Goal: Task Accomplishment & Management: Manage account settings

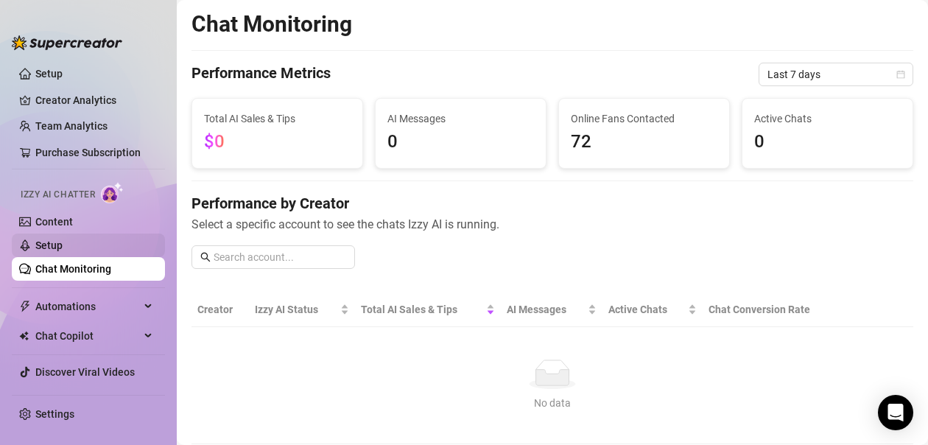
click at [55, 239] on link "Setup" at bounding box center [48, 245] width 27 height 12
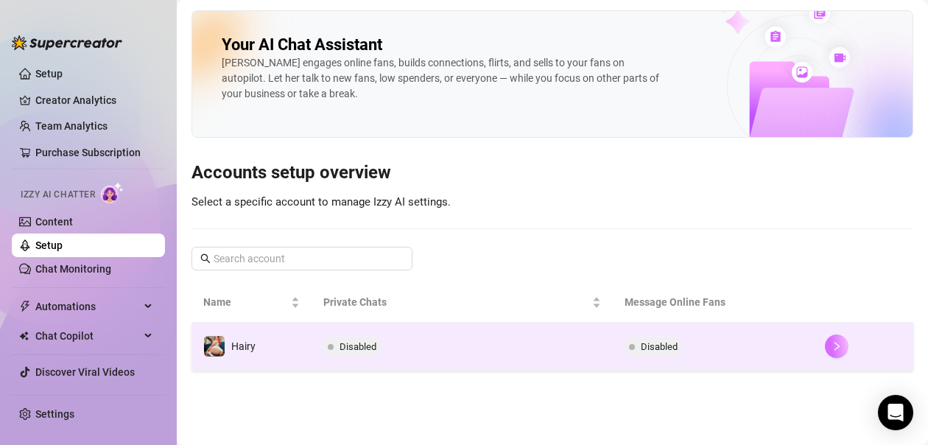
click at [830, 350] on button "button" at bounding box center [837, 346] width 24 height 24
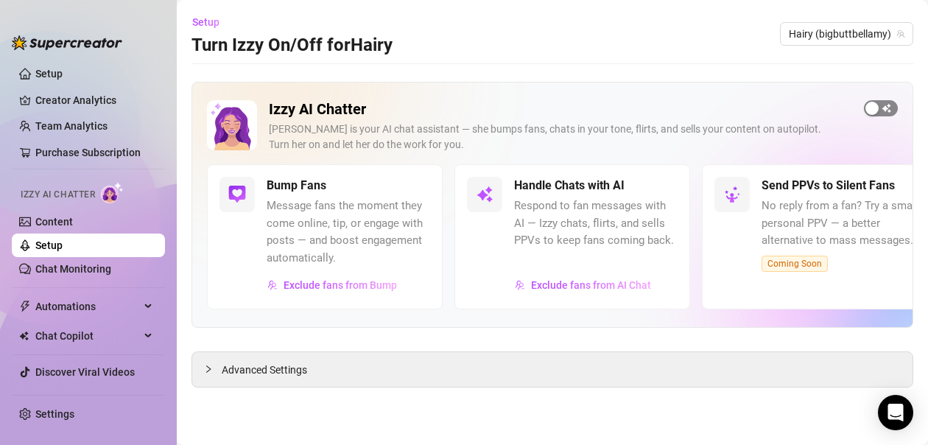
click at [876, 107] on div "button" at bounding box center [872, 108] width 13 height 13
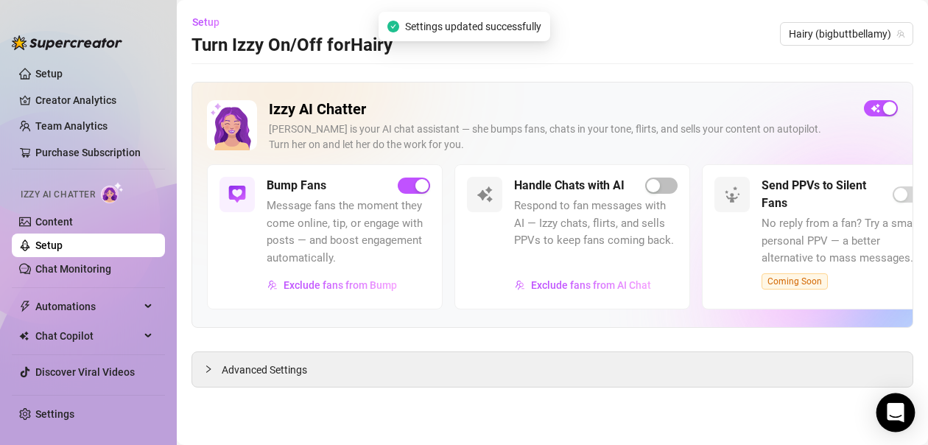
click at [889, 420] on icon "Open Intercom Messenger" at bounding box center [895, 412] width 19 height 19
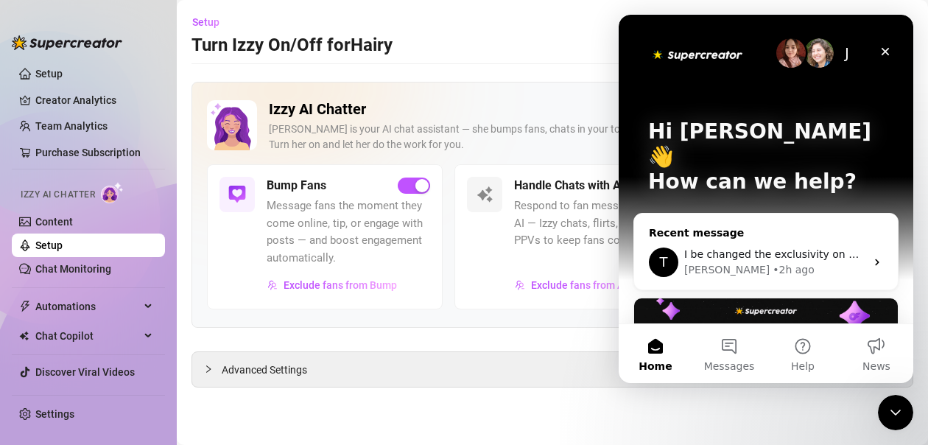
click at [785, 248] on span "I be changed the exclusivity on my products to 5 is that ok?" at bounding box center [838, 254] width 309 height 12
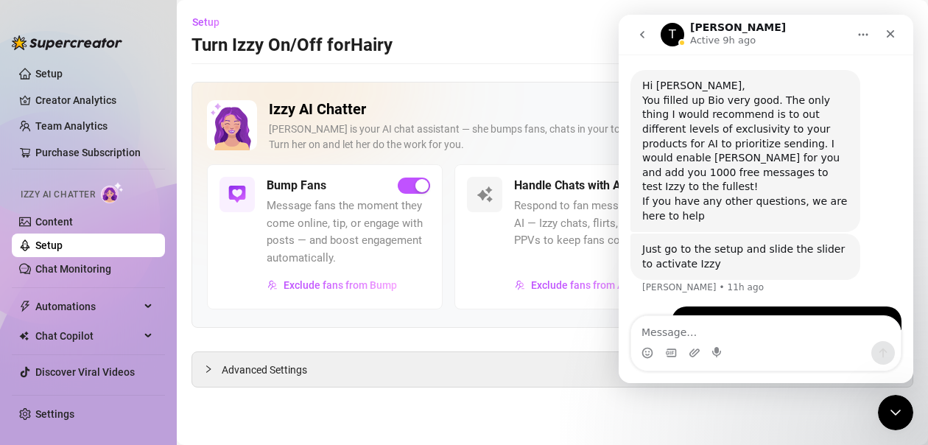
scroll to position [2244, 0]
click at [639, 37] on icon "go back" at bounding box center [643, 35] width 12 height 12
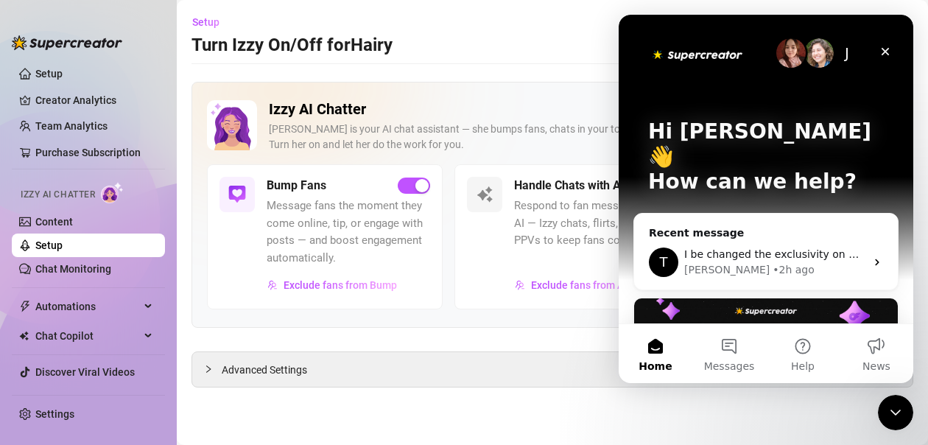
scroll to position [0, 0]
click at [727, 344] on button "Messages" at bounding box center [730, 353] width 74 height 59
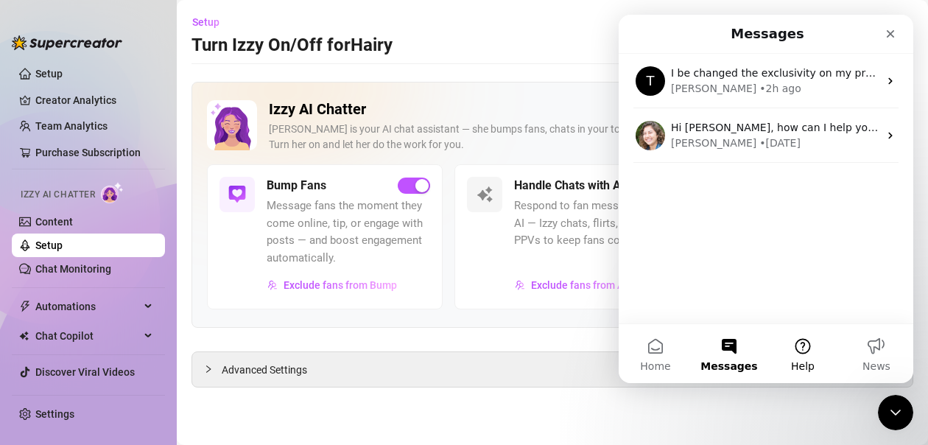
click at [806, 368] on span "Help" at bounding box center [803, 366] width 24 height 10
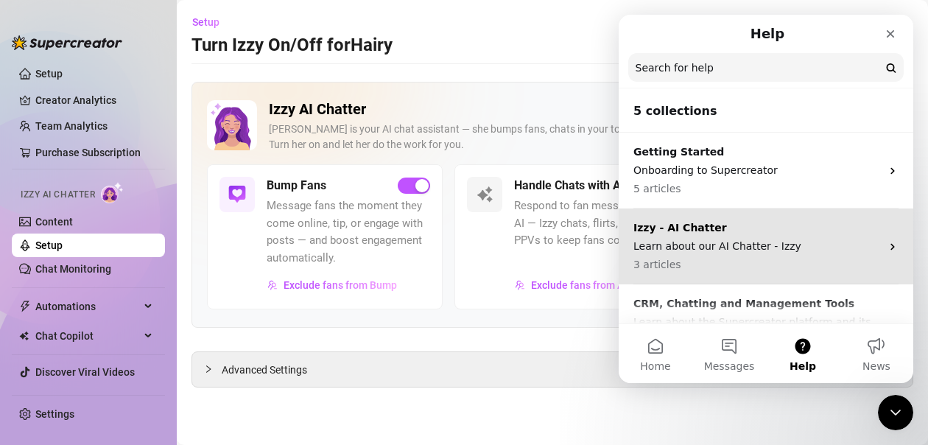
scroll to position [74, 0]
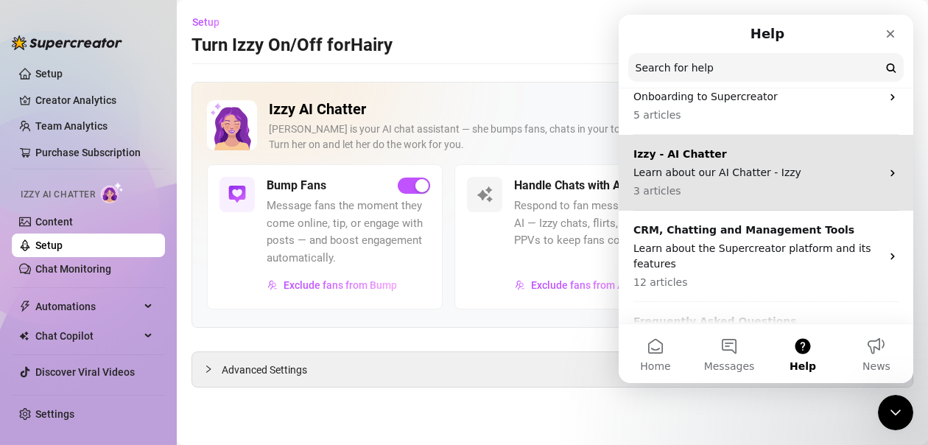
click at [826, 174] on p "Learn about our AI Chatter - Izzy" at bounding box center [758, 172] width 248 height 15
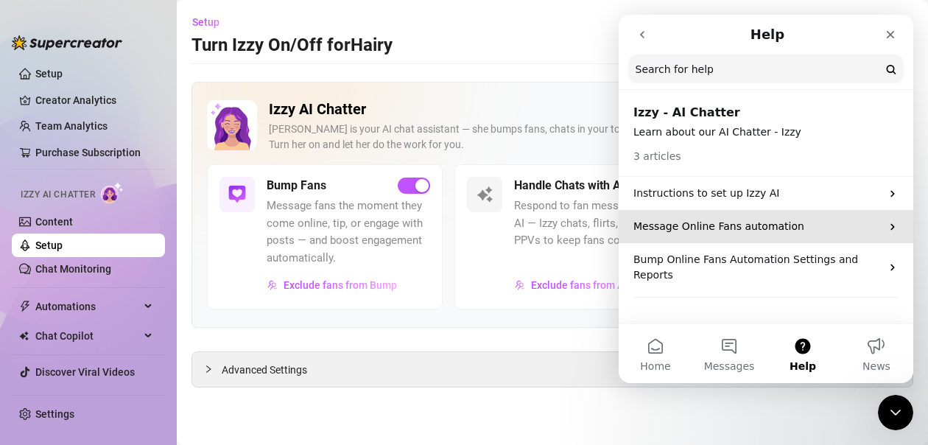
click at [810, 231] on p "Message Online Fans automation" at bounding box center [758, 226] width 248 height 15
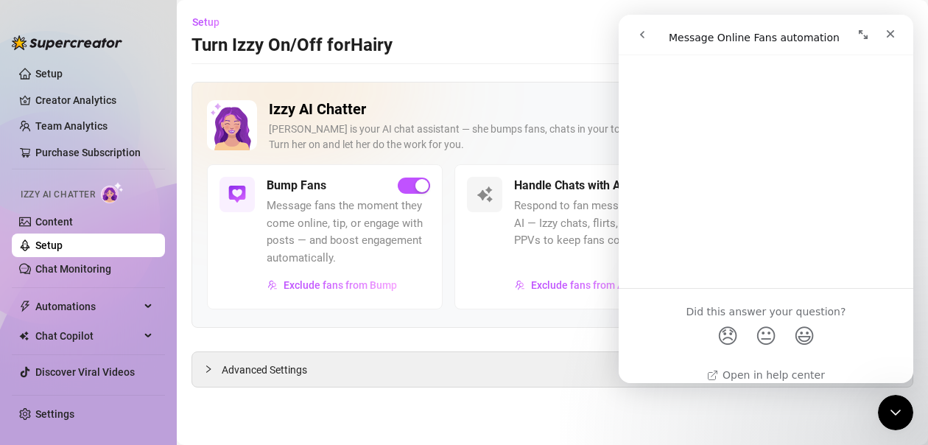
scroll to position [4262, 0]
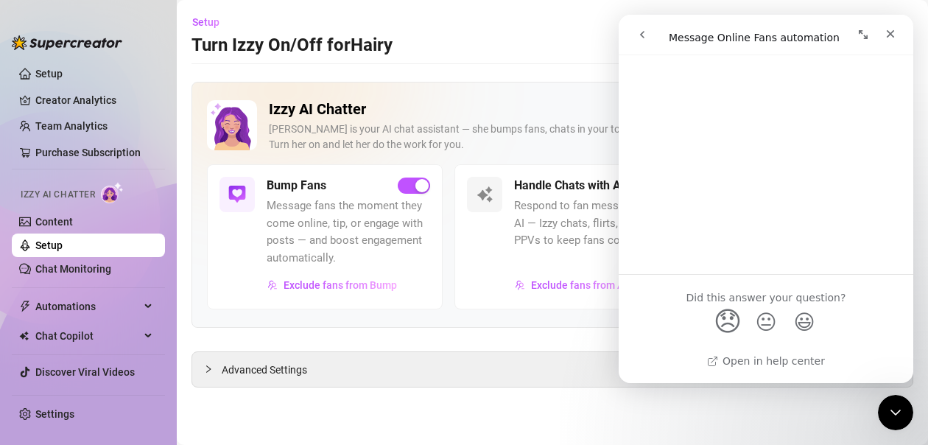
click at [732, 326] on span "😞" at bounding box center [728, 321] width 29 height 39
click at [645, 34] on icon "go back" at bounding box center [643, 35] width 12 height 12
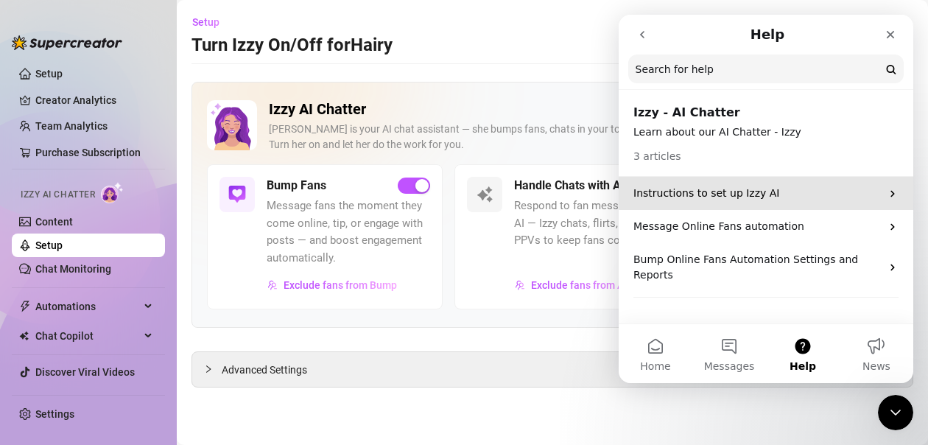
click at [673, 195] on p "Instructions to set up Izzy AI" at bounding box center [758, 193] width 248 height 15
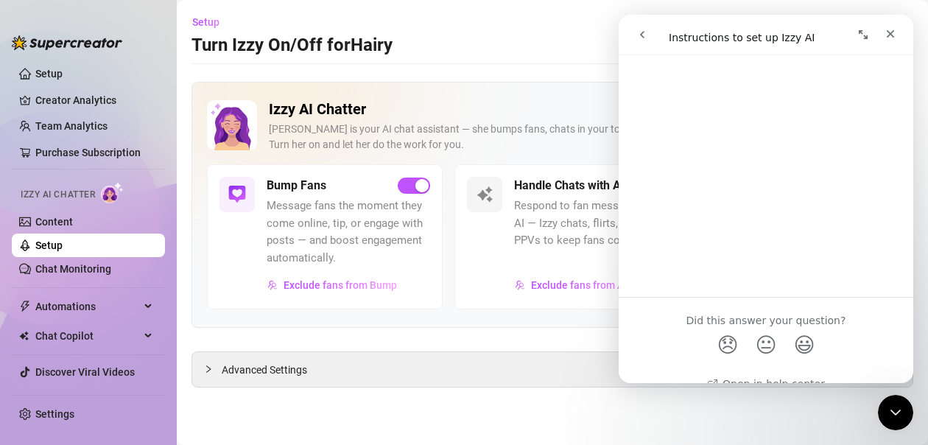
scroll to position [2487, 0]
click at [643, 38] on icon "go back" at bounding box center [643, 35] width 12 height 12
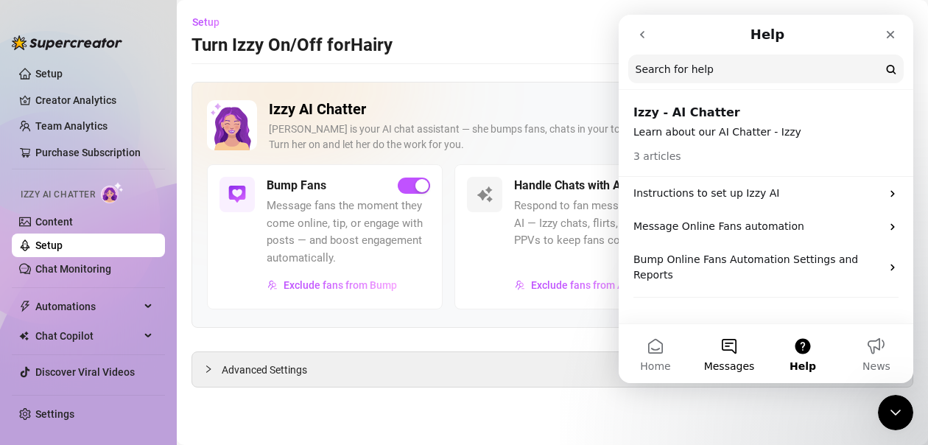
click at [735, 338] on button "Messages" at bounding box center [730, 353] width 74 height 59
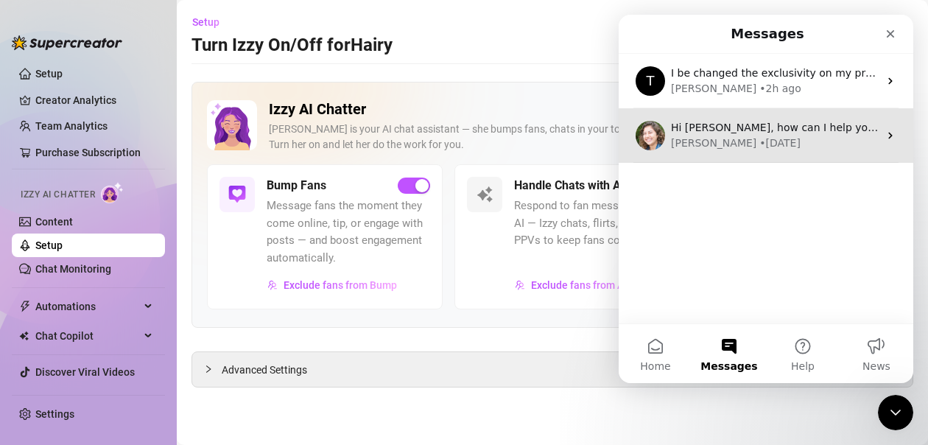
click at [754, 140] on div "[PERSON_NAME] • [DATE]" at bounding box center [775, 143] width 208 height 15
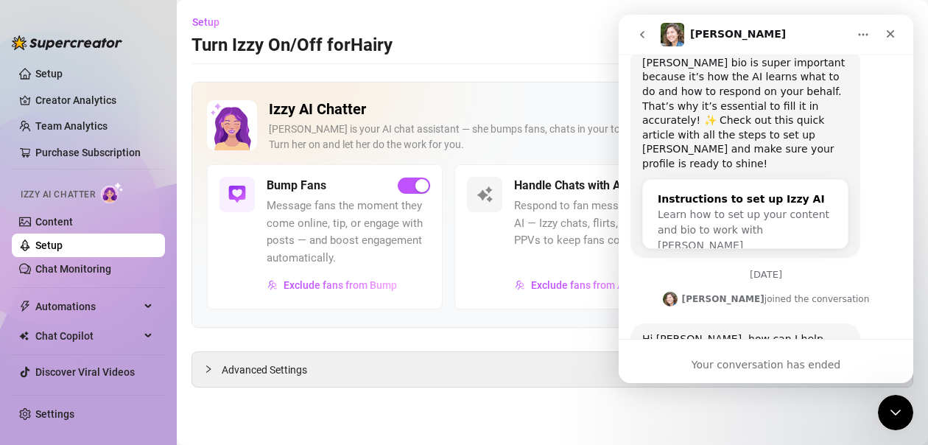
scroll to position [323, 0]
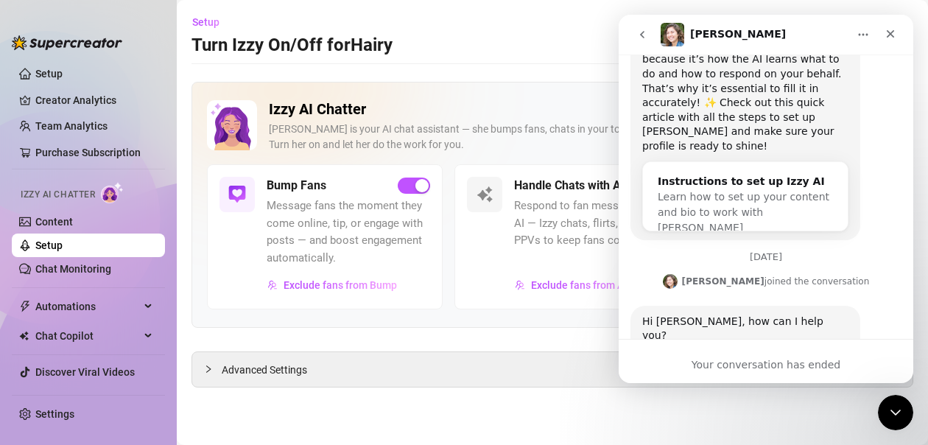
click at [864, 38] on icon "Home" at bounding box center [864, 35] width 12 height 12
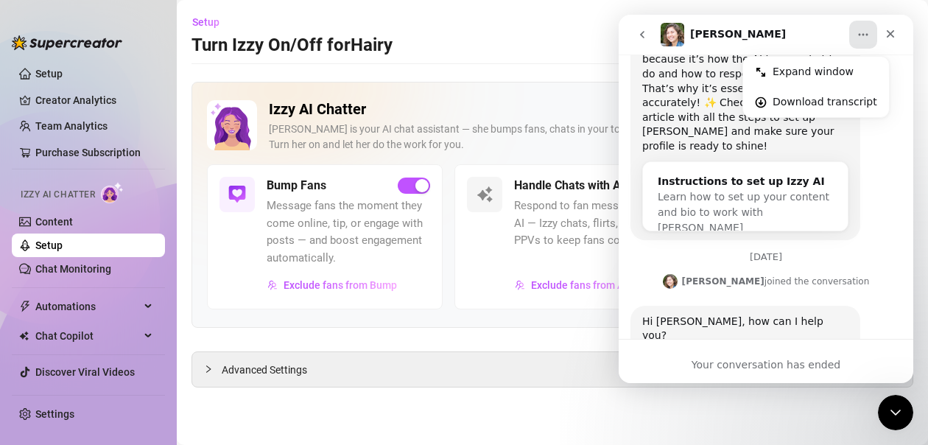
click at [644, 32] on icon "go back" at bounding box center [642, 34] width 4 height 7
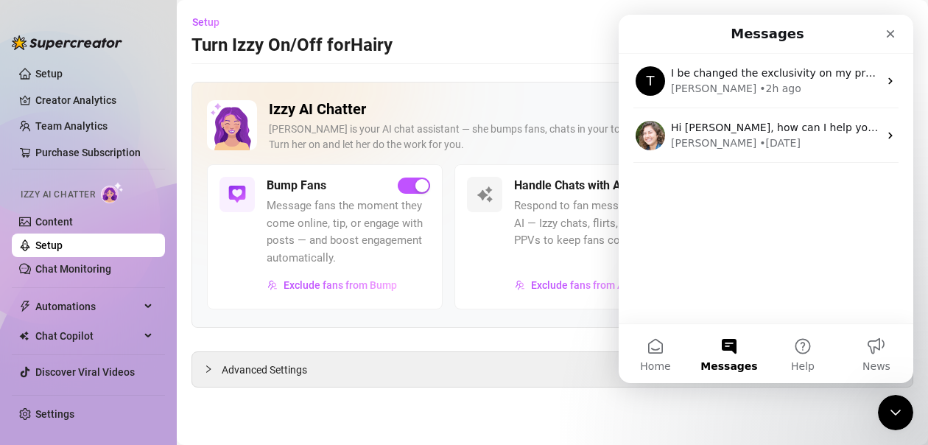
scroll to position [0, 0]
click at [648, 354] on button "Home" at bounding box center [656, 353] width 74 height 59
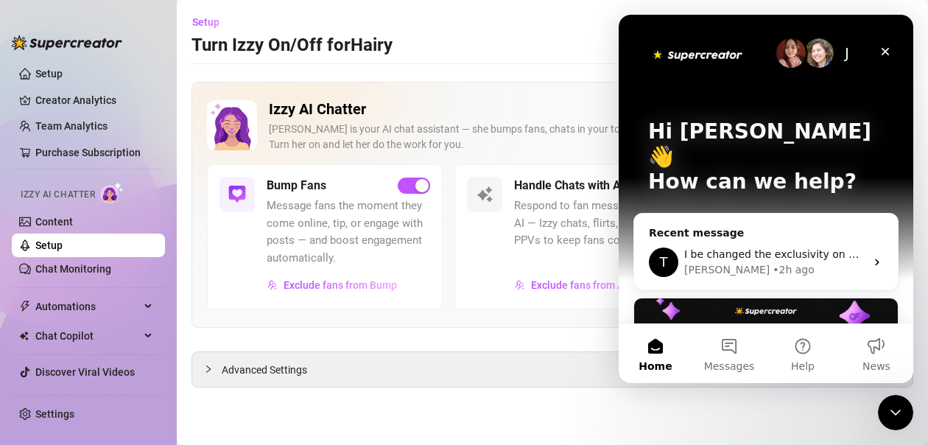
click at [782, 57] on img "Intercom messenger" at bounding box center [791, 52] width 29 height 29
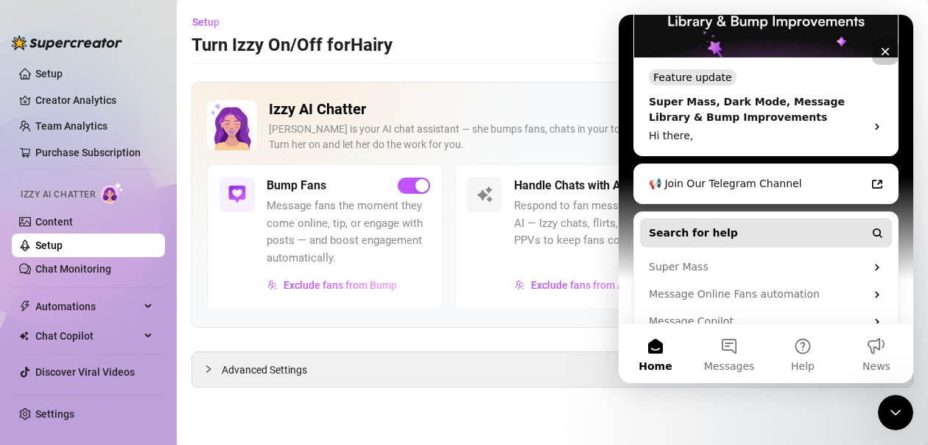
scroll to position [372, 0]
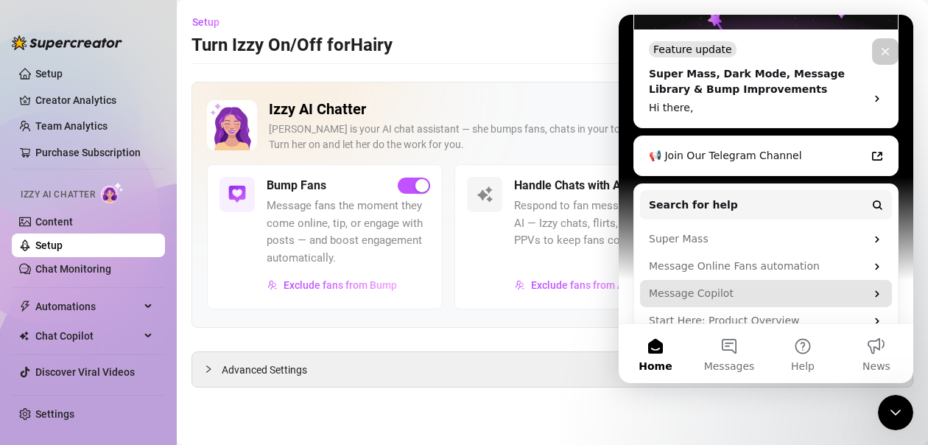
click at [761, 286] on div "Message Copilot" at bounding box center [757, 293] width 217 height 15
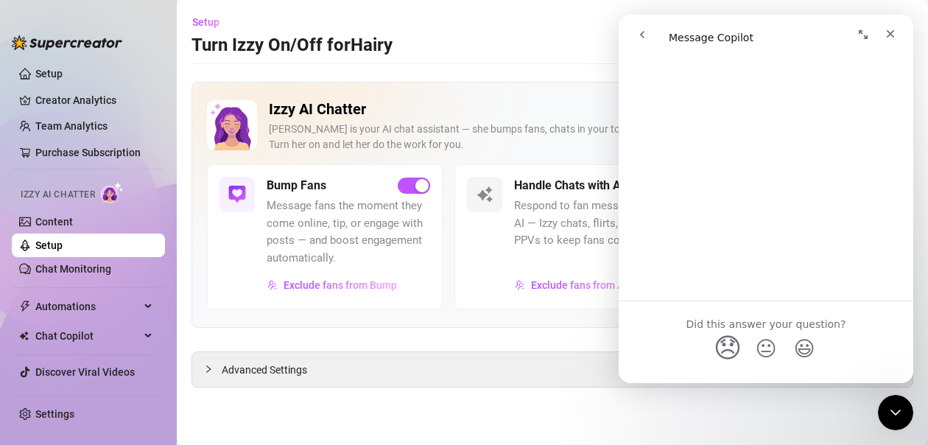
scroll to position [4274, 0]
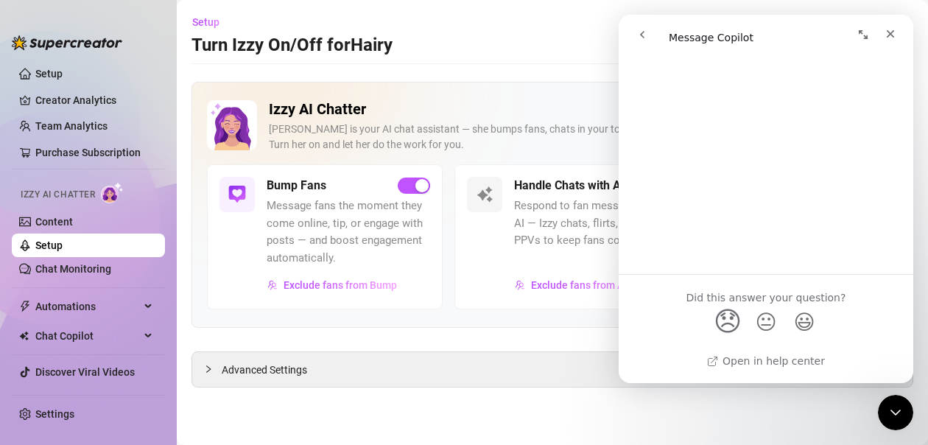
click at [539, 337] on div "Izzy AI Chatter [PERSON_NAME] is your AI chat assistant — she bumps fans, chats…" at bounding box center [553, 235] width 722 height 306
click at [894, 410] on icon "Close Intercom Messenger" at bounding box center [894, 411] width 18 height 18
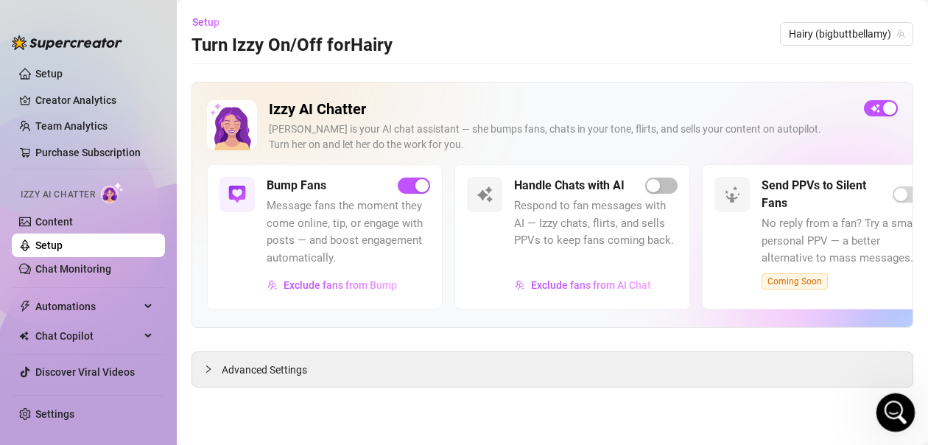
scroll to position [0, 0]
click at [651, 186] on div "button" at bounding box center [653, 185] width 13 height 13
click at [656, 185] on div "button" at bounding box center [653, 185] width 13 height 13
click at [620, 435] on main "Setup Turn Izzy On/Off for Hairy Hairy (bigbuttbellamy) Izzy AI Chatter [PERSON…" at bounding box center [552, 222] width 751 height 445
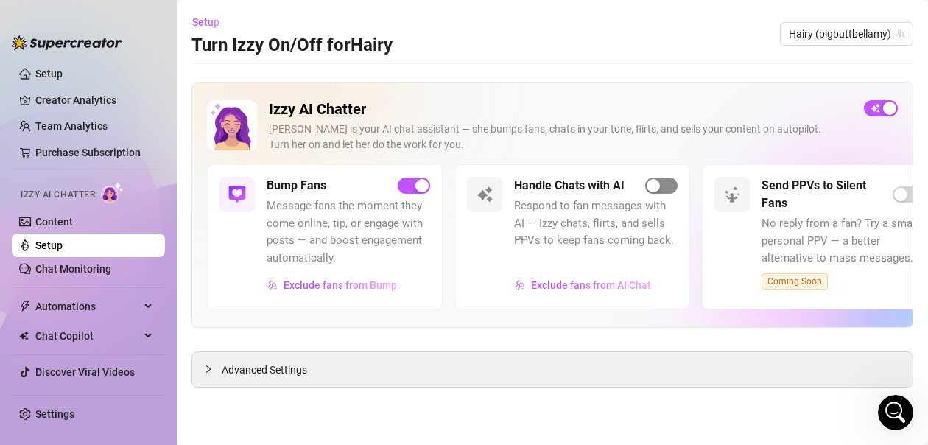
click at [652, 183] on div "button" at bounding box center [653, 185] width 13 height 13
click at [884, 421] on div "Open Intercom Messenger" at bounding box center [893, 410] width 49 height 49
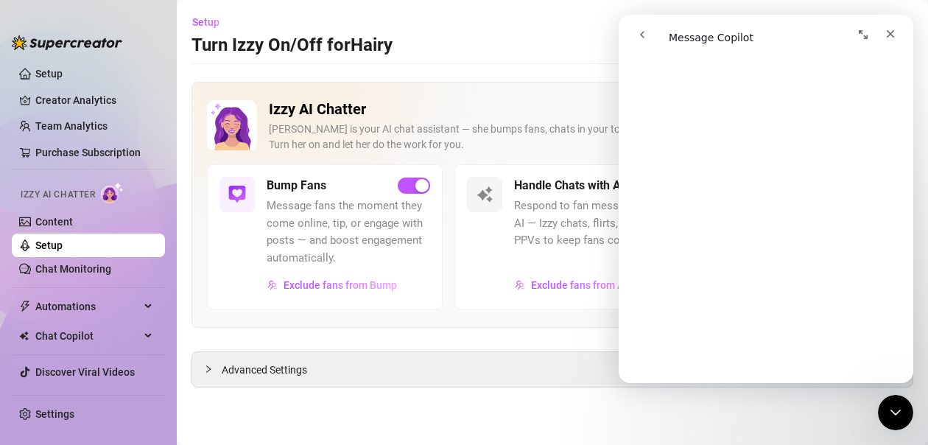
scroll to position [3537, 0]
click at [639, 35] on icon "go back" at bounding box center [643, 35] width 12 height 12
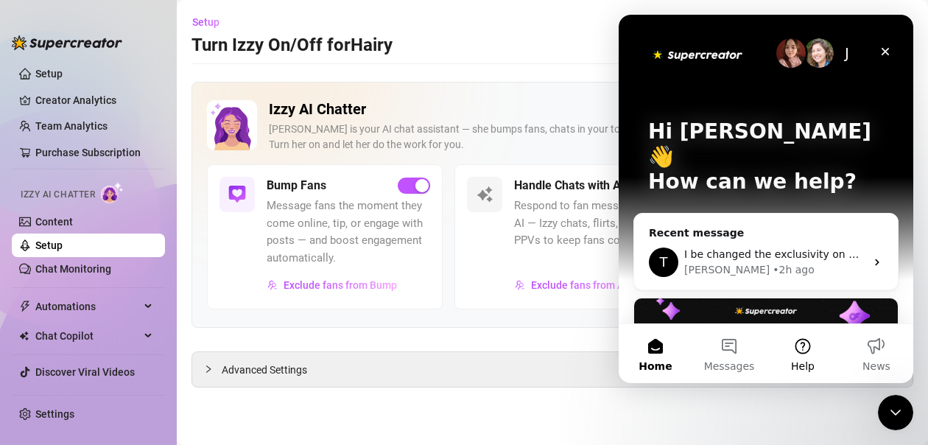
click at [805, 355] on button "Help" at bounding box center [803, 353] width 74 height 59
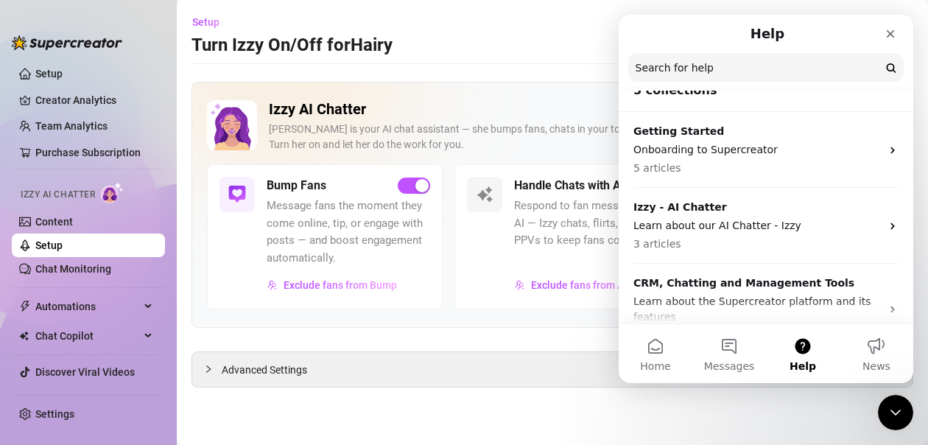
scroll to position [0, 0]
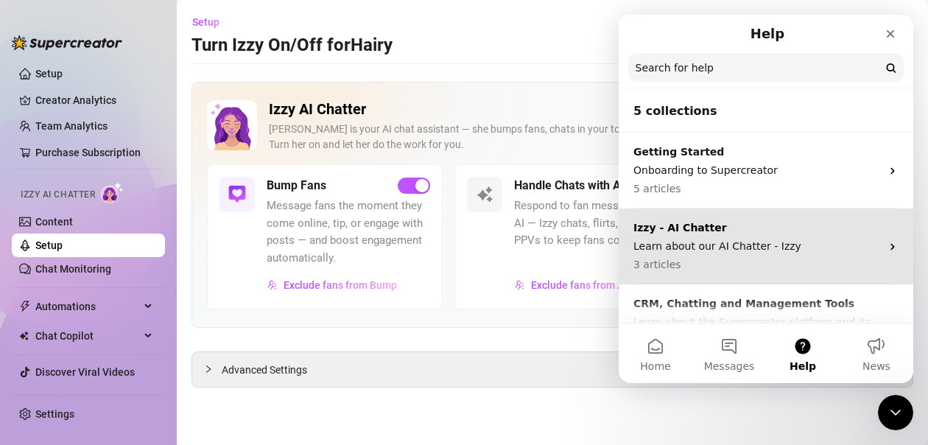
click at [761, 236] on div "Izzy - AI Chatter Learn about our AI Chatter - Izzy 3 articles" at bounding box center [758, 246] width 248 height 52
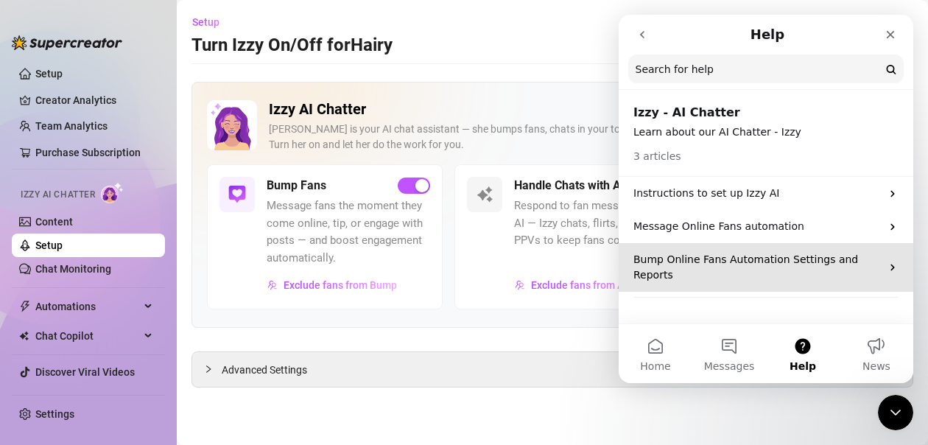
click at [739, 255] on p "Bump Online Fans Automation Settings and Reports" at bounding box center [758, 267] width 248 height 31
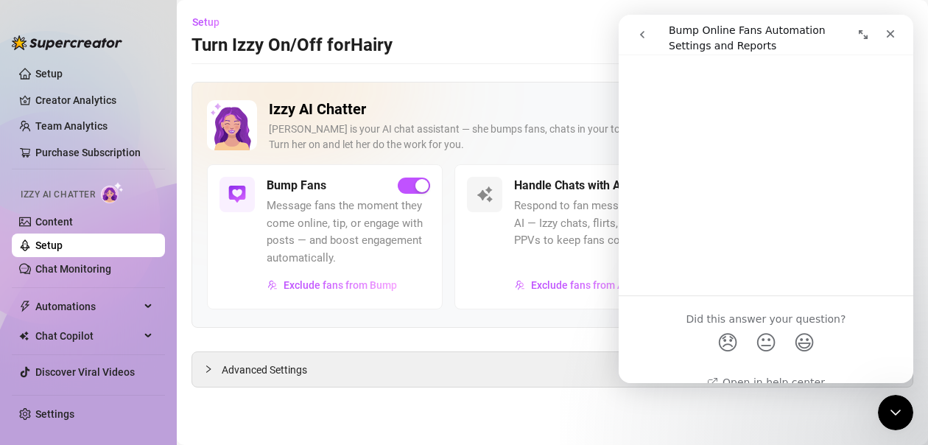
scroll to position [1550, 0]
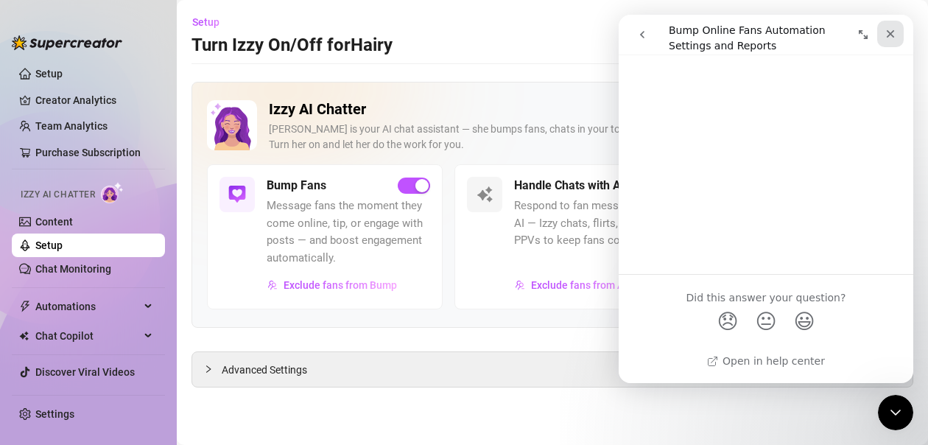
click at [889, 33] on icon "Close" at bounding box center [891, 34] width 12 height 12
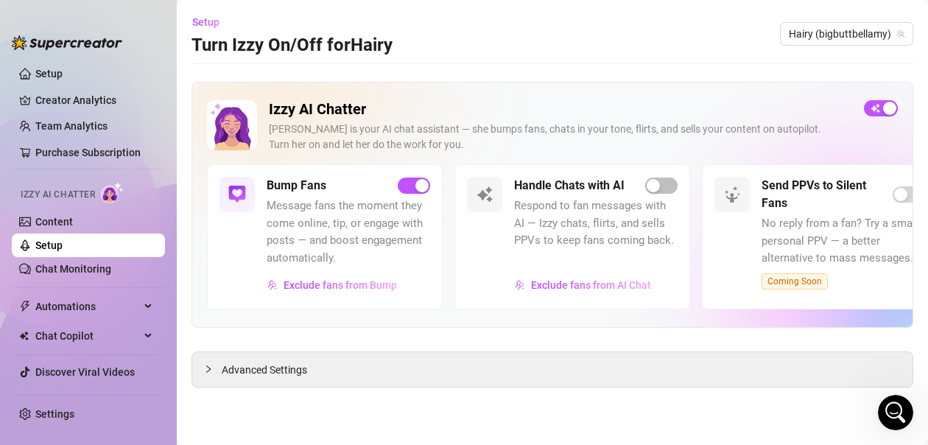
click at [765, 10] on main "Setup Turn Izzy On/Off for Hairy Hairy (bigbuttbellamy) Izzy AI Chatter [PERSON…" at bounding box center [552, 222] width 751 height 445
click at [655, 181] on div "button" at bounding box center [653, 185] width 13 height 13
click at [889, 410] on icon "Open Intercom Messenger" at bounding box center [894, 411] width 24 height 24
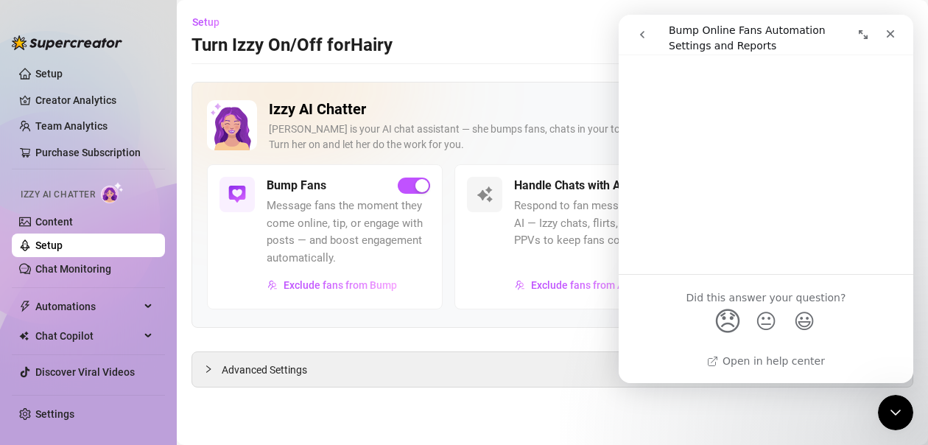
click at [726, 317] on span "😞" at bounding box center [728, 320] width 29 height 39
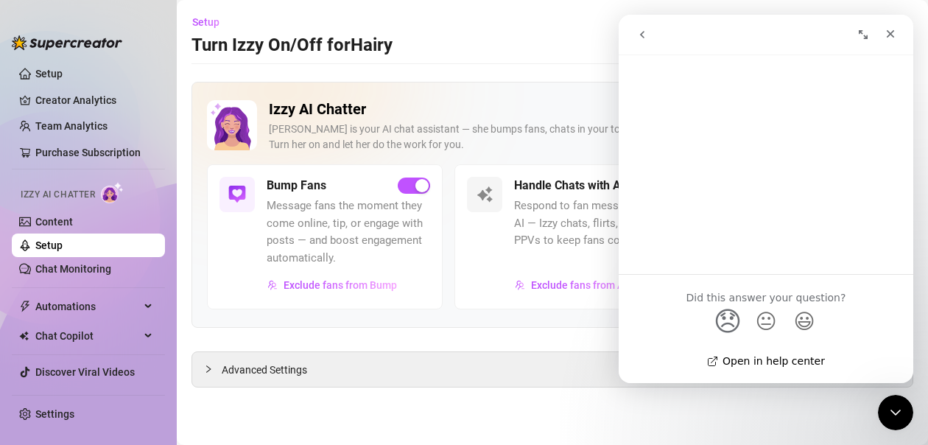
click at [735, 365] on link "Open in help center" at bounding box center [766, 361] width 118 height 12
click at [540, 330] on div "Izzy AI Chatter [PERSON_NAME] is your AI chat assistant — she bumps fans, chats…" at bounding box center [553, 235] width 722 height 306
click at [888, 34] on icon "Close" at bounding box center [891, 34] width 12 height 12
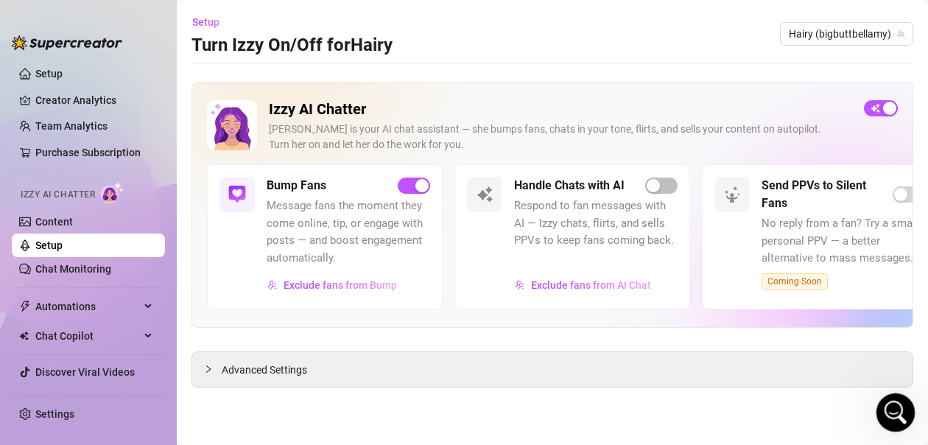
click at [889, 407] on icon "Open Intercom Messenger" at bounding box center [894, 411] width 24 height 24
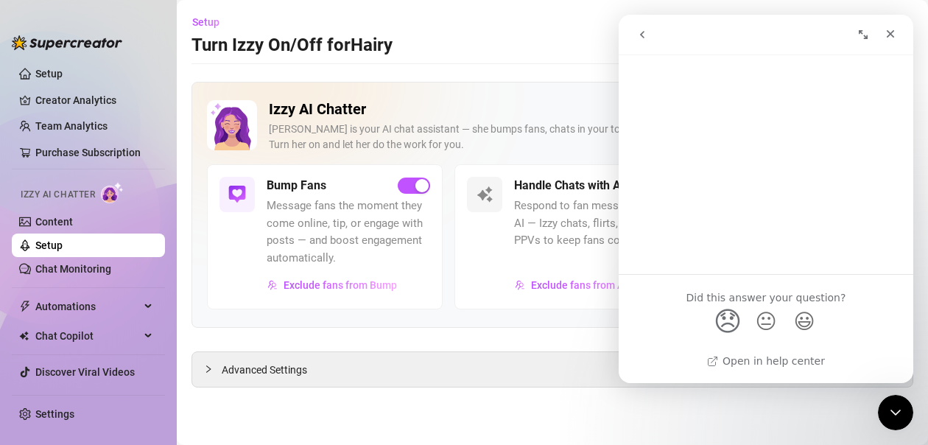
click at [642, 32] on icon "go back" at bounding box center [643, 35] width 12 height 12
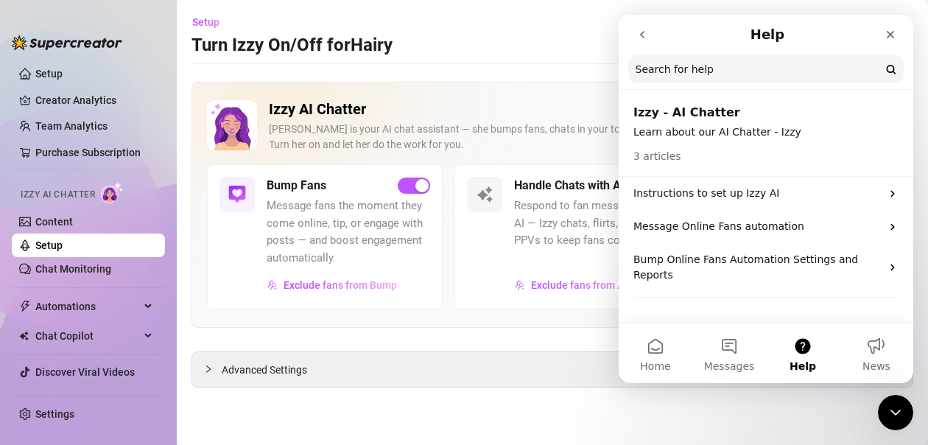
click at [642, 32] on icon "go back" at bounding box center [643, 35] width 12 height 12
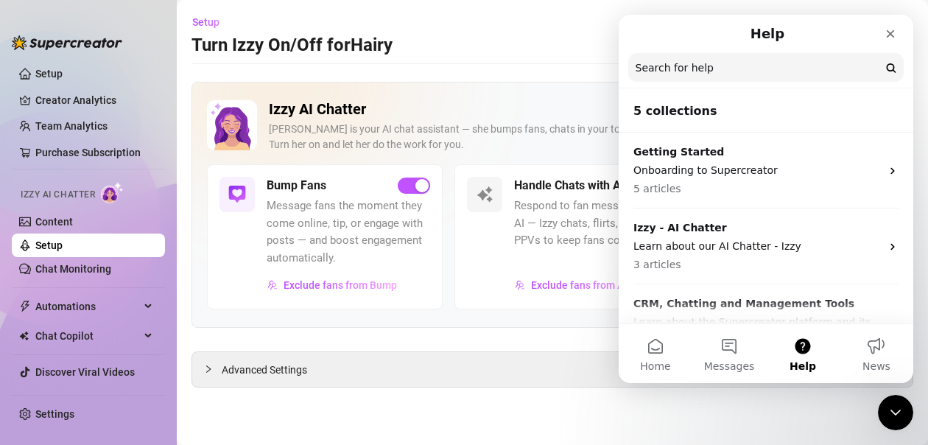
click at [642, 32] on div "Help" at bounding box center [766, 34] width 276 height 27
click at [663, 357] on button "Home" at bounding box center [656, 353] width 74 height 59
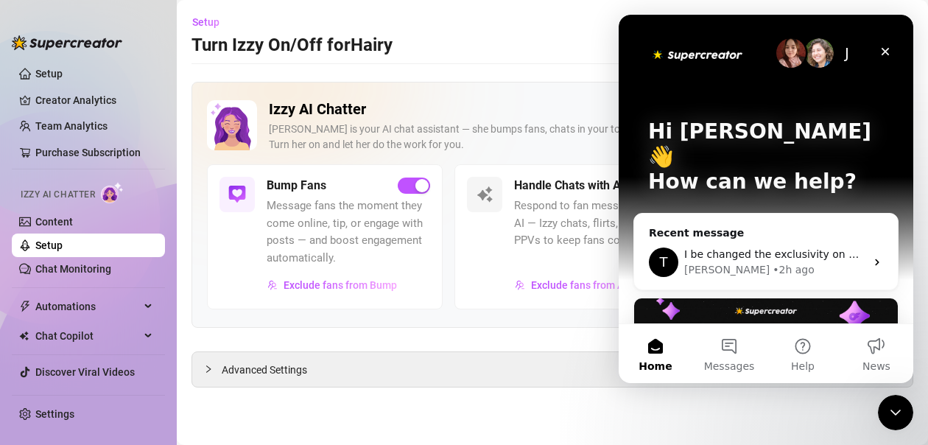
click at [779, 56] on img "Intercom messenger" at bounding box center [791, 52] width 29 height 29
click at [807, 55] on img "Intercom messenger" at bounding box center [819, 52] width 29 height 29
click at [758, 248] on span "I be changed the exclusivity on my products to 5 is that ok?" at bounding box center [838, 254] width 309 height 12
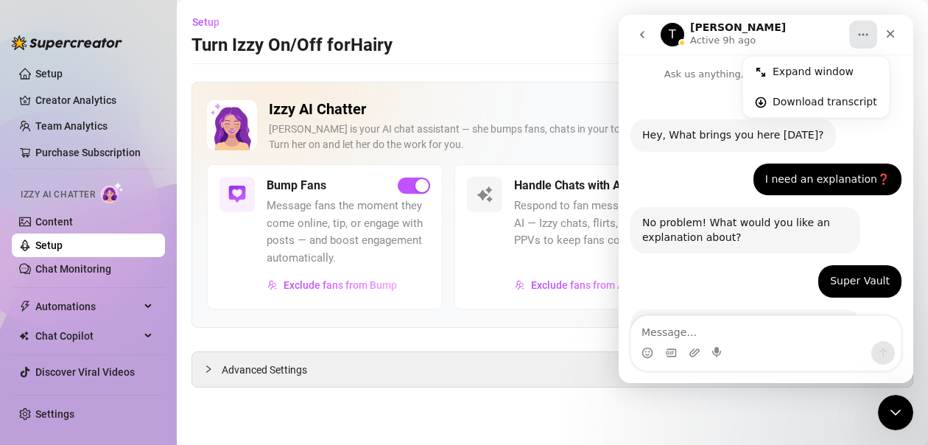
scroll to position [2244, 0]
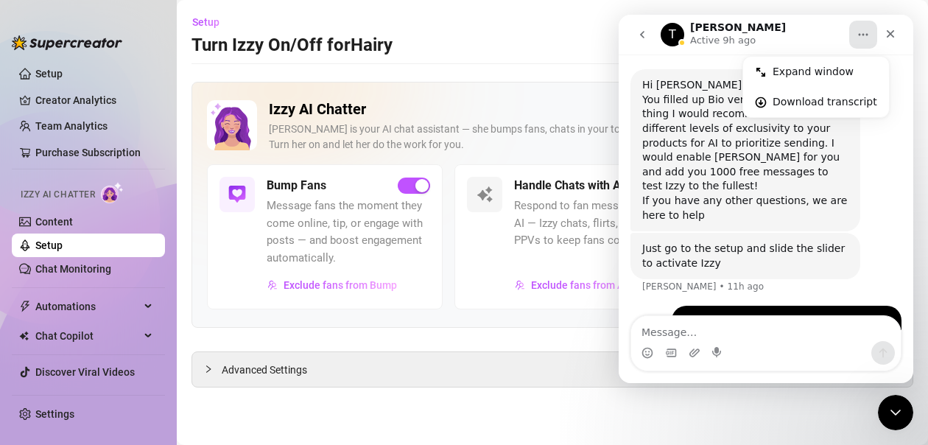
click at [641, 33] on icon "go back" at bounding box center [643, 35] width 12 height 12
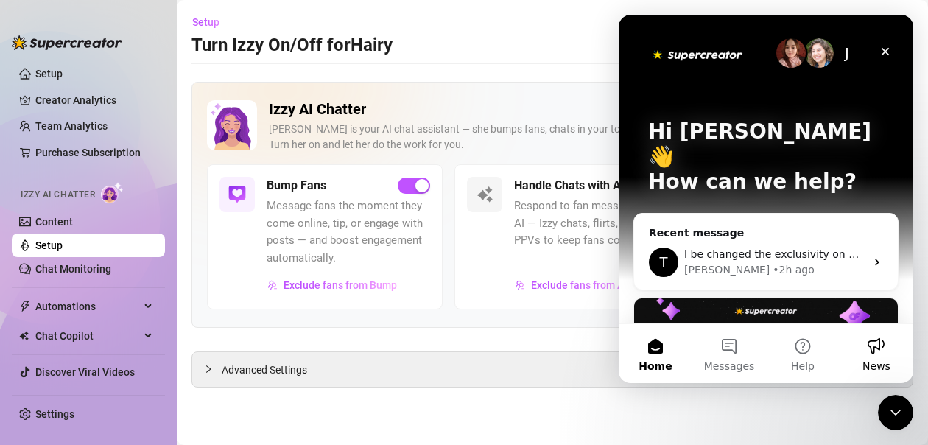
click at [886, 357] on button "News" at bounding box center [877, 353] width 74 height 59
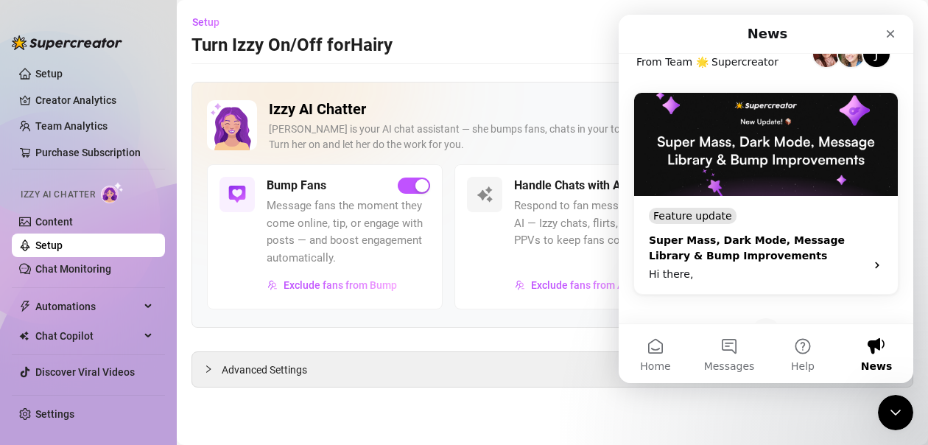
scroll to position [146, 0]
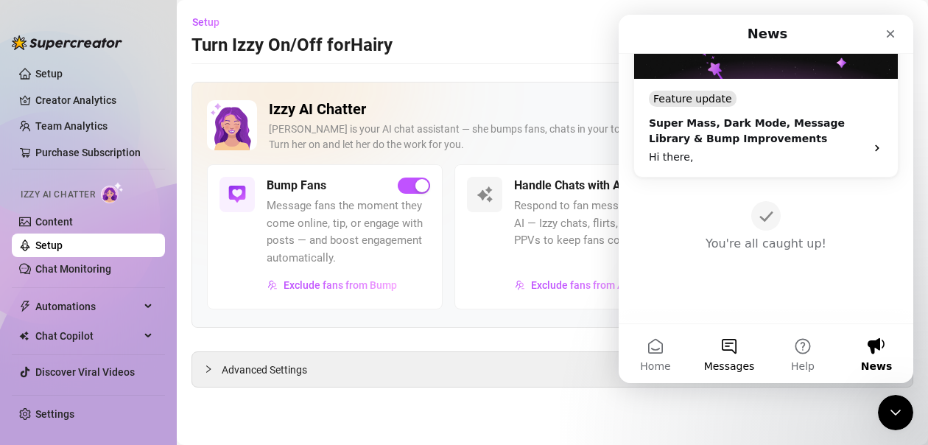
click at [736, 350] on button "Messages" at bounding box center [730, 353] width 74 height 59
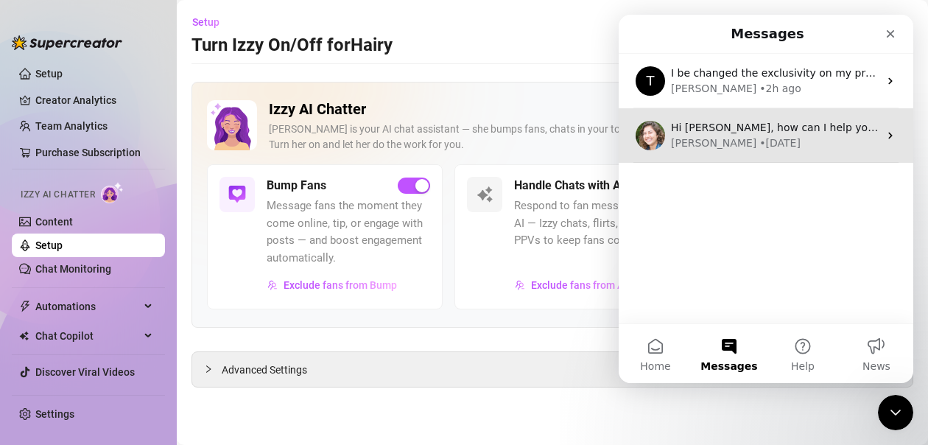
click at [793, 133] on span "Hi [PERSON_NAME], how can I help you?" at bounding box center [775, 128] width 208 height 12
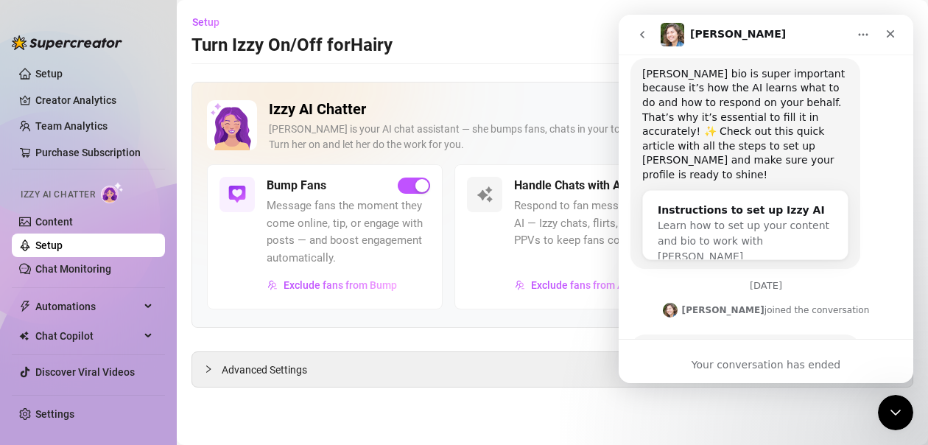
scroll to position [323, 0]
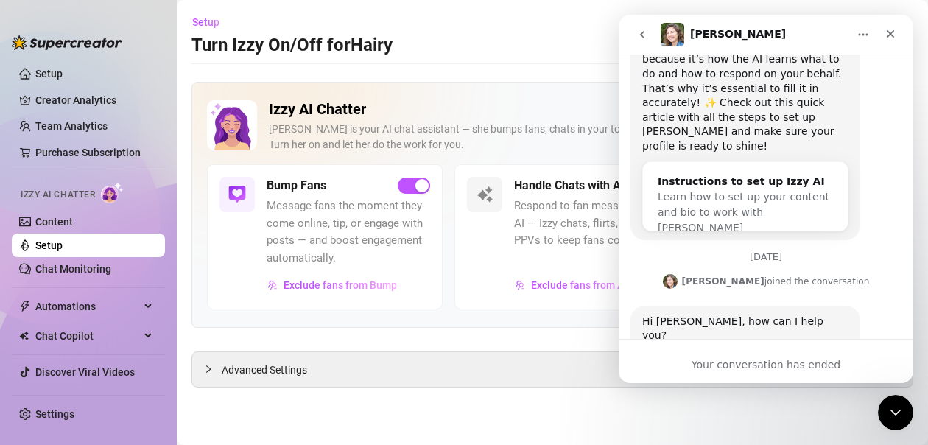
click at [644, 29] on icon "go back" at bounding box center [643, 35] width 12 height 12
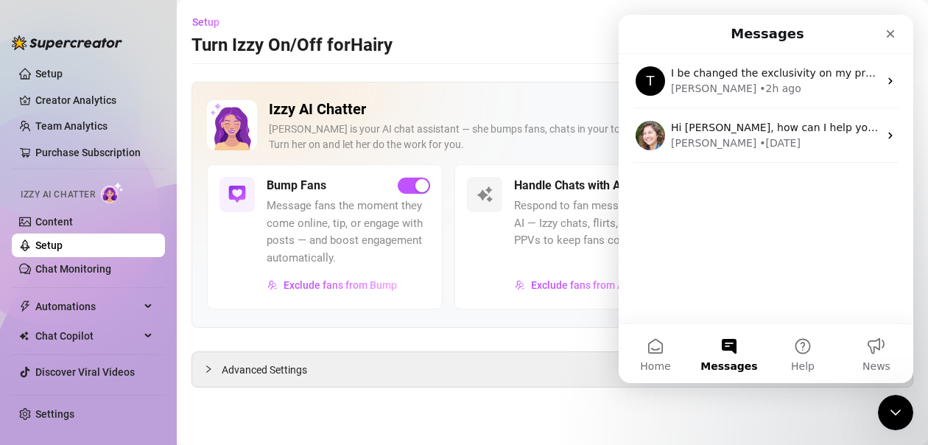
scroll to position [0, 0]
click at [659, 358] on button "Home" at bounding box center [656, 353] width 74 height 59
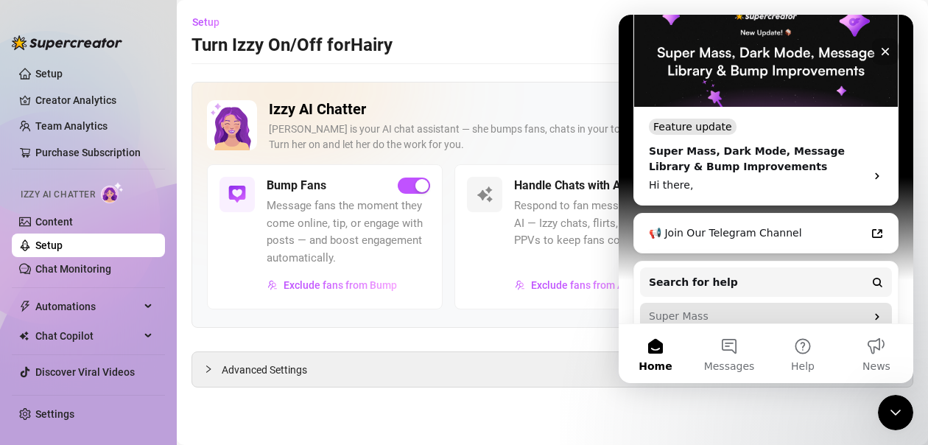
scroll to position [368, 0]
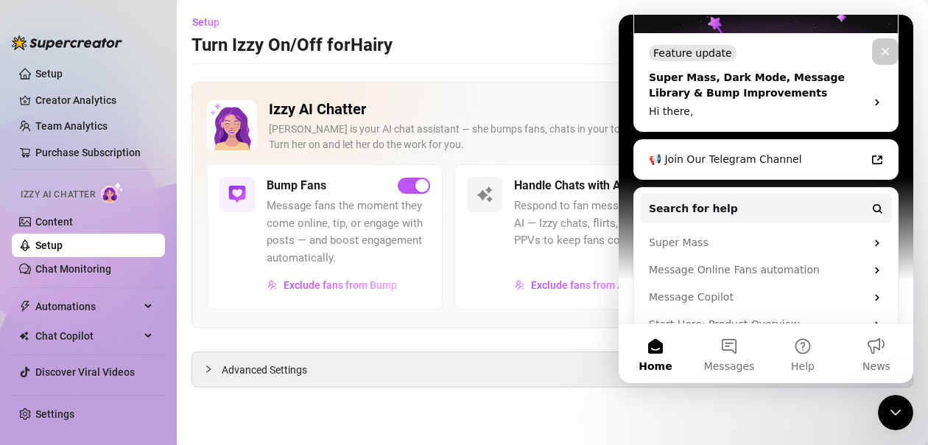
click at [737, 104] on div "Hi there," at bounding box center [753, 111] width 208 height 15
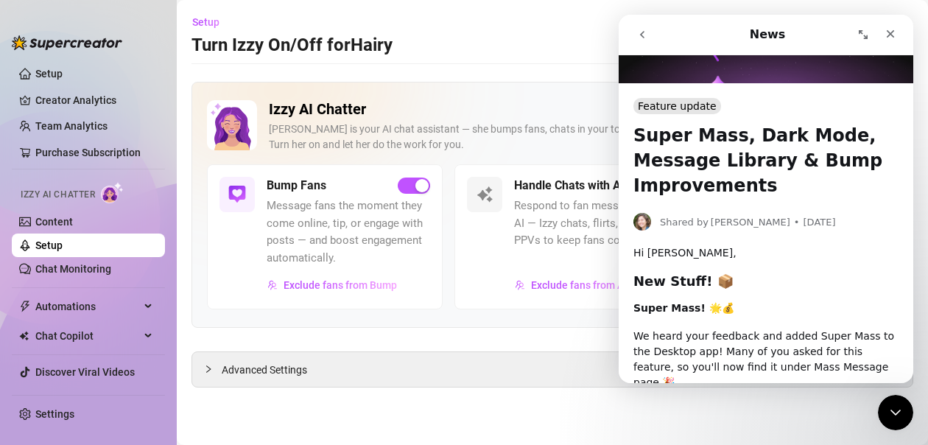
scroll to position [0, 0]
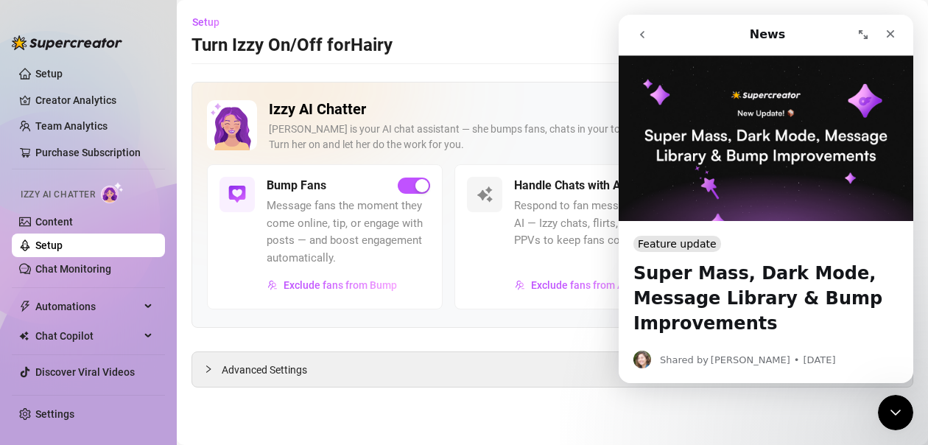
click at [639, 35] on icon "go back" at bounding box center [643, 35] width 12 height 12
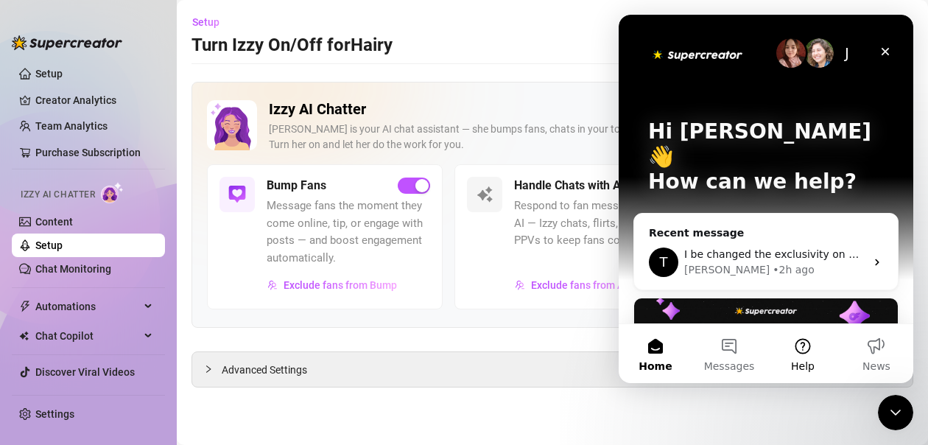
click at [804, 365] on span "Help" at bounding box center [803, 366] width 24 height 10
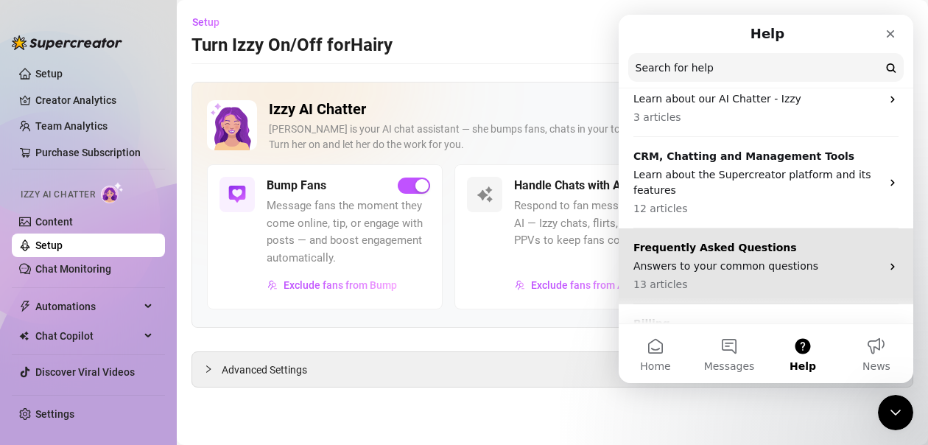
scroll to position [204, 0]
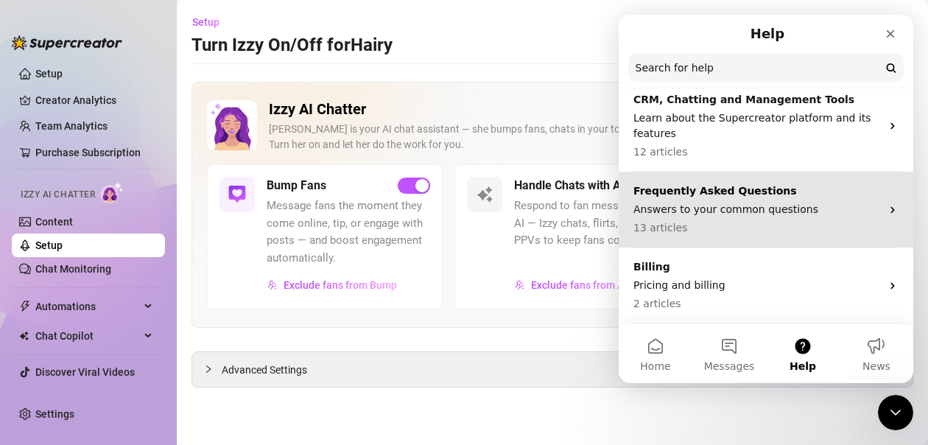
click at [749, 228] on p "13 articles" at bounding box center [758, 227] width 248 height 15
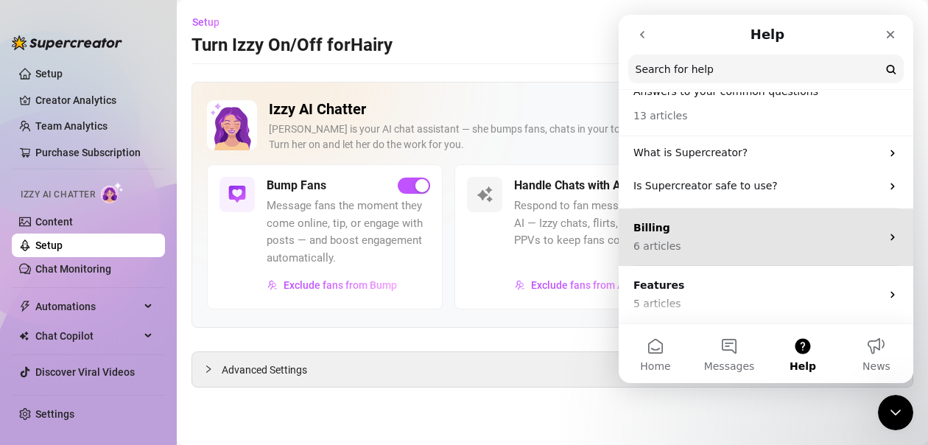
scroll to position [0, 0]
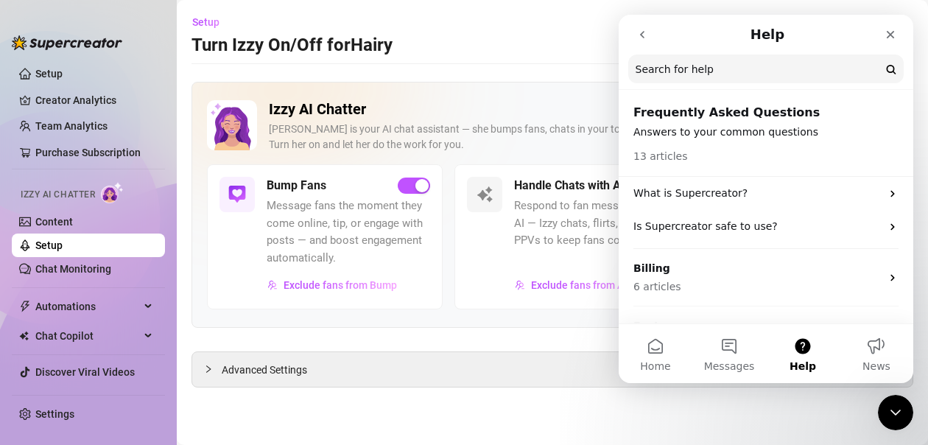
click at [661, 65] on input "Search for help" at bounding box center [766, 69] width 276 height 29
click at [644, 38] on icon "go back" at bounding box center [643, 35] width 12 height 12
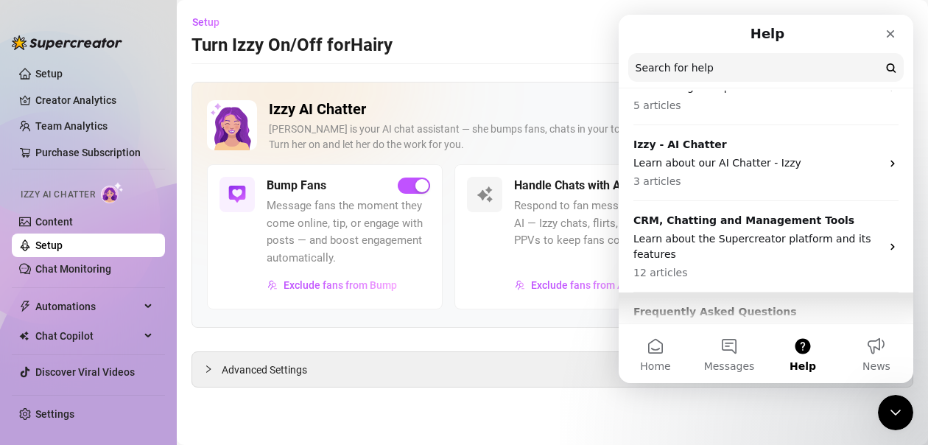
scroll to position [57, 0]
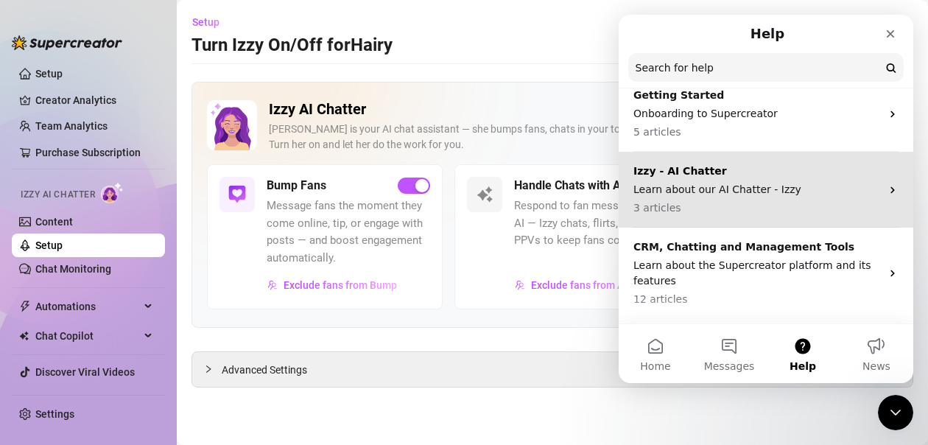
click at [686, 195] on p "Learn about our AI Chatter - Izzy" at bounding box center [758, 189] width 248 height 15
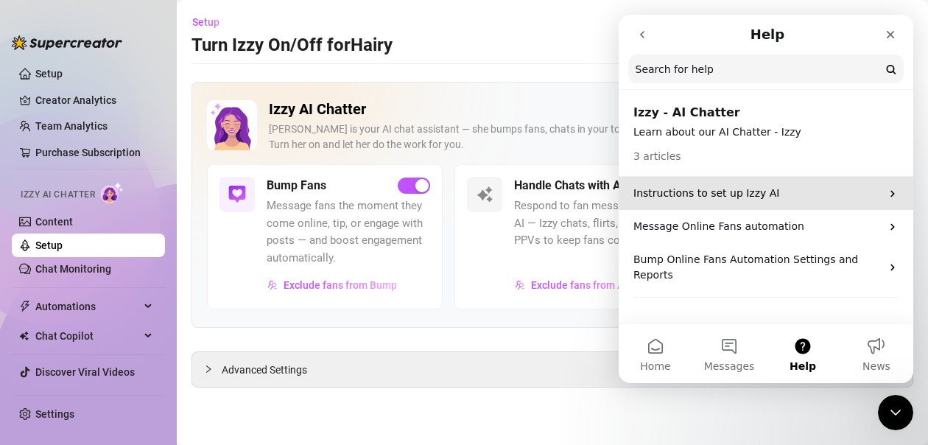
click at [676, 197] on p "Instructions to set up Izzy AI" at bounding box center [758, 193] width 248 height 15
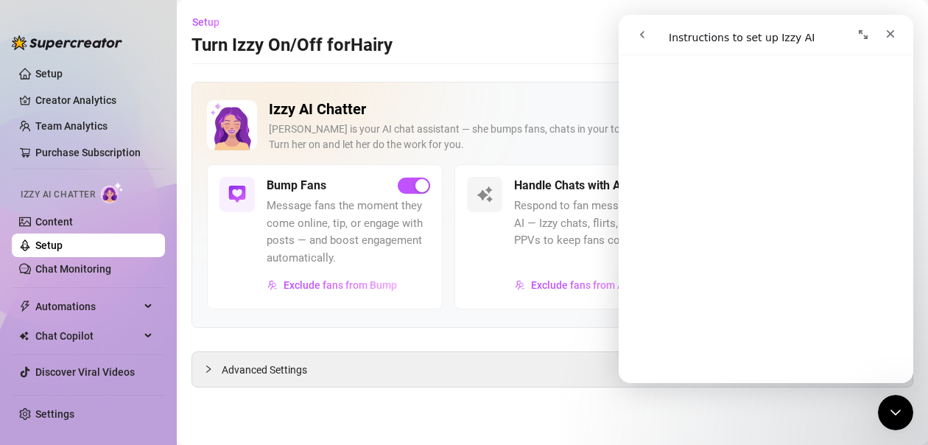
scroll to position [2561, 0]
click at [721, 325] on span "😞" at bounding box center [728, 344] width 29 height 39
click at [643, 31] on icon "go back" at bounding box center [643, 35] width 12 height 12
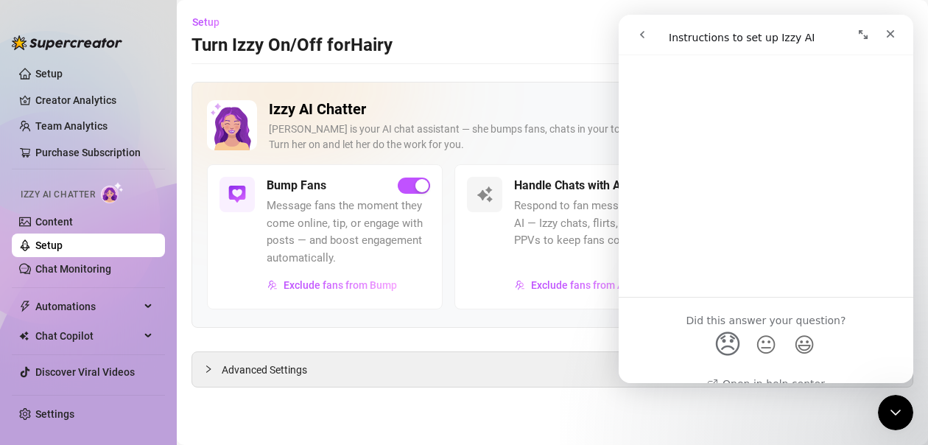
click at [642, 34] on icon "go back" at bounding box center [642, 34] width 4 height 7
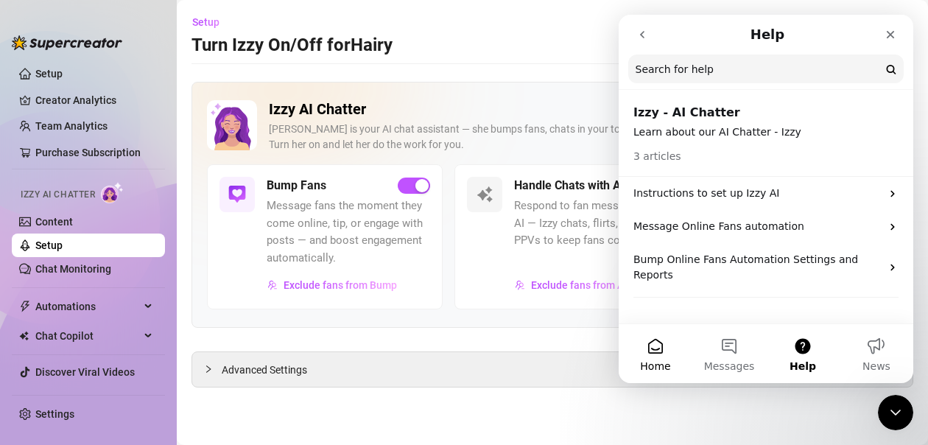
click at [651, 371] on span "Home" at bounding box center [655, 366] width 30 height 10
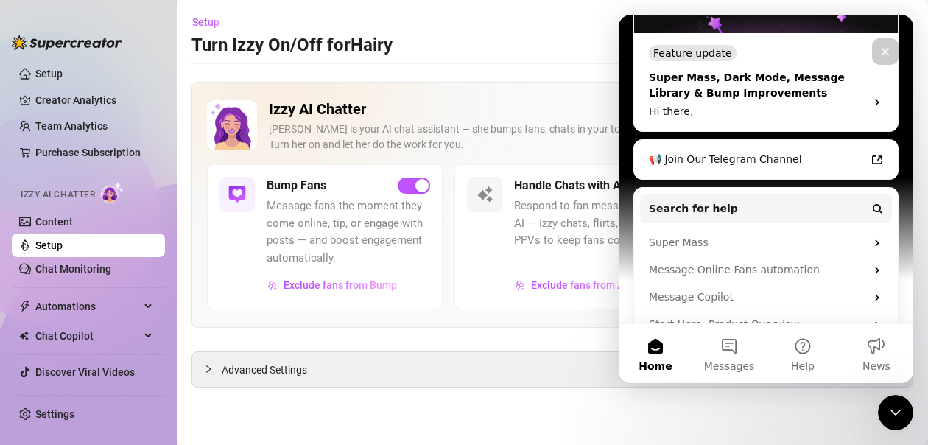
scroll to position [372, 0]
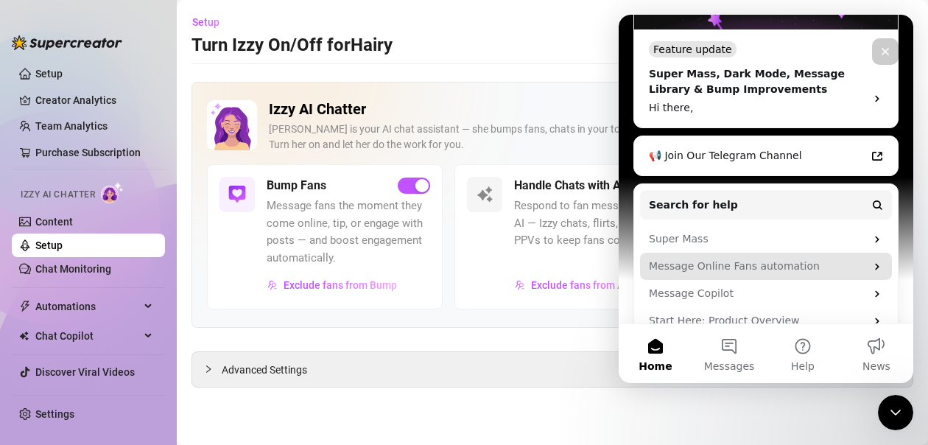
click at [785, 259] on div "Message Online Fans automation" at bounding box center [757, 266] width 217 height 15
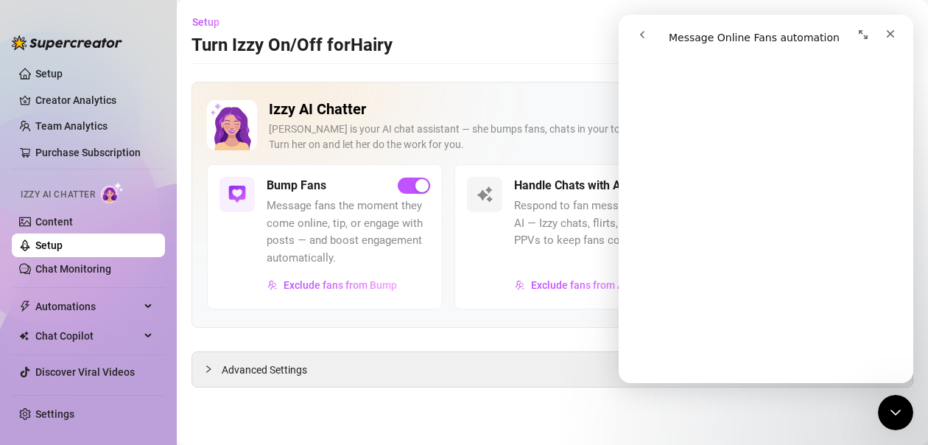
scroll to position [3894, 0]
click at [639, 36] on icon "go back" at bounding box center [643, 35] width 12 height 12
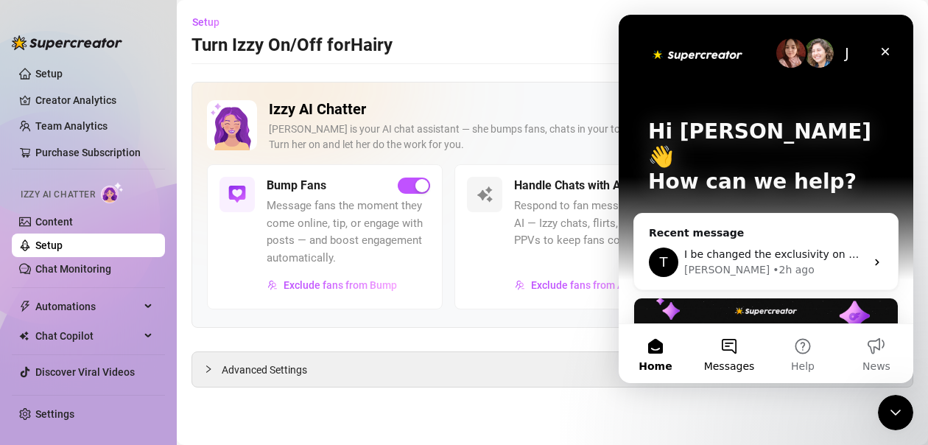
click at [717, 354] on button "Messages" at bounding box center [730, 353] width 74 height 59
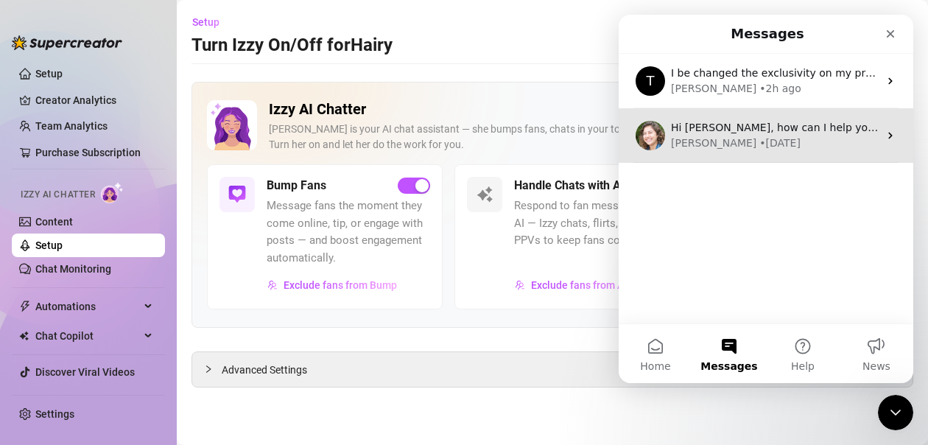
click at [743, 138] on div "[PERSON_NAME] • [DATE]" at bounding box center [775, 143] width 208 height 15
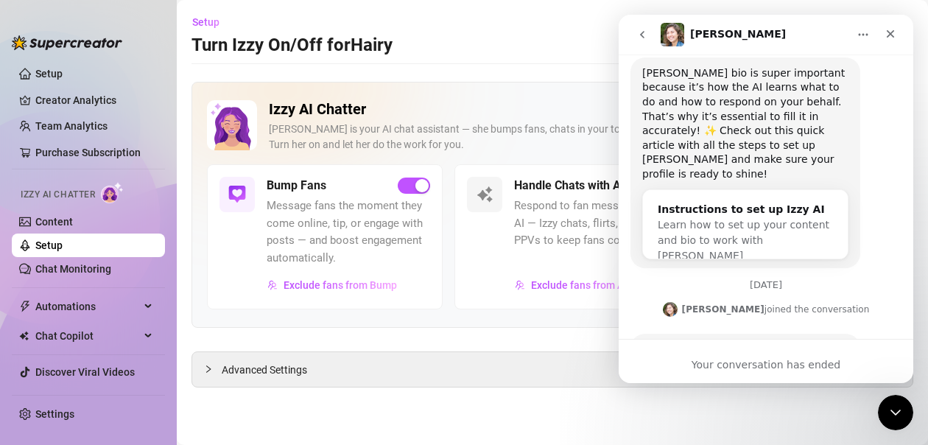
scroll to position [323, 0]
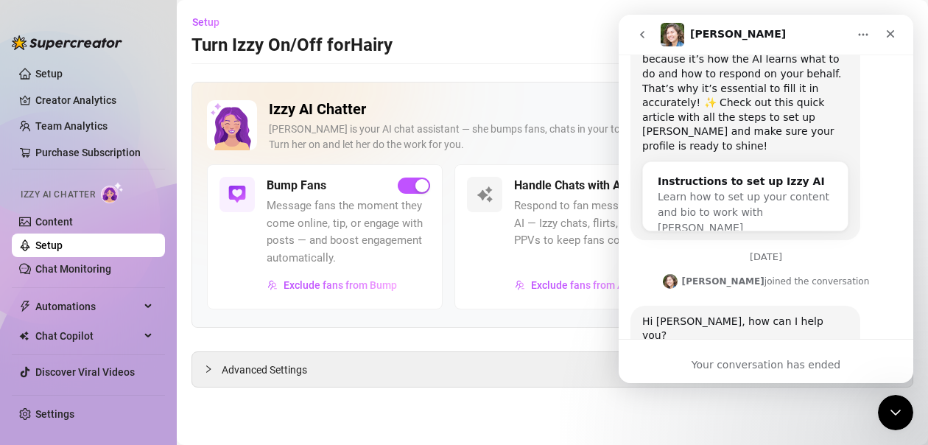
click at [724, 276] on b "[PERSON_NAME]" at bounding box center [723, 281] width 83 height 10
click at [642, 32] on icon "go back" at bounding box center [642, 34] width 4 height 7
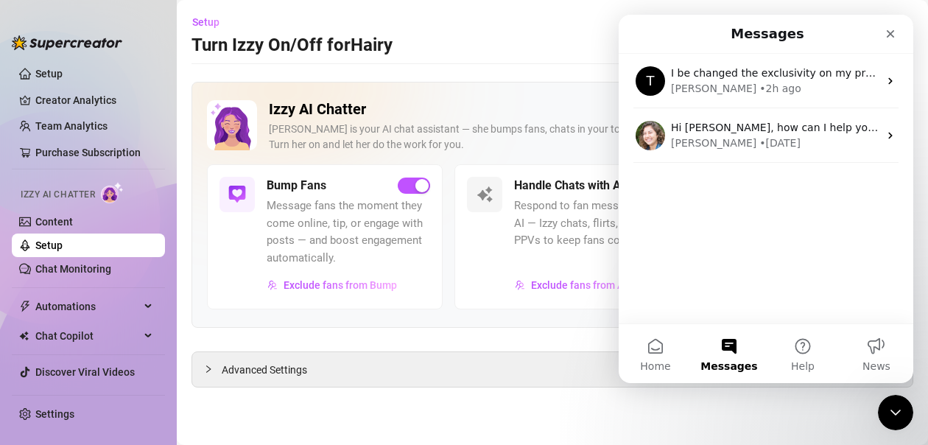
scroll to position [0, 0]
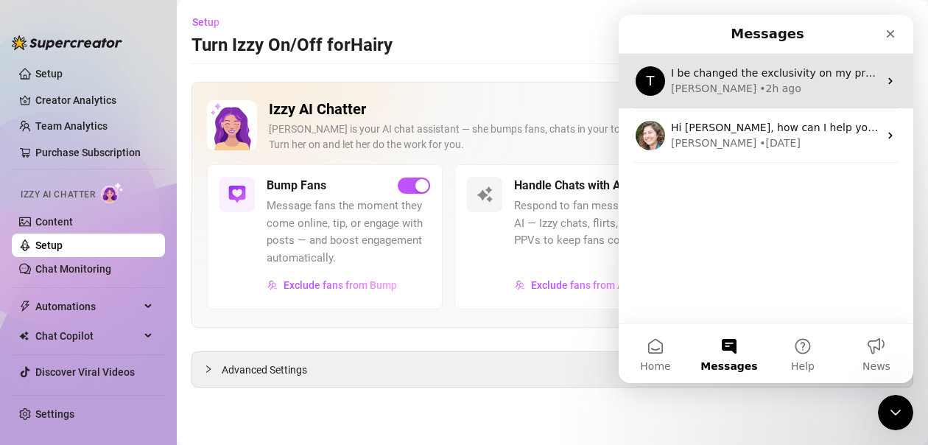
click at [760, 92] on div "• 2h ago" at bounding box center [781, 88] width 42 height 15
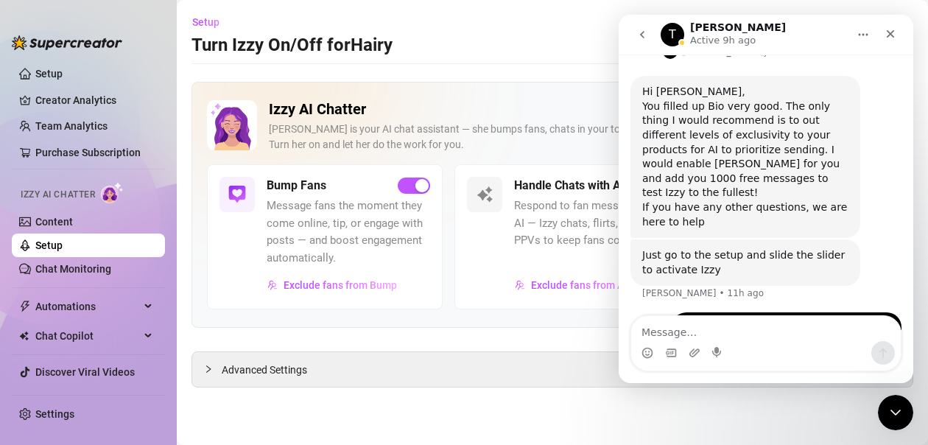
scroll to position [2244, 0]
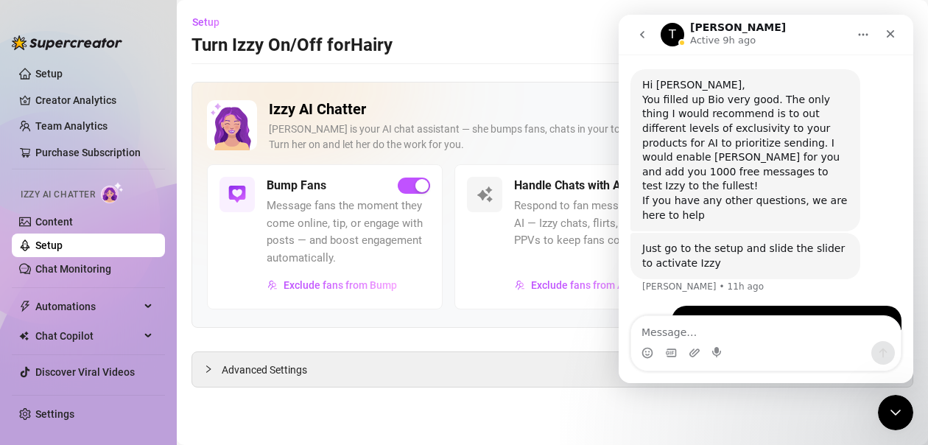
click at [638, 35] on icon "go back" at bounding box center [643, 35] width 12 height 12
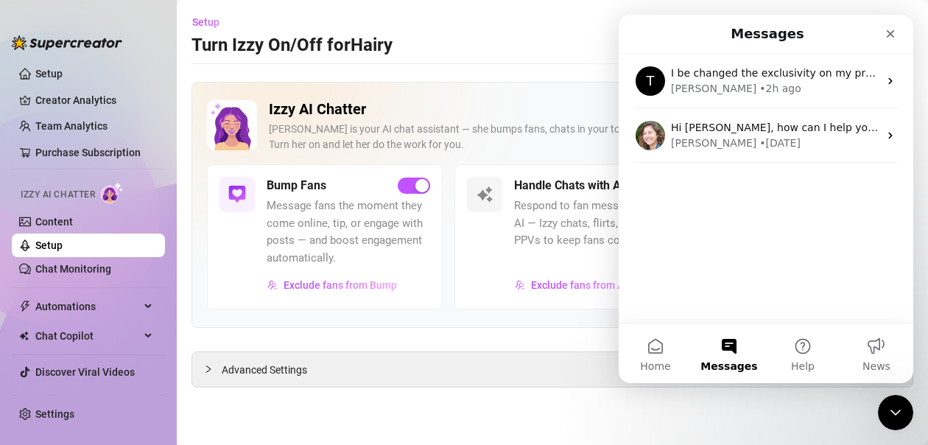
scroll to position [0, 0]
click at [645, 356] on button "Home" at bounding box center [656, 353] width 74 height 59
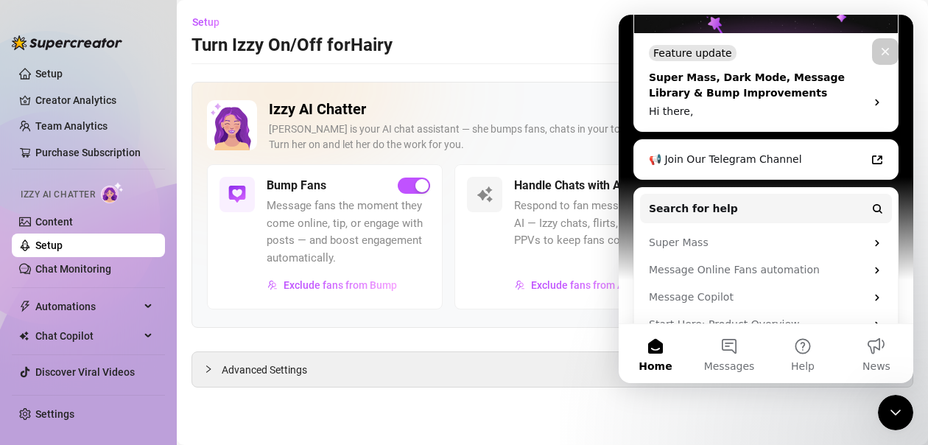
scroll to position [372, 0]
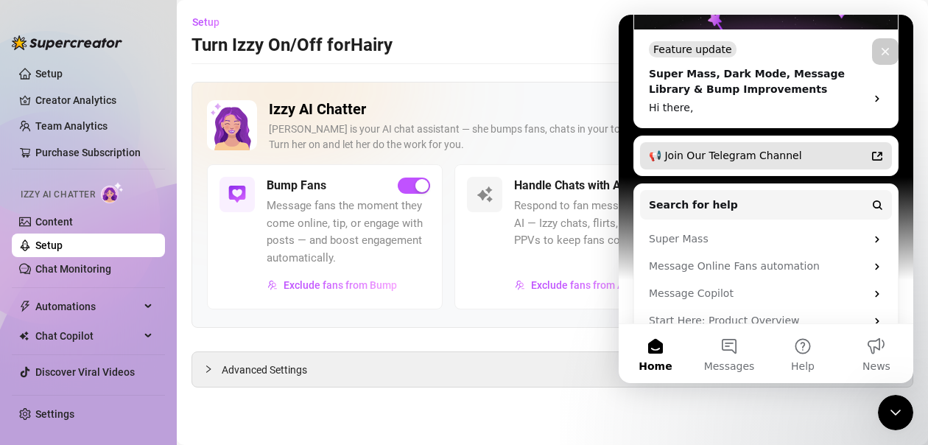
click at [727, 148] on div "📢 Join Our Telegram Channel" at bounding box center [757, 155] width 217 height 15
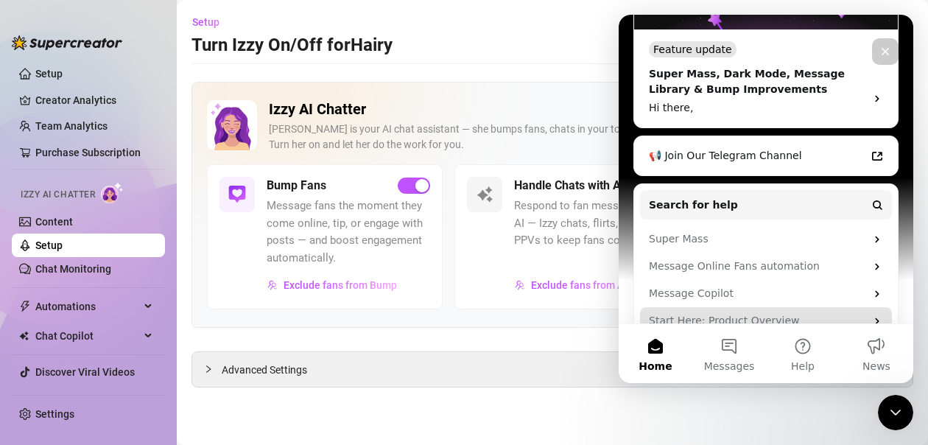
click at [707, 313] on div "Start Here: Product Overview" at bounding box center [757, 320] width 217 height 15
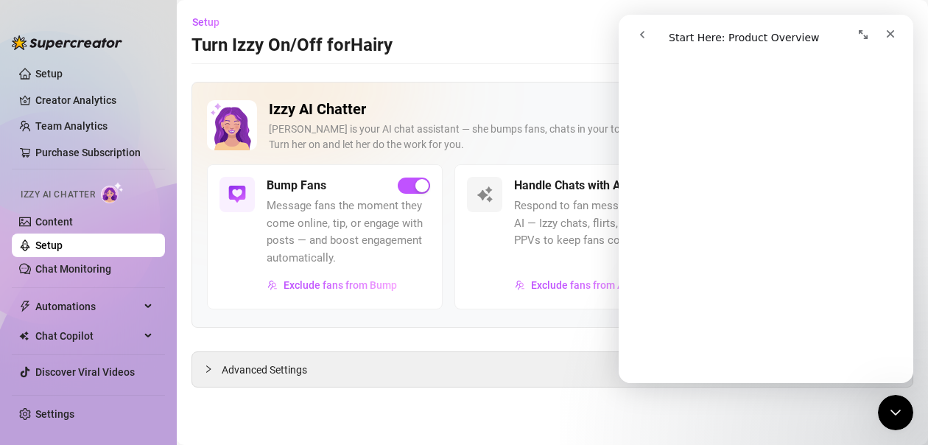
scroll to position [1126, 0]
click at [891, 409] on icon "Close Intercom Messenger" at bounding box center [894, 410] width 10 height 6
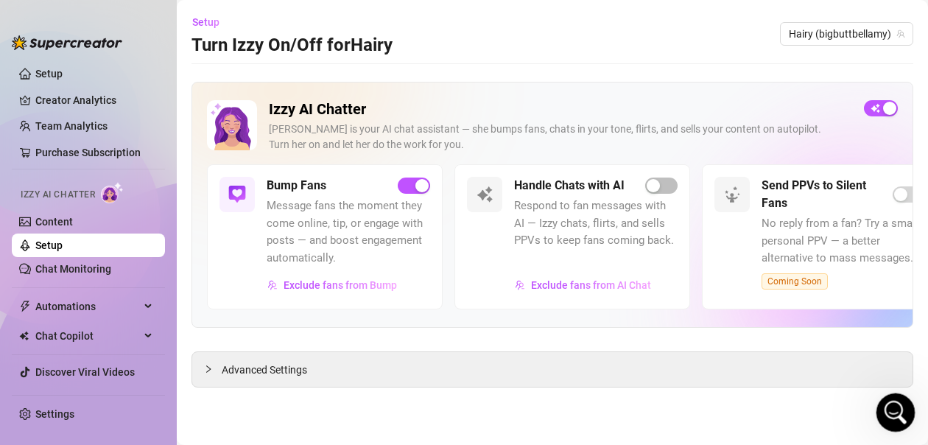
click at [891, 402] on icon "Open Intercom Messenger" at bounding box center [894, 411] width 24 height 24
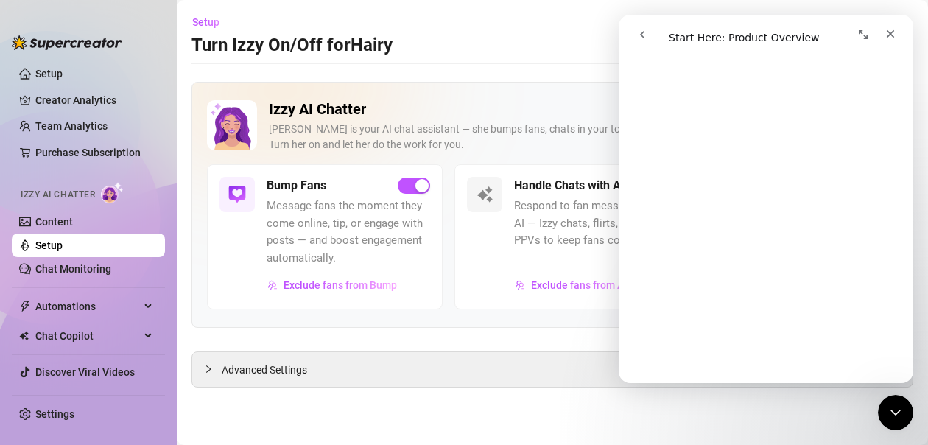
click at [645, 35] on icon "go back" at bounding box center [643, 35] width 12 height 12
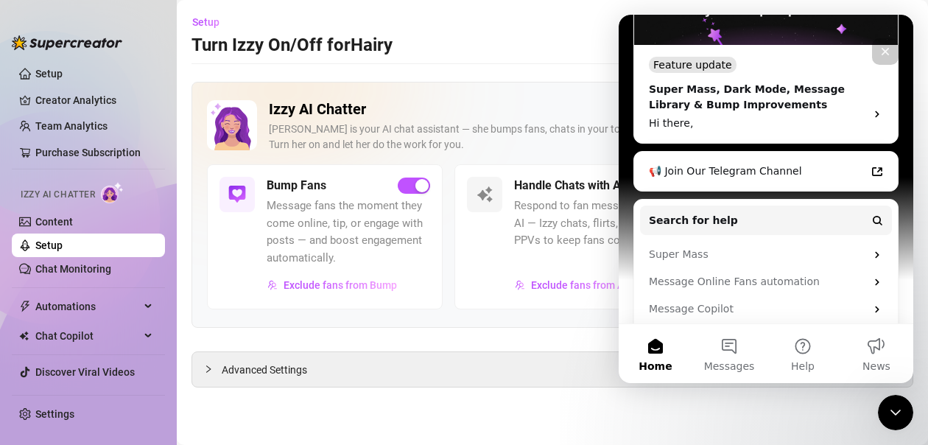
scroll to position [372, 0]
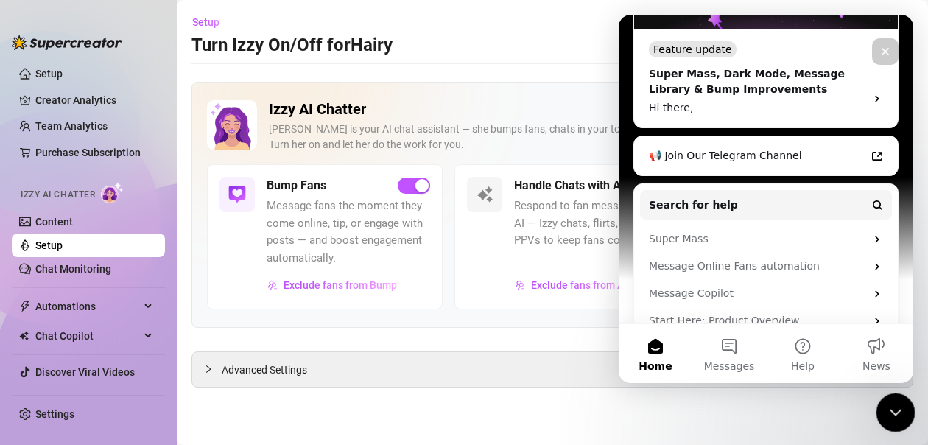
click at [899, 409] on icon "Close Intercom Messenger" at bounding box center [894, 411] width 18 height 18
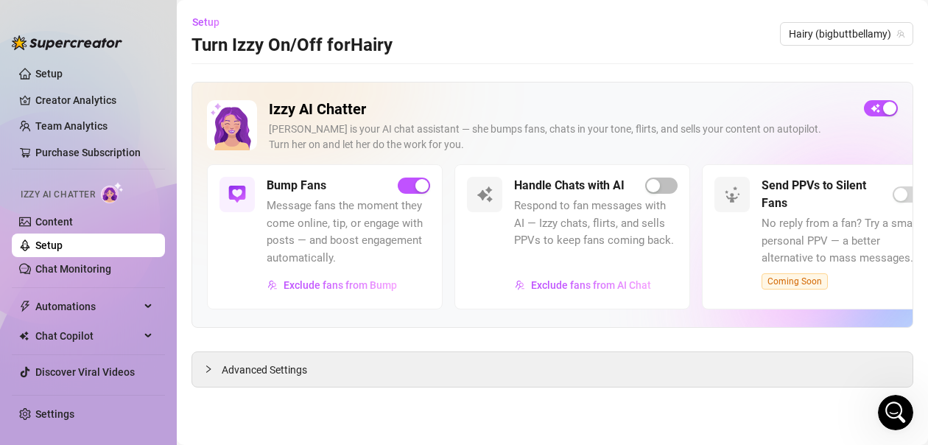
click at [792, 427] on main "Setup Turn Izzy On/Off for Hairy Hairy (bigbuttbellamy) Izzy AI Chatter [PERSON…" at bounding box center [552, 222] width 751 height 445
click at [649, 185] on div "button" at bounding box center [653, 185] width 13 height 13
click at [211, 369] on icon "collapsed" at bounding box center [208, 368] width 4 height 7
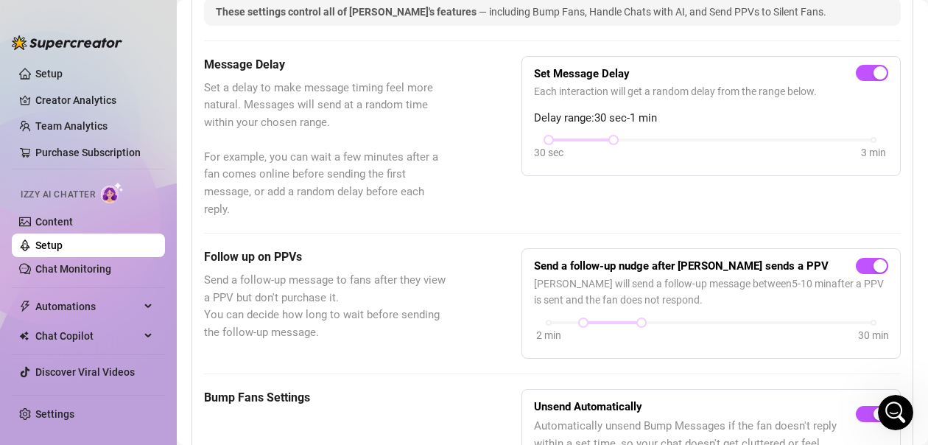
scroll to position [379, 0]
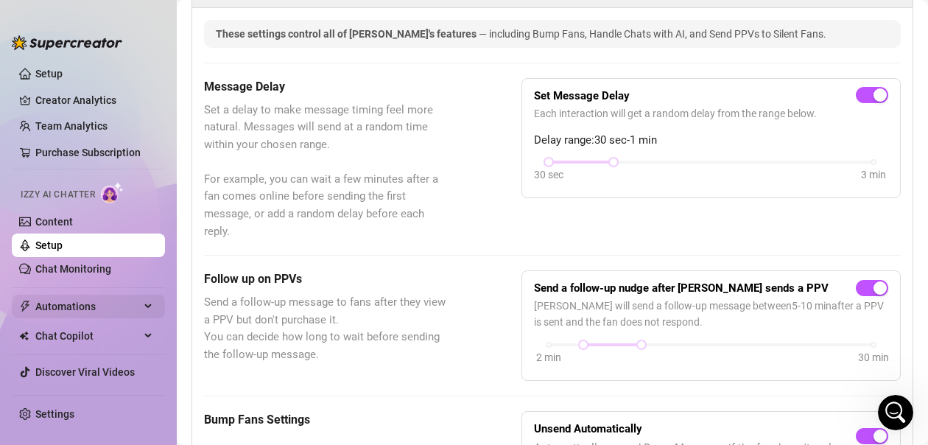
click at [62, 302] on span "Automations" at bounding box center [87, 307] width 105 height 24
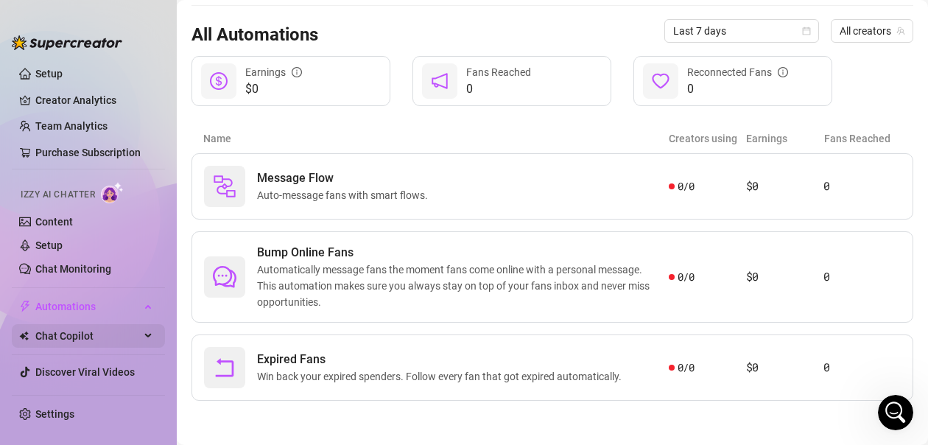
scroll to position [135, 0]
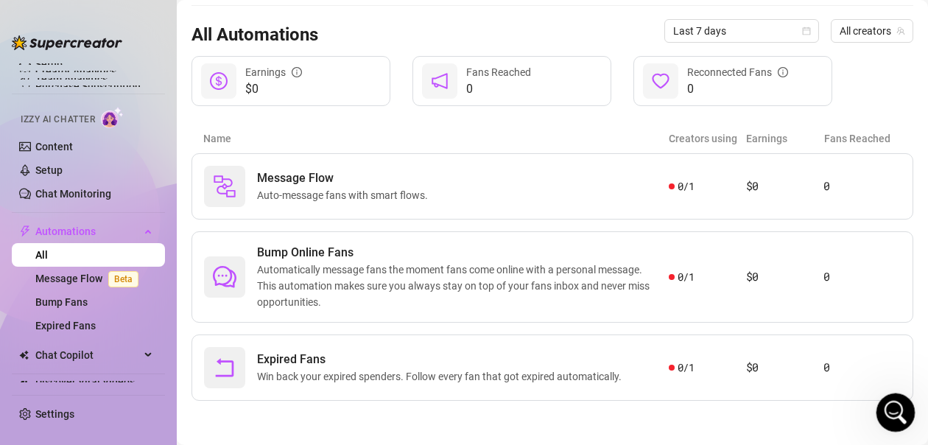
click at [894, 411] on icon "Open Intercom Messenger" at bounding box center [894, 411] width 24 height 24
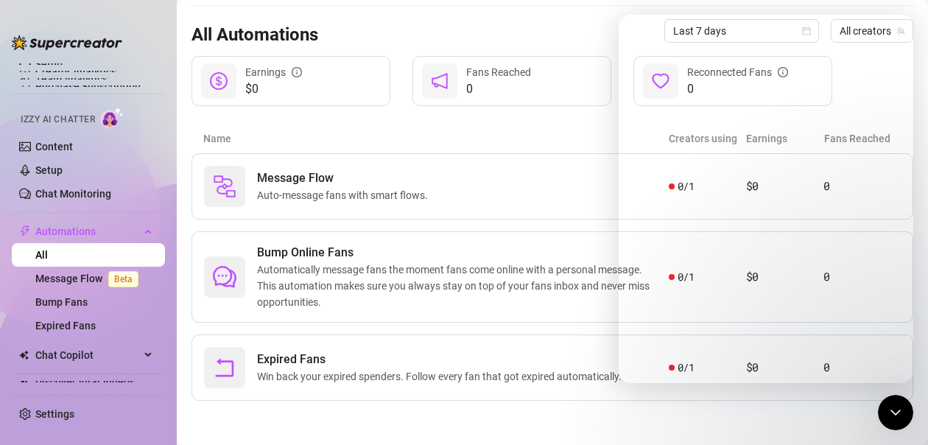
scroll to position [0, 0]
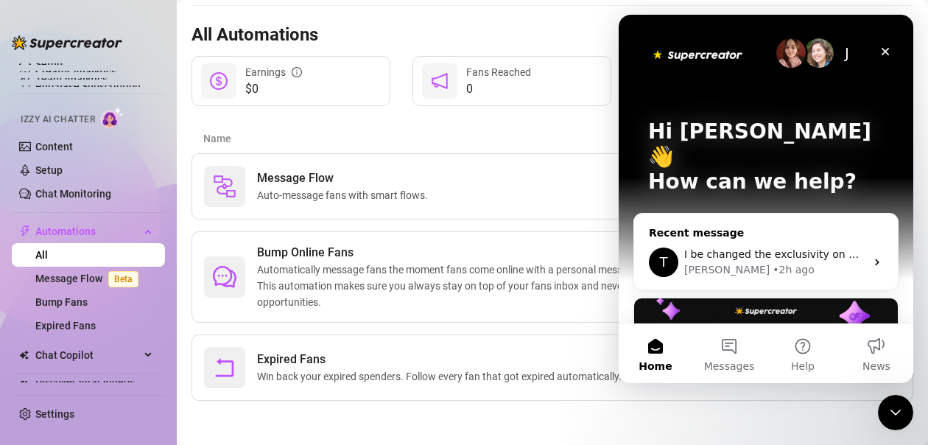
click at [773, 262] on div "• 2h ago" at bounding box center [794, 269] width 42 height 15
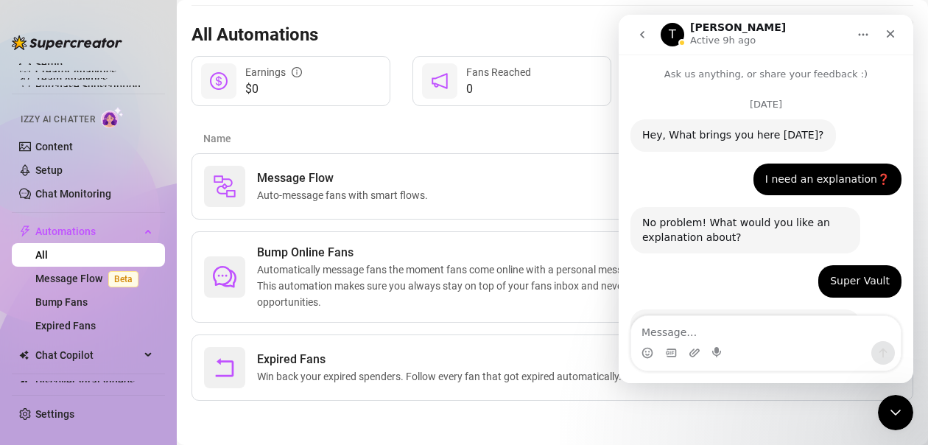
scroll to position [2244, 0]
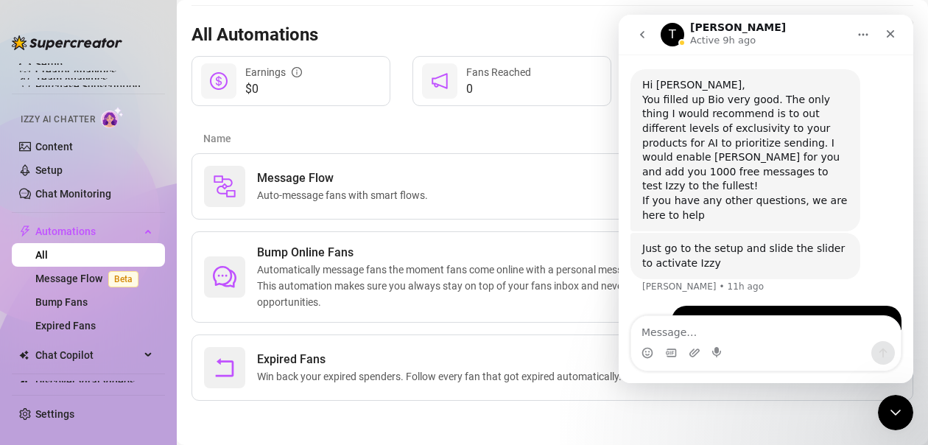
click at [689, 337] on textarea "Message…" at bounding box center [766, 328] width 270 height 25
click at [641, 32] on icon "go back" at bounding box center [643, 35] width 12 height 12
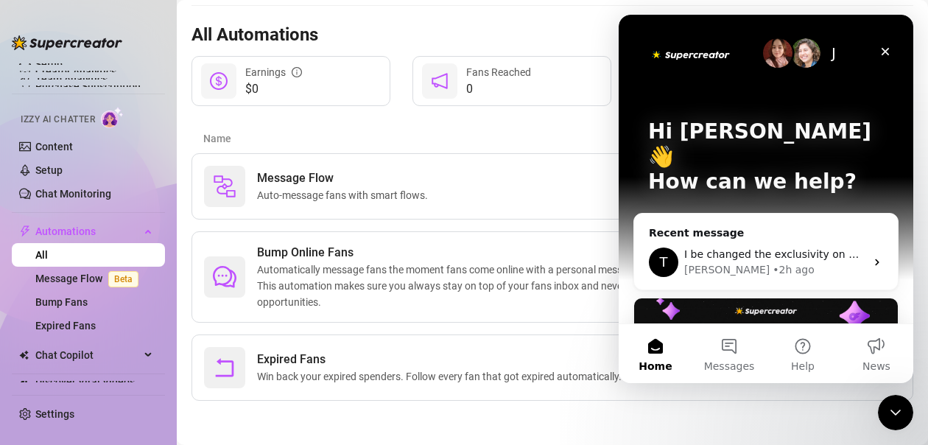
scroll to position [0, 0]
click at [743, 235] on div "T I be changed the exclusivity on my products to 5 is that ok? [GEOGRAPHIC_DATA…" at bounding box center [766, 262] width 264 height 55
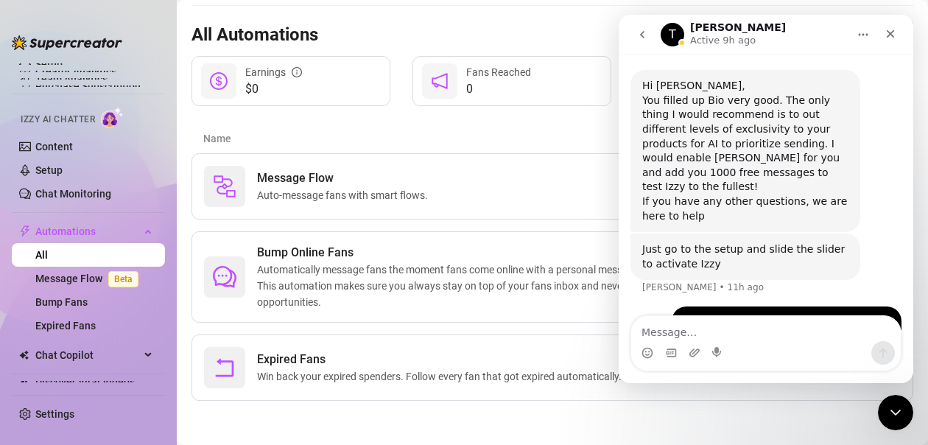
scroll to position [2244, 0]
click at [647, 32] on icon "go back" at bounding box center [643, 35] width 12 height 12
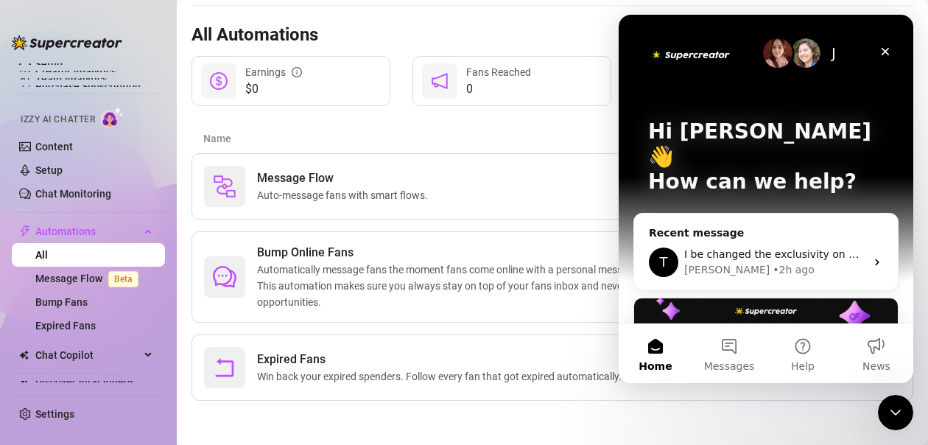
scroll to position [0, 0]
click at [717, 354] on button "Messages" at bounding box center [730, 353] width 74 height 59
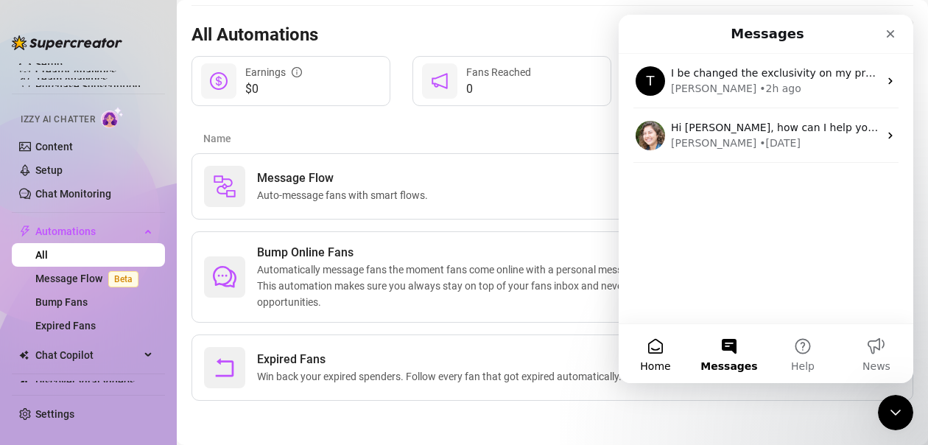
click at [656, 349] on button "Home" at bounding box center [656, 353] width 74 height 59
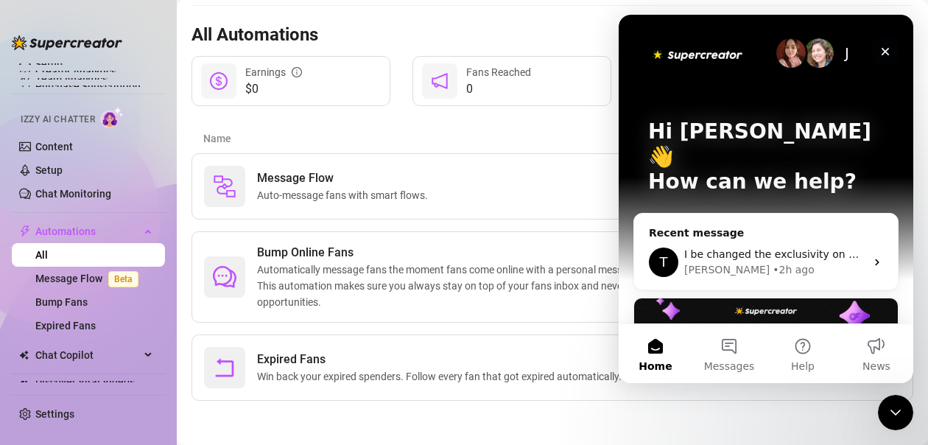
click at [886, 55] on icon "Close" at bounding box center [886, 52] width 12 height 12
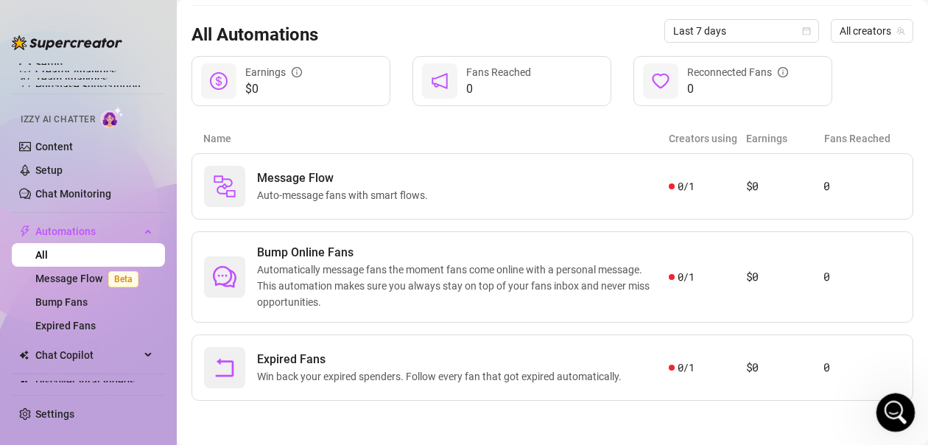
click html
click at [894, 416] on icon "Open Intercom Messenger" at bounding box center [894, 411] width 24 height 24
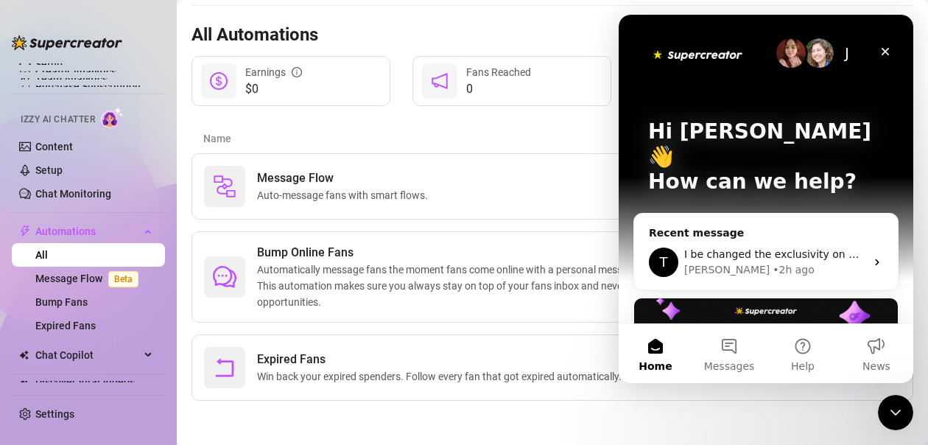
click at [809, 46] on img "Intercom messenger" at bounding box center [819, 52] width 29 height 29
click at [800, 354] on button "Help" at bounding box center [803, 353] width 74 height 59
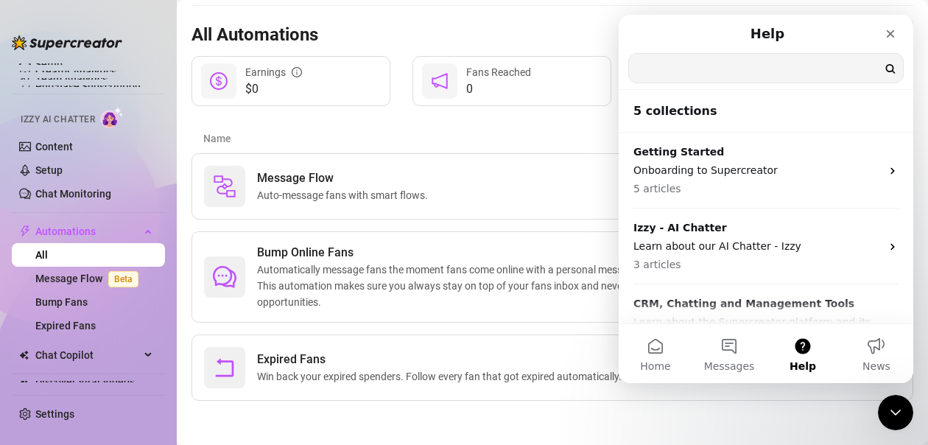
click at [732, 66] on input "Search for help" at bounding box center [766, 68] width 274 height 29
type input "chat agent"
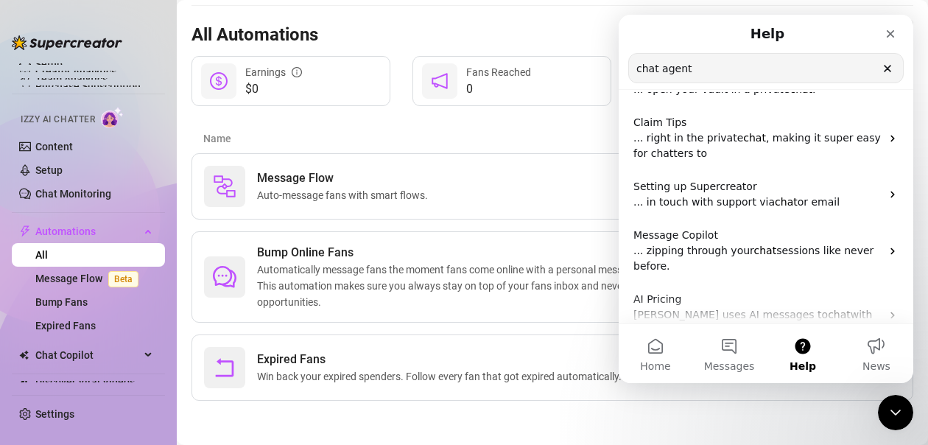
scroll to position [326, 0]
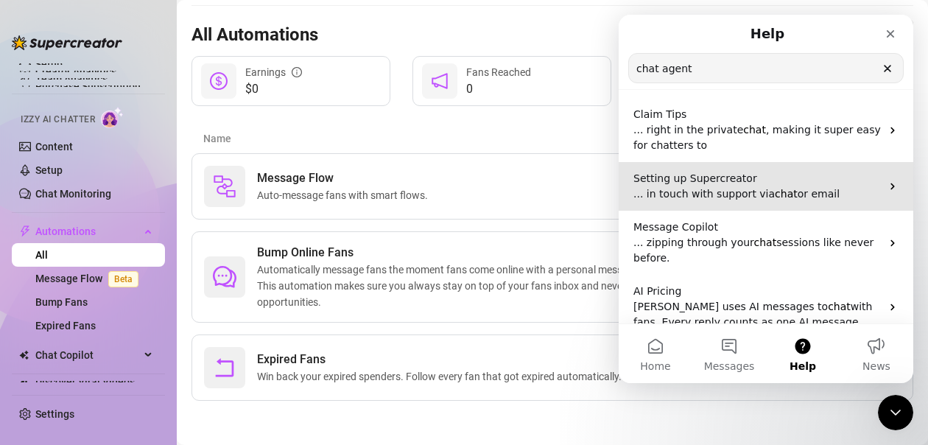
click at [737, 188] on span "... in touch with support via" at bounding box center [704, 194] width 141 height 12
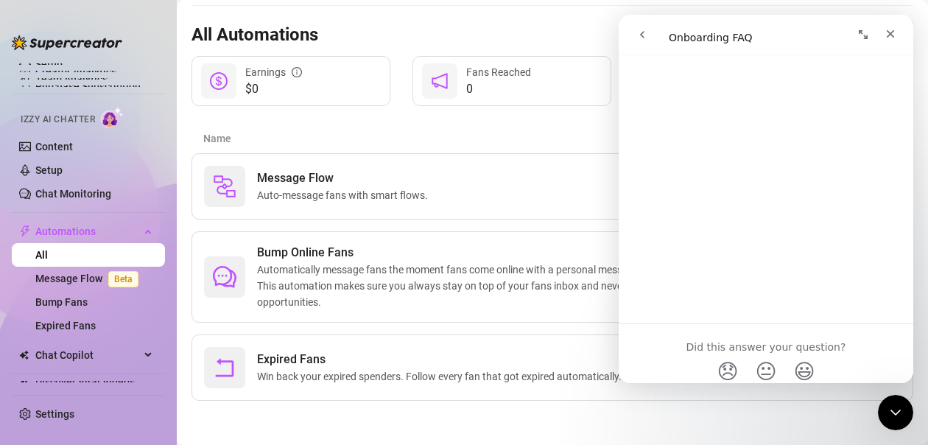
scroll to position [2159, 0]
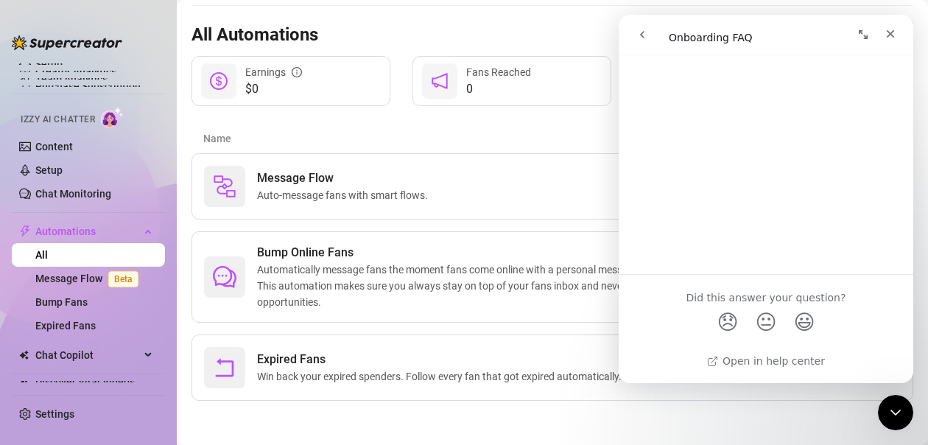
click at [642, 36] on icon "go back" at bounding box center [642, 34] width 4 height 7
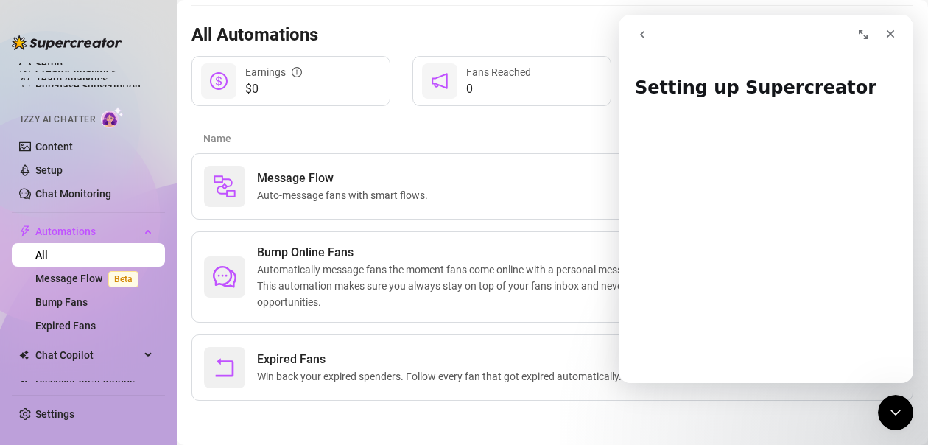
click at [642, 36] on icon "go back" at bounding box center [642, 34] width 4 height 7
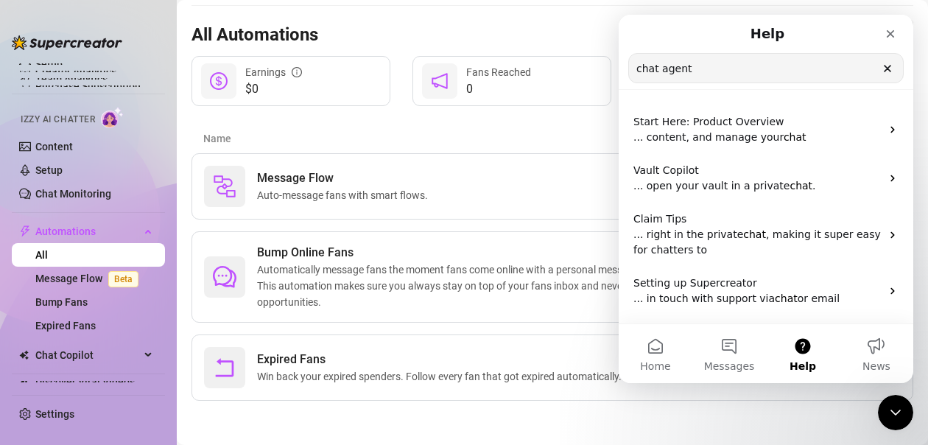
scroll to position [326, 0]
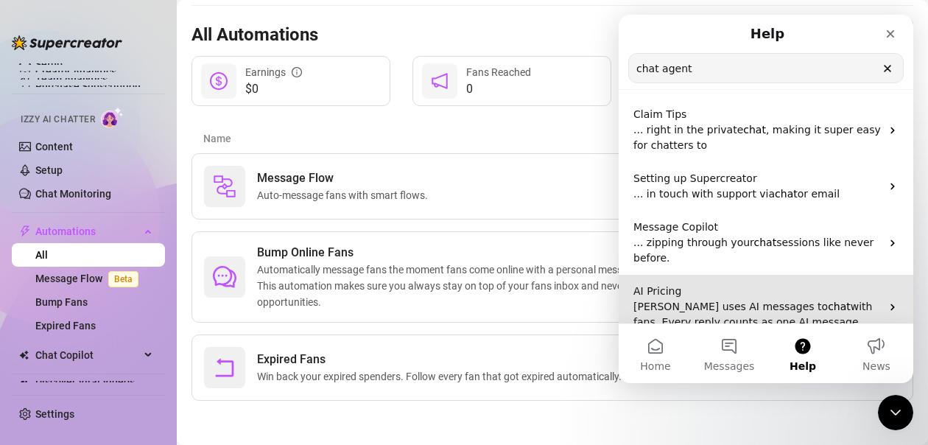
click at [706, 303] on span "with fans. Every reply counts as one AI message." at bounding box center [753, 314] width 239 height 27
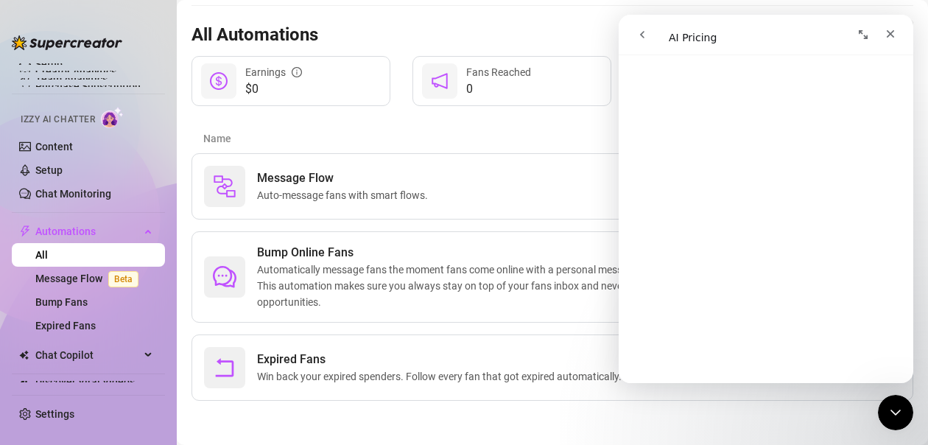
scroll to position [1842, 0]
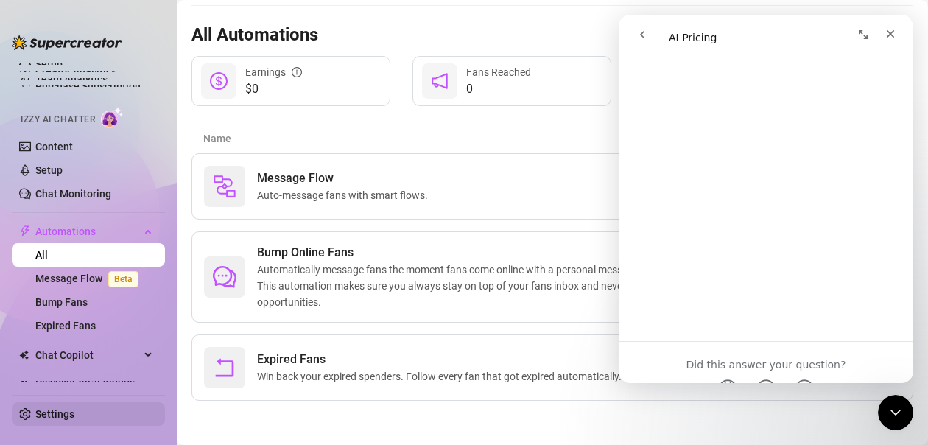
click at [64, 414] on link "Settings" at bounding box center [54, 414] width 39 height 12
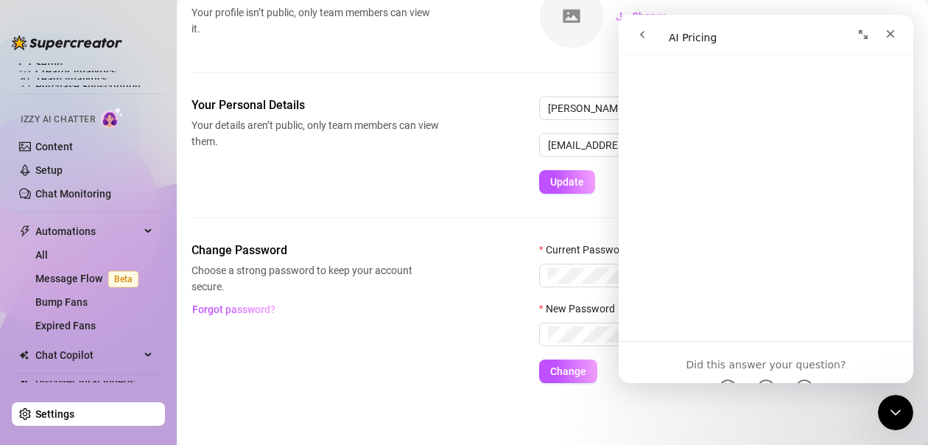
scroll to position [102, 0]
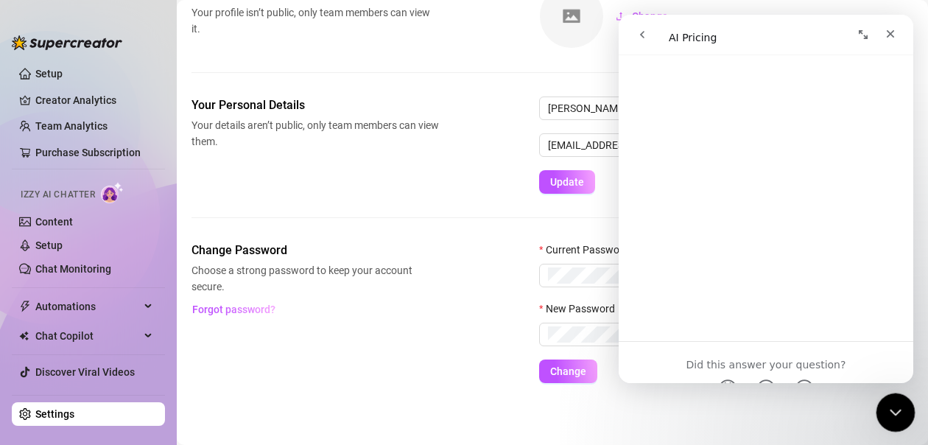
click at [905, 399] on div "Close Intercom Messenger" at bounding box center [893, 410] width 35 height 35
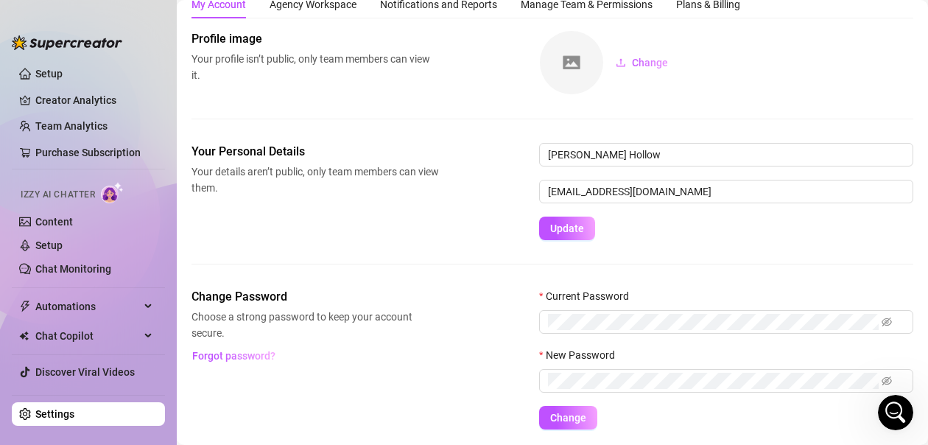
scroll to position [0, 0]
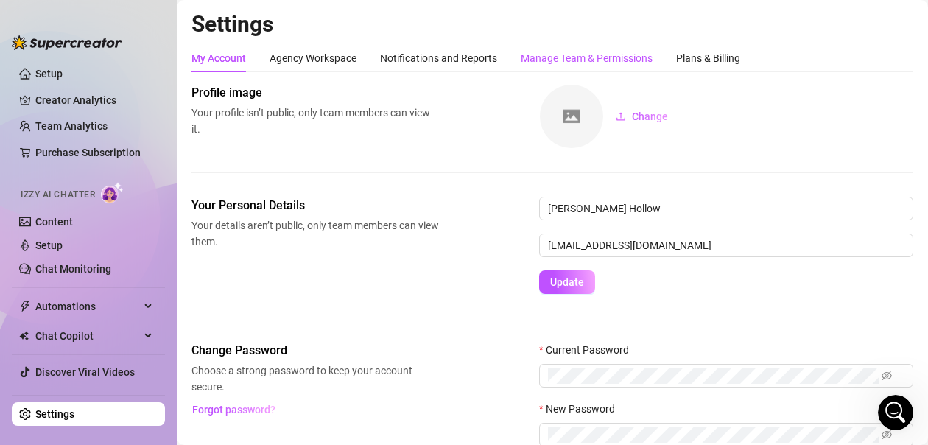
click at [542, 57] on div "Manage Team & Permissions" at bounding box center [587, 58] width 132 height 16
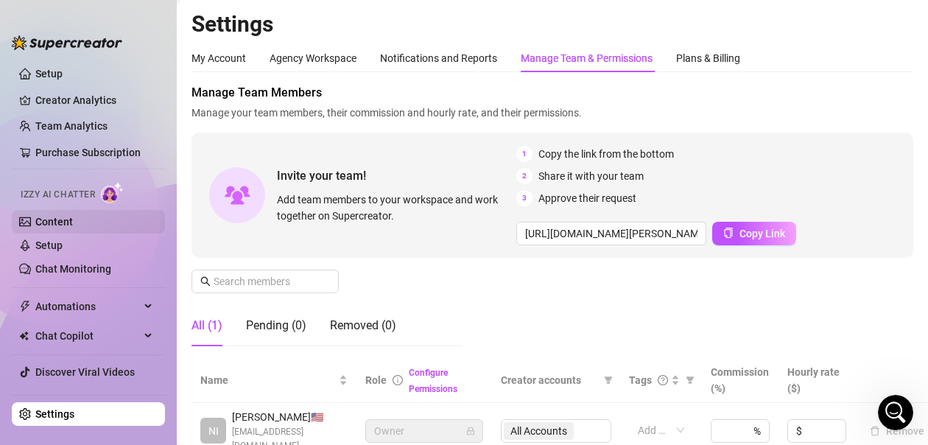
click at [60, 226] on link "Content" at bounding box center [54, 222] width 38 height 12
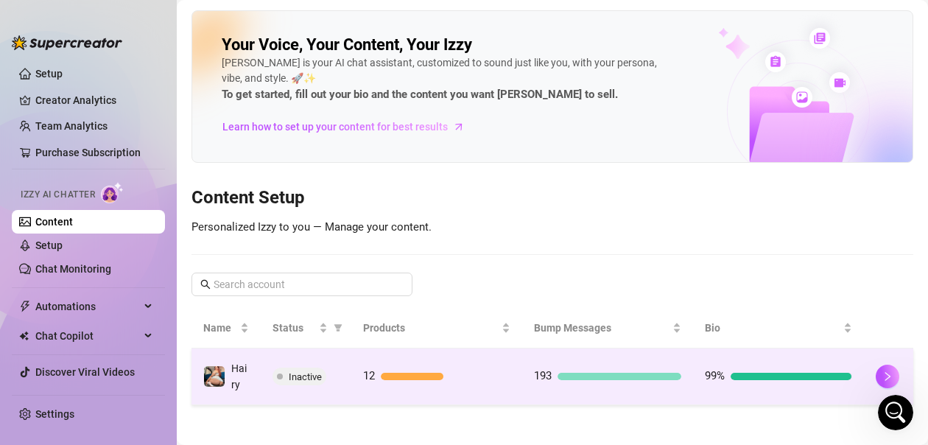
click at [295, 382] on span "Inactive" at bounding box center [305, 376] width 33 height 11
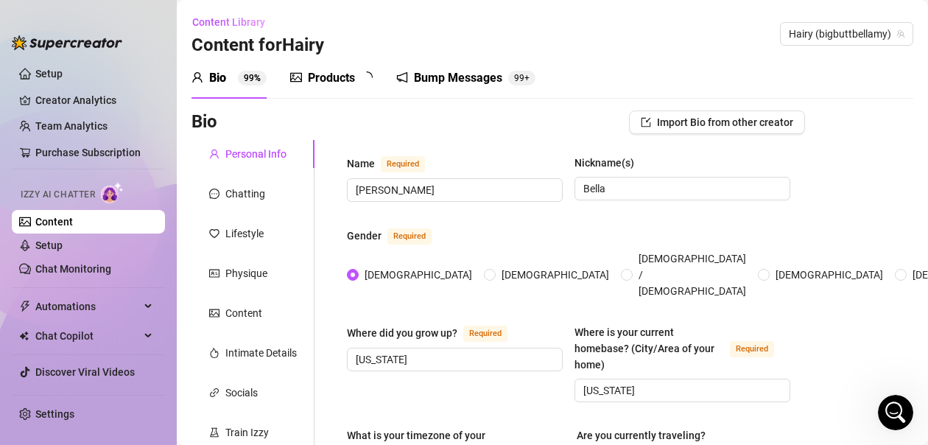
radio input "true"
type input "[DATE]"
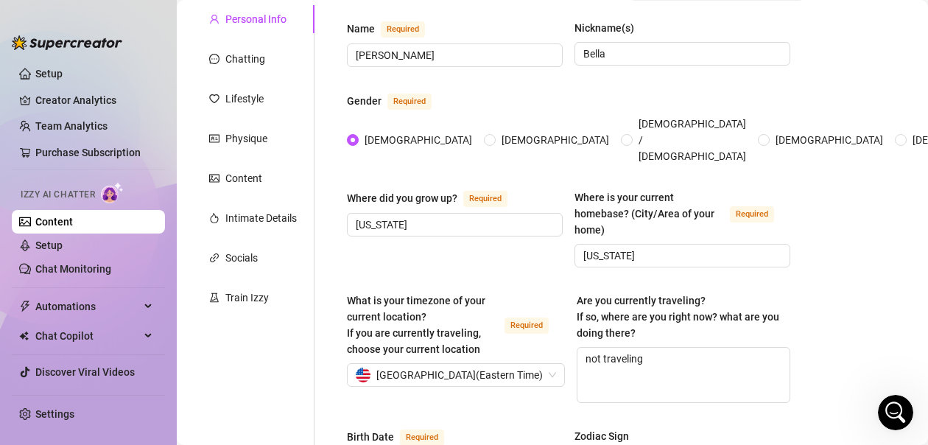
scroll to position [147, 0]
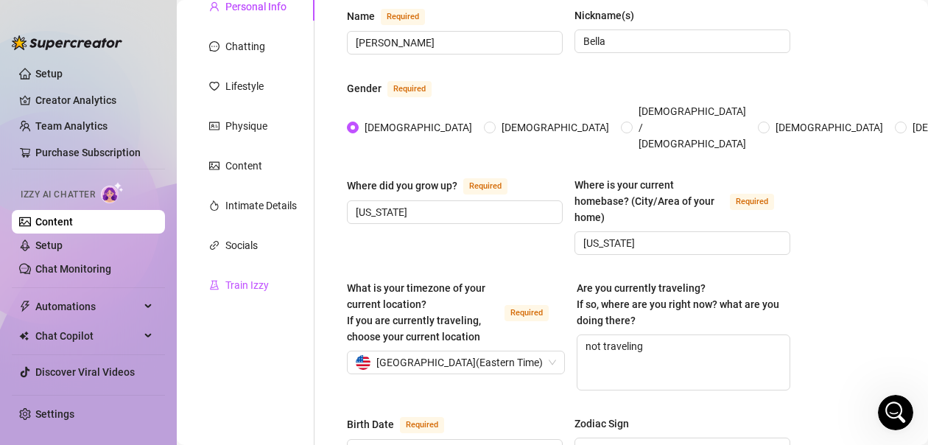
click at [257, 291] on div "Train Izzy" at bounding box center [246, 285] width 43 height 16
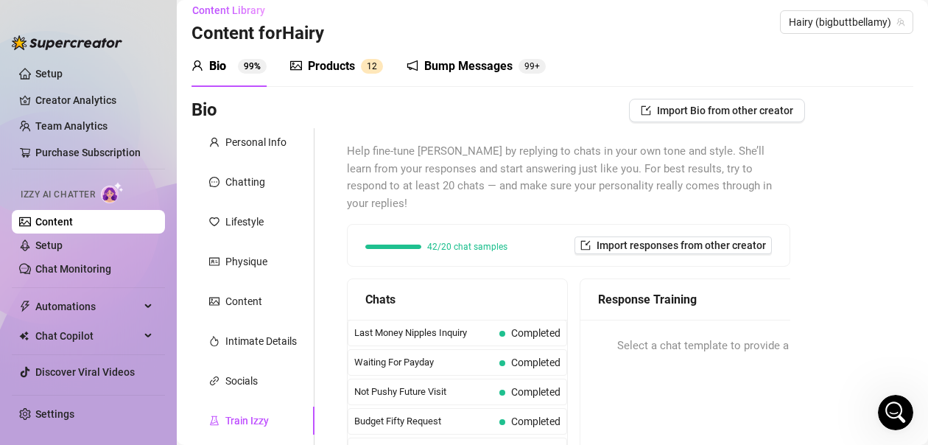
scroll to position [0, 0]
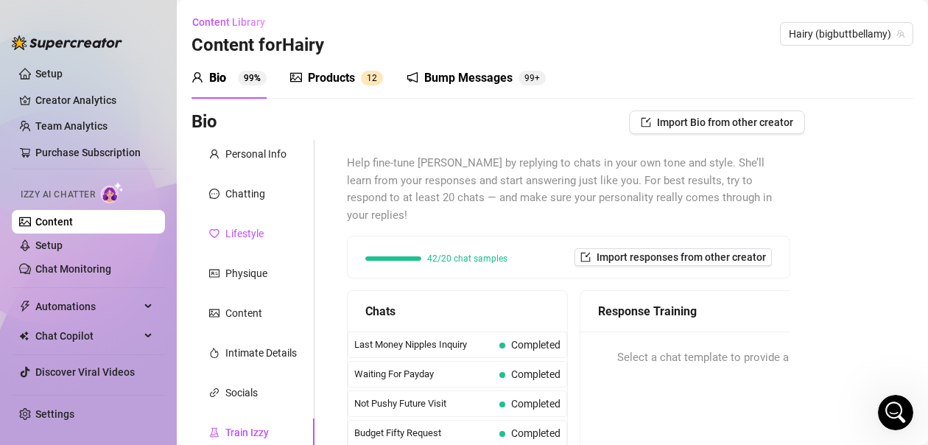
click at [242, 241] on div "Lifestyle" at bounding box center [244, 233] width 38 height 16
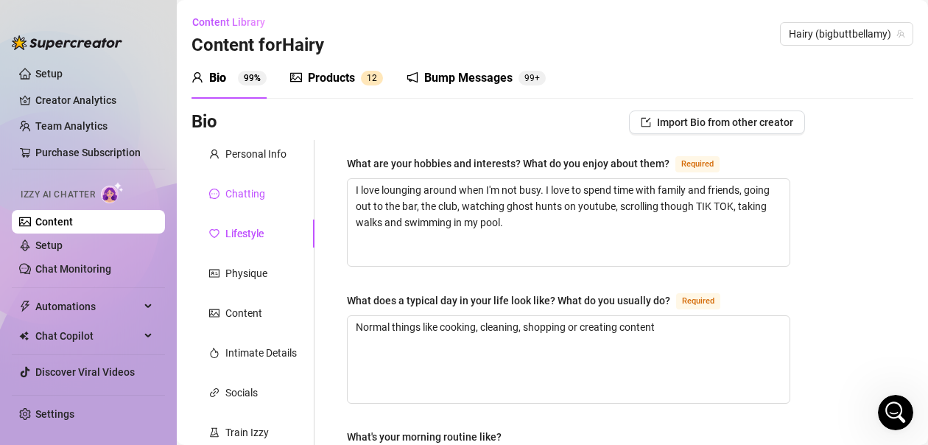
click at [261, 200] on div "Chatting" at bounding box center [245, 194] width 40 height 16
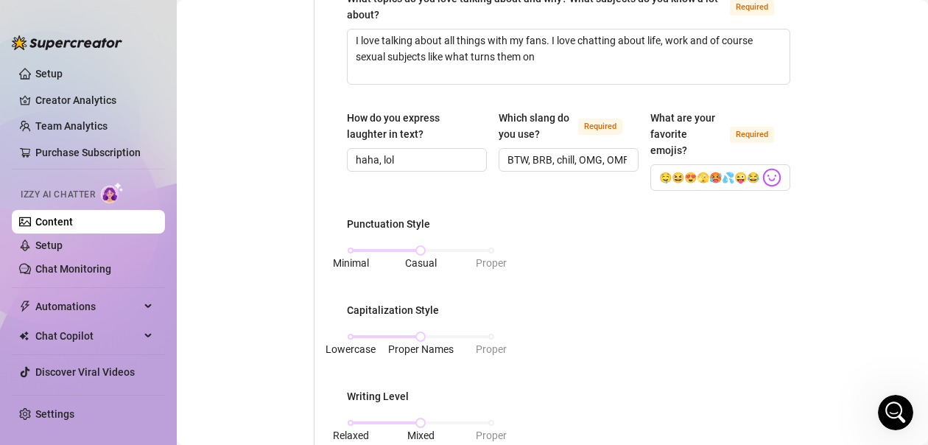
scroll to position [164, 0]
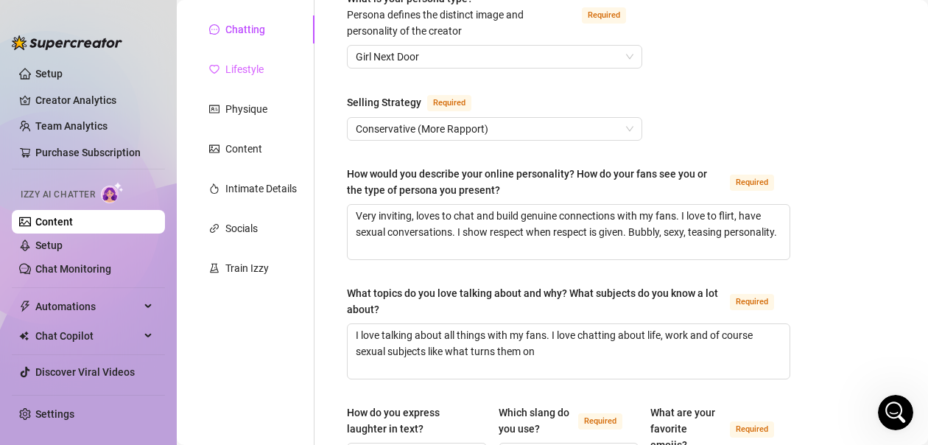
click at [244, 80] on div "Lifestyle" at bounding box center [253, 69] width 123 height 28
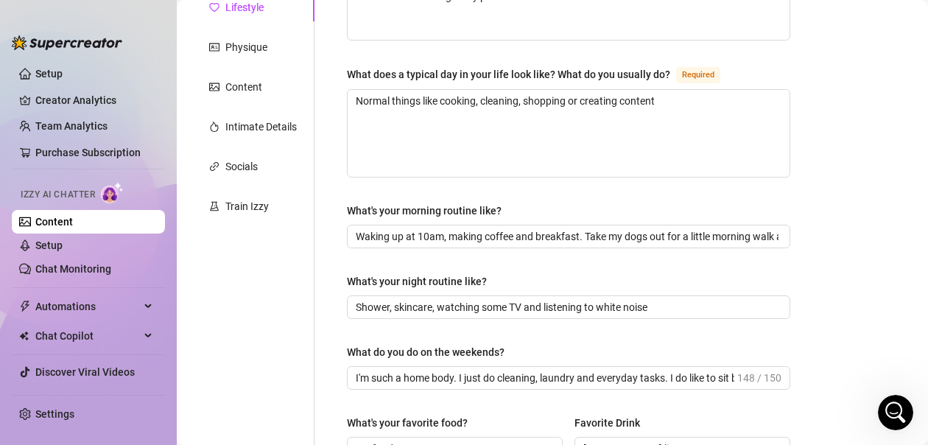
scroll to position [153, 0]
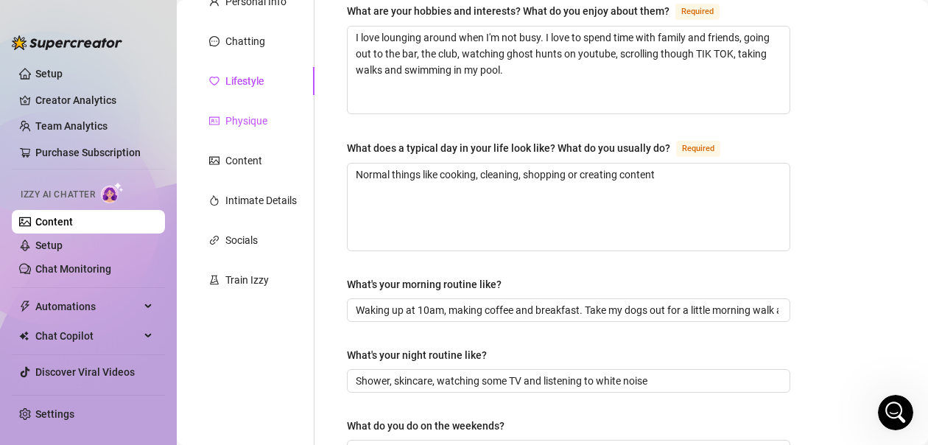
click at [244, 128] on div "Physique" at bounding box center [246, 121] width 42 height 16
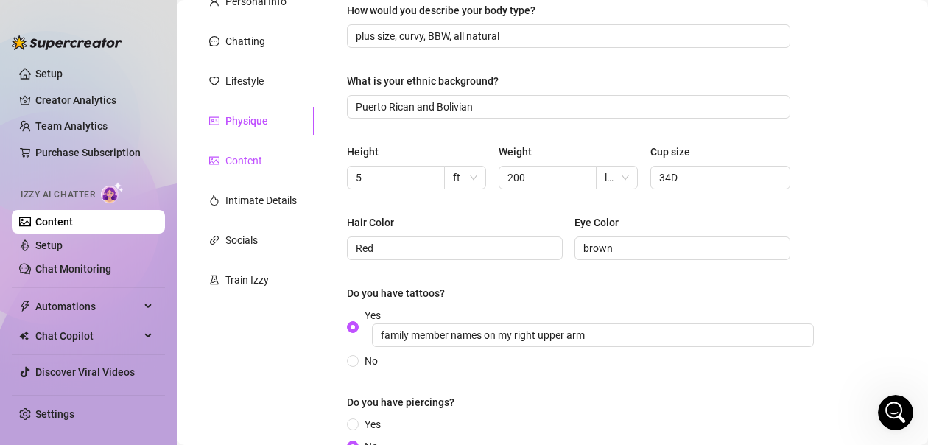
click at [244, 161] on div "Content" at bounding box center [243, 161] width 37 height 16
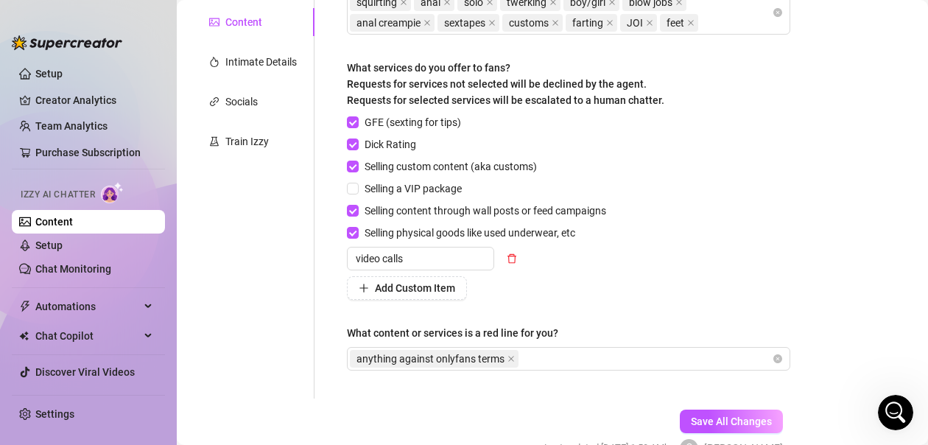
scroll to position [300, 0]
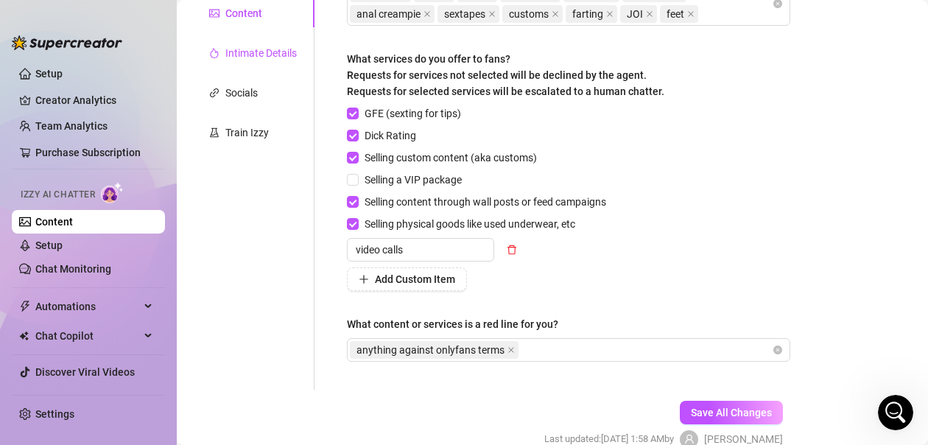
click at [278, 51] on div "Intimate Details" at bounding box center [260, 53] width 71 height 16
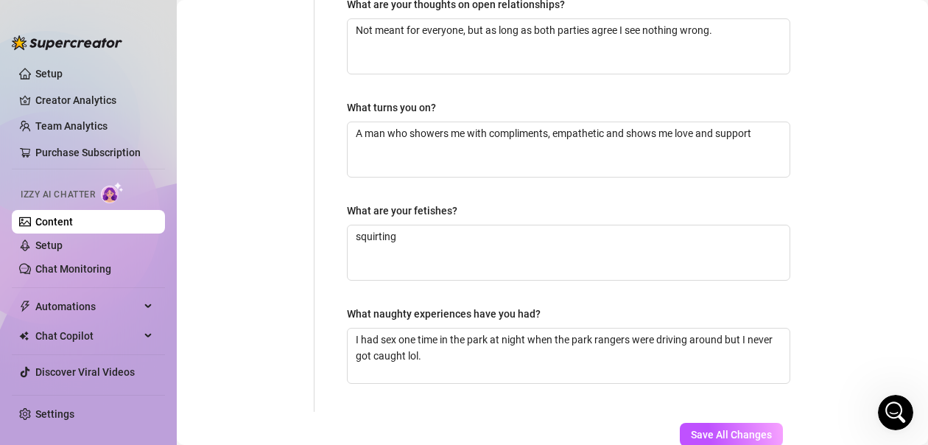
scroll to position [196, 0]
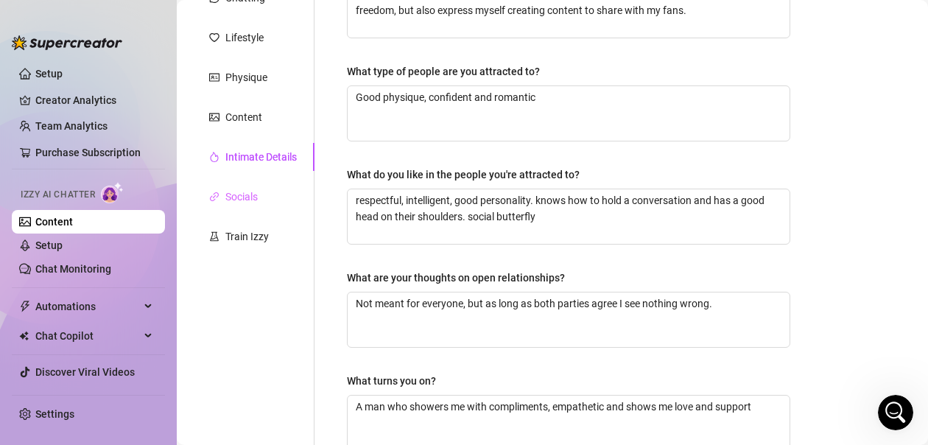
click at [261, 195] on div "Socials" at bounding box center [253, 197] width 123 height 28
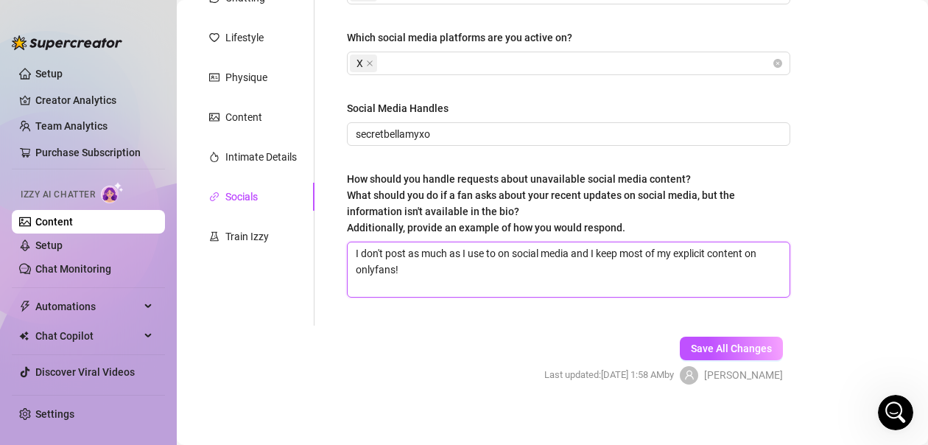
drag, startPoint x: 511, startPoint y: 253, endPoint x: 412, endPoint y: 251, distance: 98.7
click at [412, 250] on textarea "I don't post as much as I use to on social media and I keep most of my explicit…" at bounding box center [569, 269] width 442 height 55
type textarea "I don't post e social media and I keep most of my explicit content on onlyfans!"
type textarea "I don't post ec social media and I keep most of my explicit content on onlyfans!"
type textarea "I don't post e social media and I keep most of my explicit content on onlyfans!"
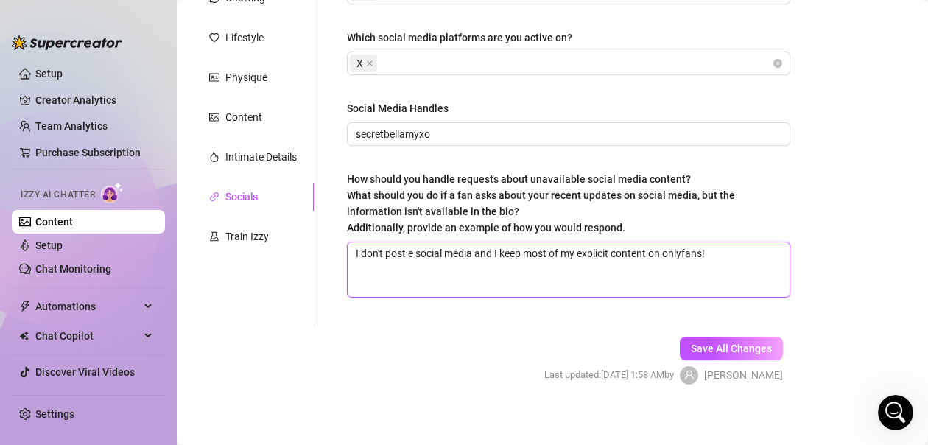
type textarea "I don't post ex social media and I keep most of my explicit content on onlyfans!"
type textarea "I don't post exc social media and I keep most of my explicit content on onlyfan…"
type textarea "I don't post excl social media and I keep most of my explicit content on onlyfa…"
type textarea "I don't post exclu social media and I keep most of my explicit content on onlyf…"
type textarea "I don't post exclus social media and I keep most of my explicit content on only…"
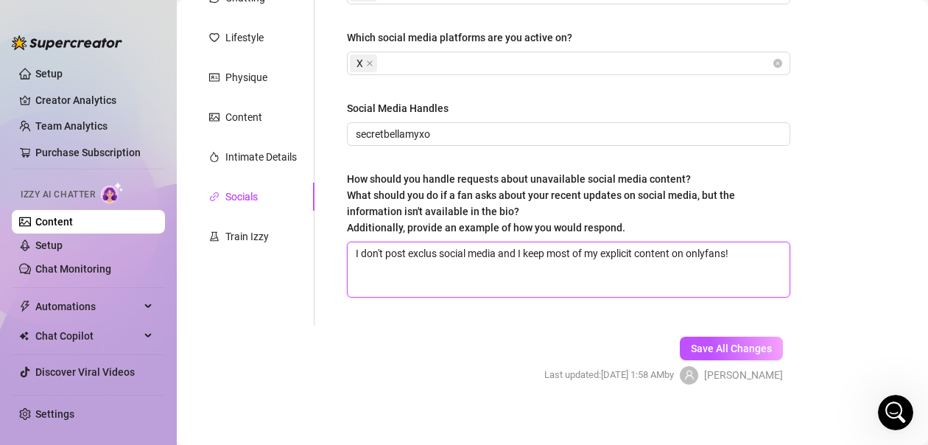
type textarea "I don't post exclusi social media and I keep most of my explicit content on onl…"
type textarea "I don't post exclusiv social media and I keep most of my explicit content on on…"
type textarea "I don't post exclusive social media and I keep most of my explicit content on o…"
type textarea "I don't post exclusive c social media and I keep most of my explicit content on…"
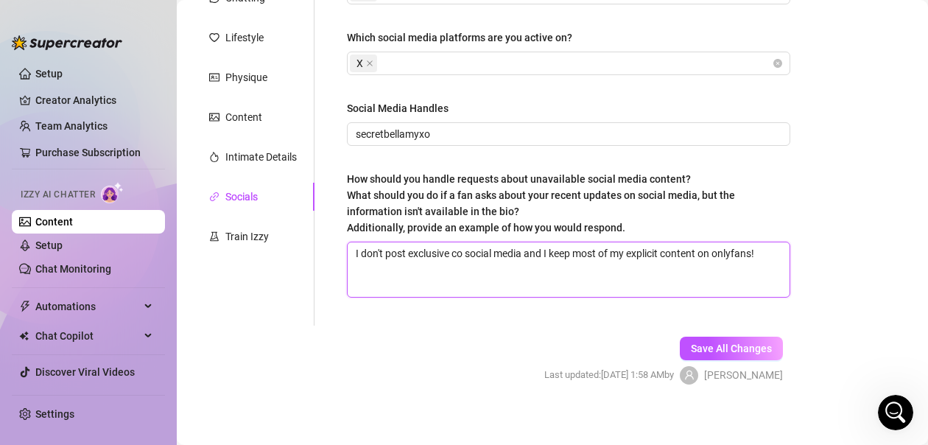
type textarea "I don't post exclusive con social media and I keep most of my explicit content …"
type textarea "I don't post exclusive cont social media and I keep most of my explicit content…"
type textarea "I don't post exclusive conten social media and I keep most of my explicit conte…"
type textarea "I don't post exclusive content social media and I keep most of my explicit cont…"
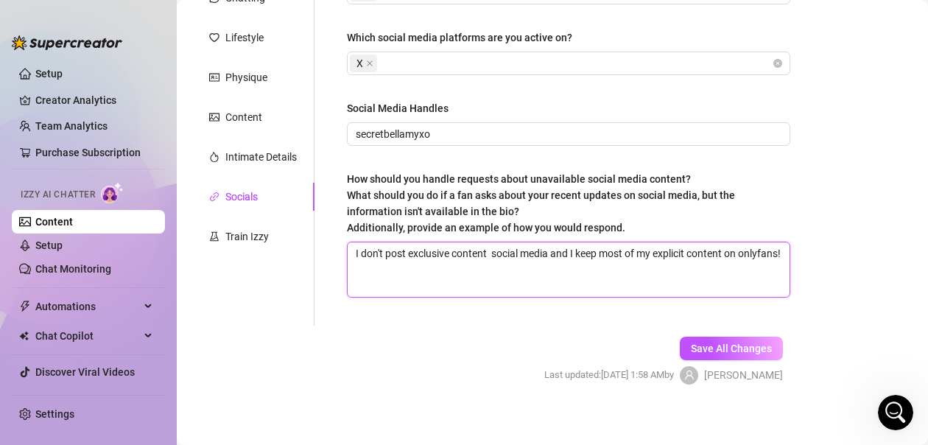
type textarea "I don't post exclusive content o social media and I keep most of my explicit co…"
type textarea "I don't post exclusive content on social media and I keep most of my explicit c…"
click at [407, 274] on textarea "I don't post exclusive content on social media and I keep most of my explicit c…" at bounding box center [569, 269] width 442 height 55
type textarea "I don't post exclusive content on social media and I keep most of my explicit c…"
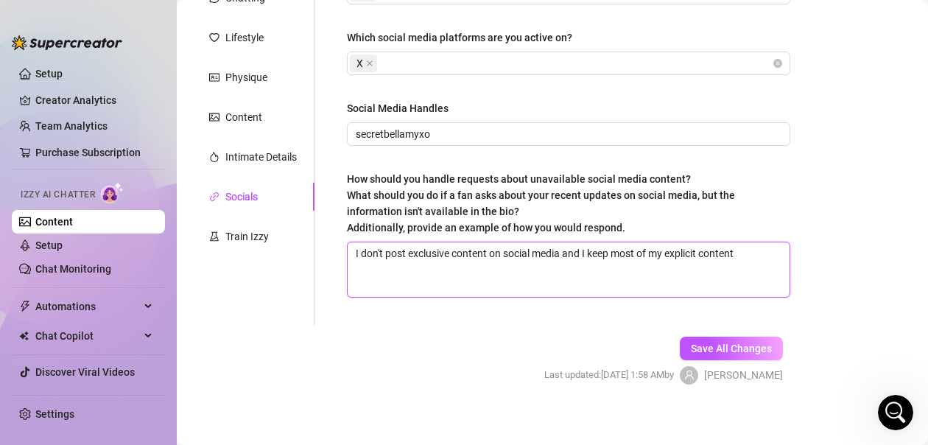
type textarea "I don't post exclusive content on social media and I keep most of my explicit c…"
type textarea "I don't post exclusive content on social media and I keep most of my e"
type textarea "I don't post exclusive content on social media and I keep most"
type textarea "I don't post exclusive content on social media and I k"
type textarea "I don't post exclusive content on social media"
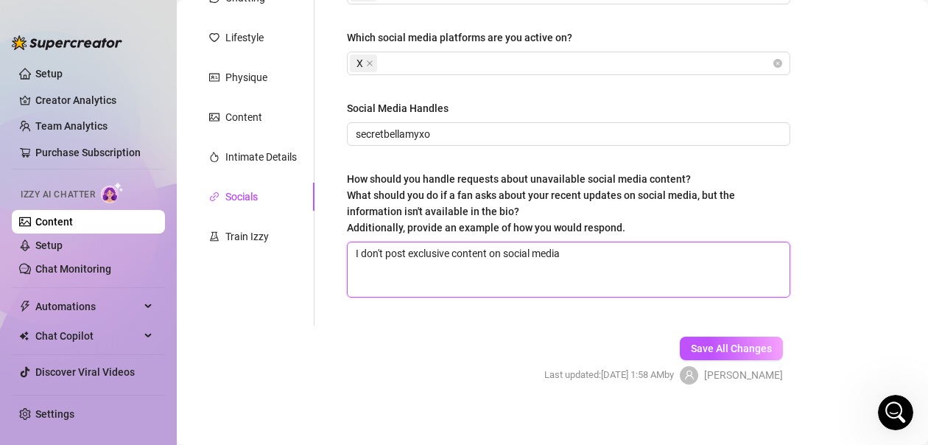
type textarea "I don't post exclusive content on social medi"
type textarea "I don't post exclusive content on social media"
type textarea "I don't post exclusive content on social media."
type textarea "I don't post exclusive content on social media. I"
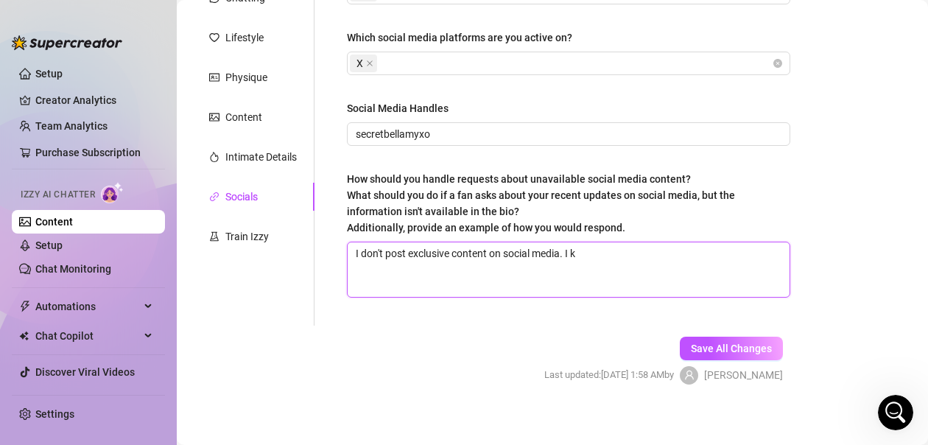
type textarea "I don't post exclusive content on social media. I ke"
type textarea "I don't post exclusive content on social media. I keep"
type textarea "I don't post exclusive content on social media. I keep t"
type textarea "I don't post exclusive content on social media. I keep tha"
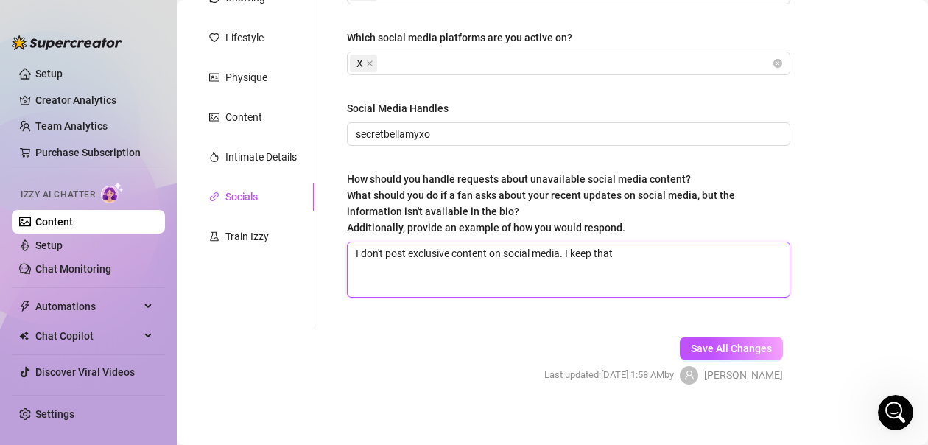
type textarea "I don't post exclusive content on social media. I keep that"
type textarea "I don't post exclusive content on social media. I keep that fo"
type textarea "I don't post exclusive content on social media. I keep that for"
type textarea "I don't post exclusive content on social media. I keep that for O"
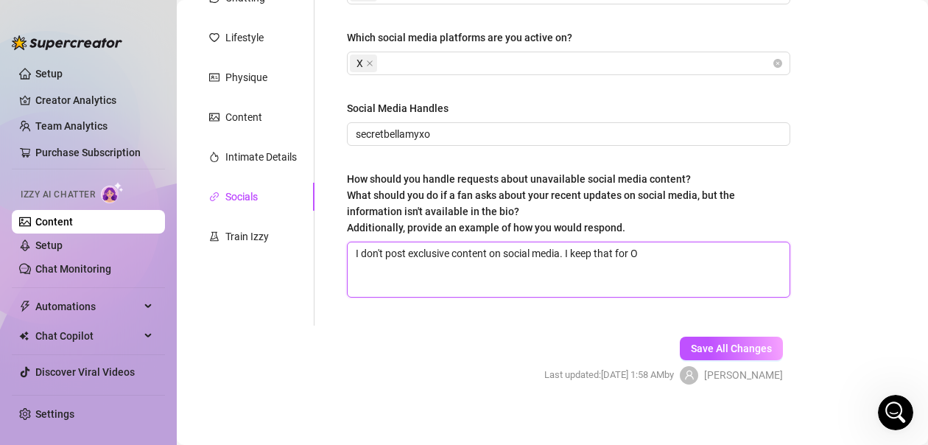
type textarea "I don't post exclusive content on social media. I keep that for On"
type textarea "I don't post exclusive content on social media. I keep that for Onl"
type textarea "I don't post exclusive content on social media. I keep that for Only"
type textarea "I don't post exclusive content on social media. I keep that for Onlyfn"
type textarea "I don't post exclusive content on social media. I keep that for Onlyfna"
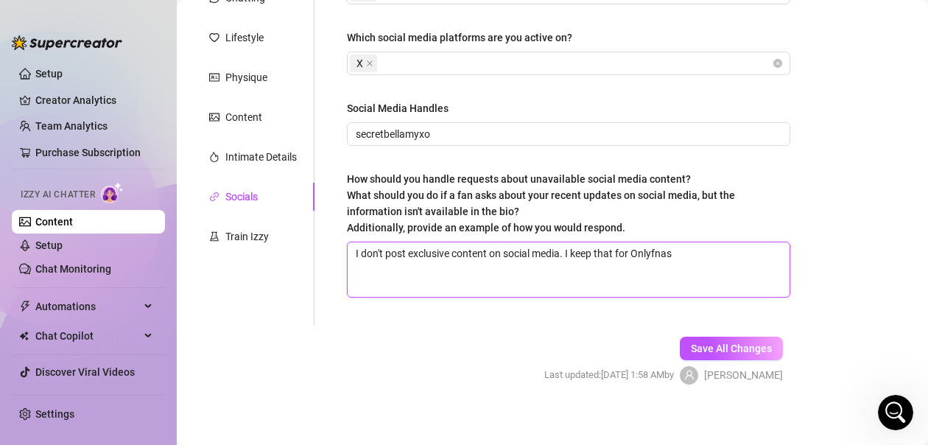
type textarea "I don't post exclusive content on social media. I keep that for Onlyfna"
type textarea "I don't post exclusive content on social media. I keep that for Onlyfn"
type textarea "I don't post exclusive content on social media. I keep that for Onlyf"
type textarea "I don't post exclusive content on social media. I keep that for Onlyfan"
type textarea "I don't post exclusive content on social media. I keep that for Onlyfans"
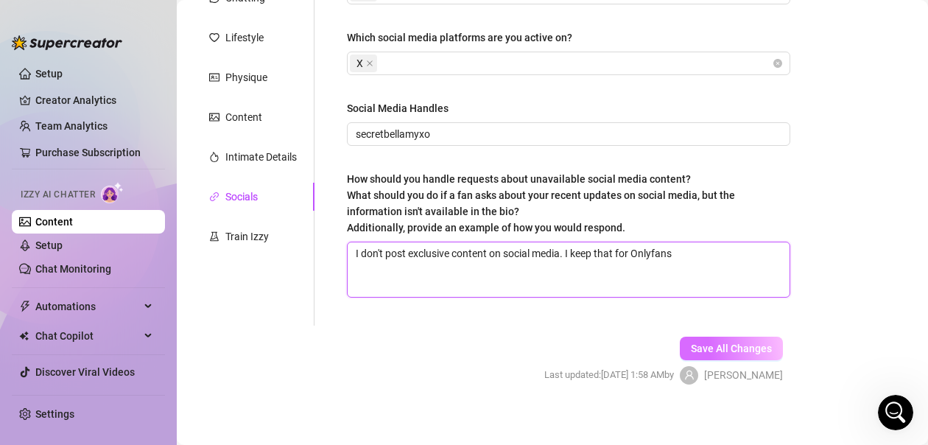
type textarea "I don't post exclusive content on social media. I keep that for Onlyfans"
click at [728, 343] on span "Save All Changes" at bounding box center [731, 349] width 81 height 12
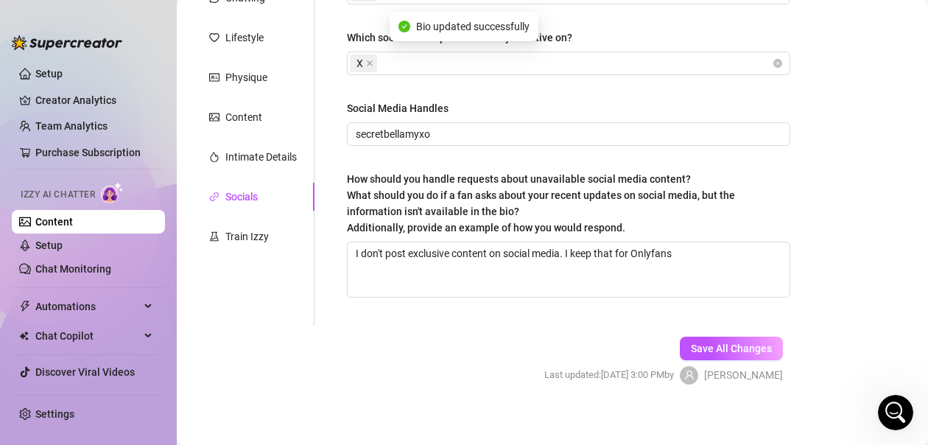
type textarea "I don't post exclusive content on social media. I keep that for Onlyfans"
click at [706, 343] on span "Save All Changes" at bounding box center [731, 349] width 81 height 12
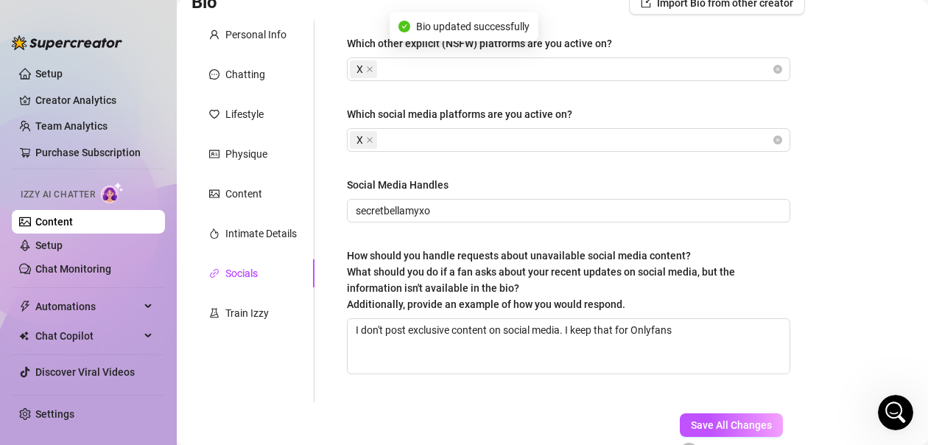
scroll to position [0, 0]
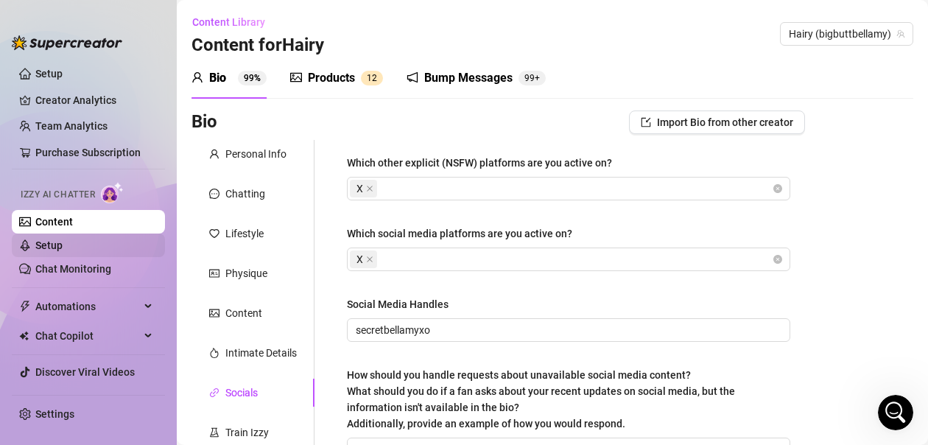
click at [55, 244] on link "Setup" at bounding box center [48, 245] width 27 height 12
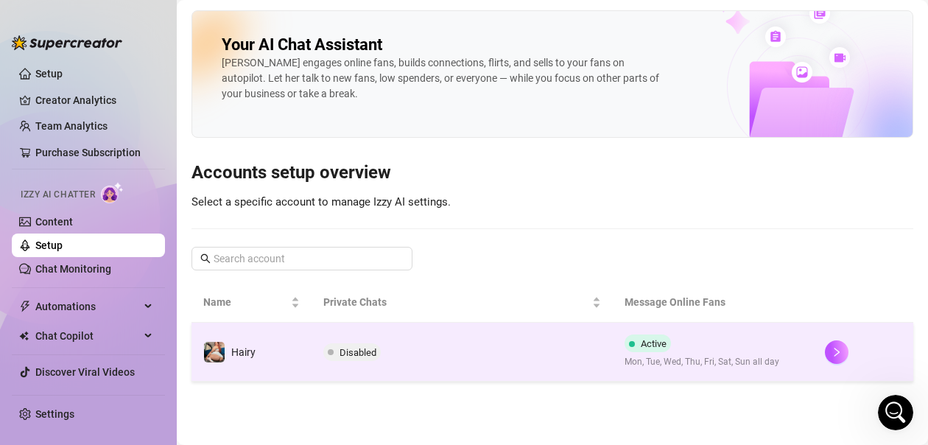
click at [332, 351] on span at bounding box center [331, 352] width 6 height 6
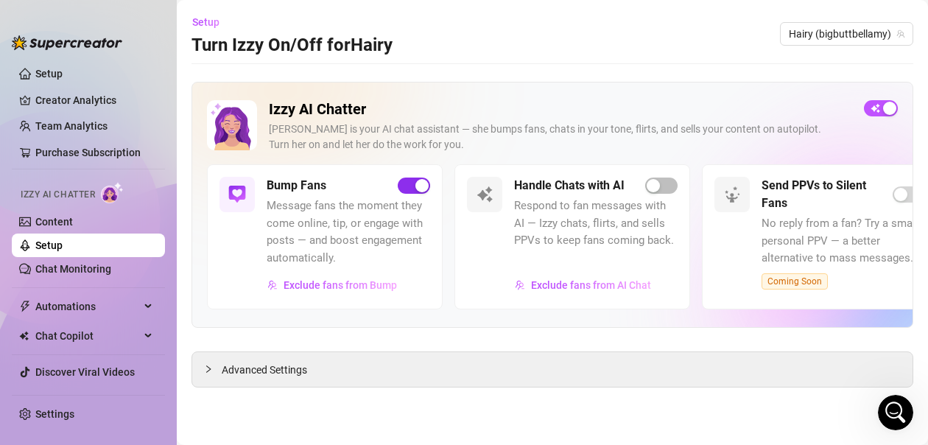
click at [423, 190] on div "button" at bounding box center [422, 185] width 13 height 13
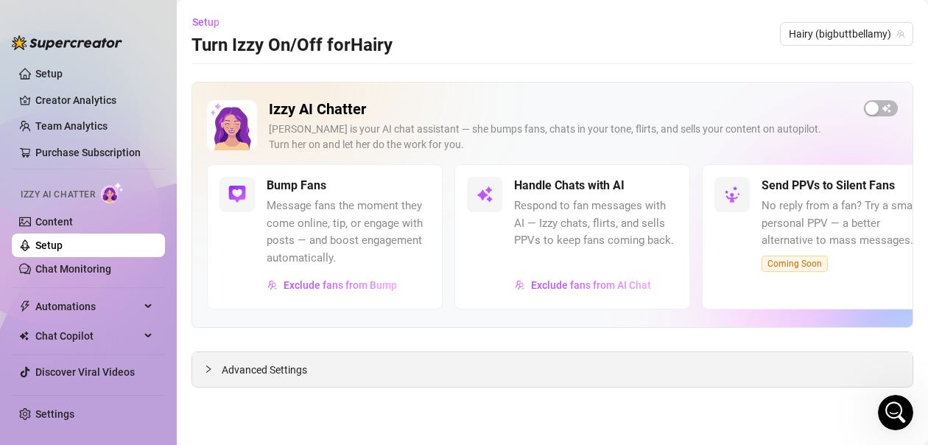
click at [209, 370] on icon "collapsed" at bounding box center [208, 368] width 4 height 7
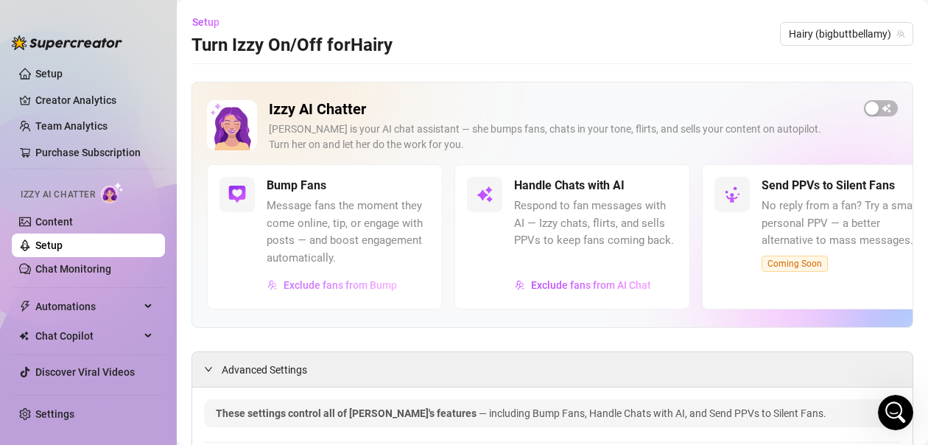
click at [343, 287] on span "Exclude fans from Bump" at bounding box center [340, 285] width 113 height 12
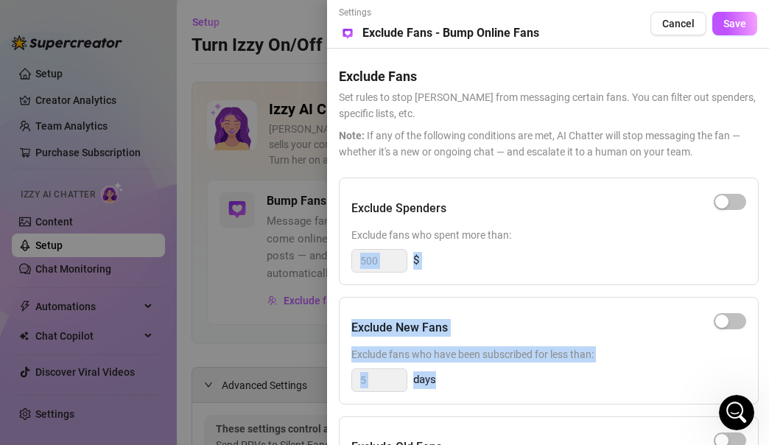
drag, startPoint x: 653, startPoint y: 393, endPoint x: 648, endPoint y: 231, distance: 161.4
click at [648, 231] on div "Exclude Spenders Exclude fans who spent more than: 500 $ Exclude New Fans Exclu…" at bounding box center [548, 421] width 418 height 486
click at [668, 331] on div "Exclude New Fans" at bounding box center [548, 327] width 395 height 37
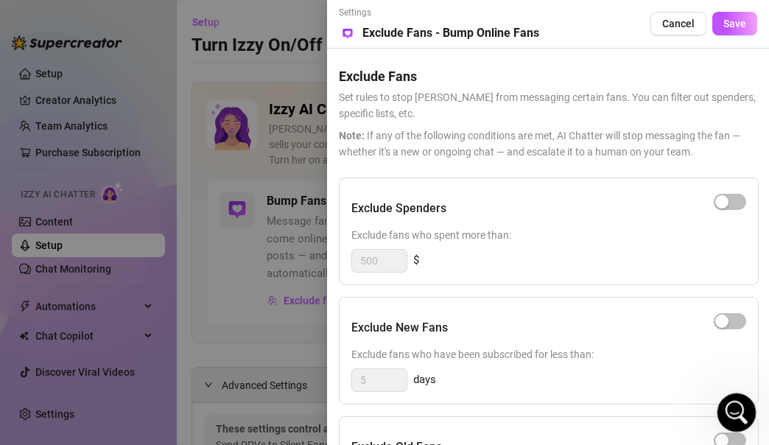
click at [738, 412] on icon "Open Intercom Messenger" at bounding box center [735, 411] width 24 height 24
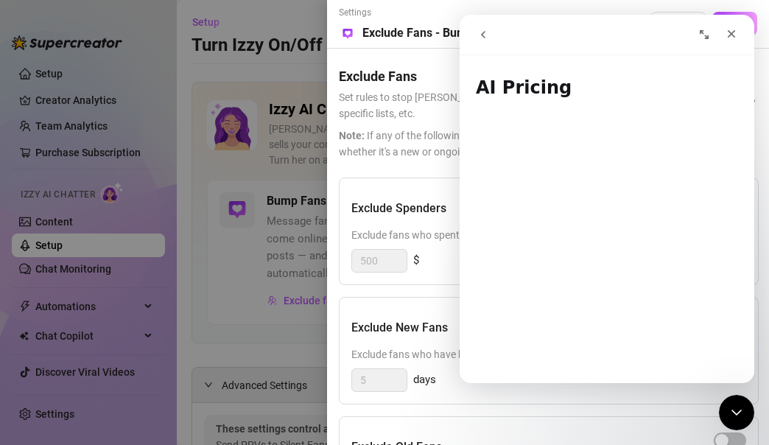
click at [485, 32] on icon "go back" at bounding box center [483, 34] width 4 height 7
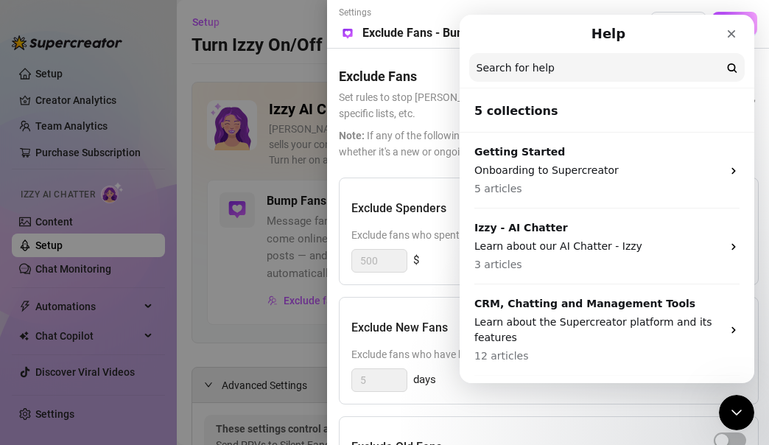
click at [485, 32] on div "Help" at bounding box center [607, 34] width 276 height 27
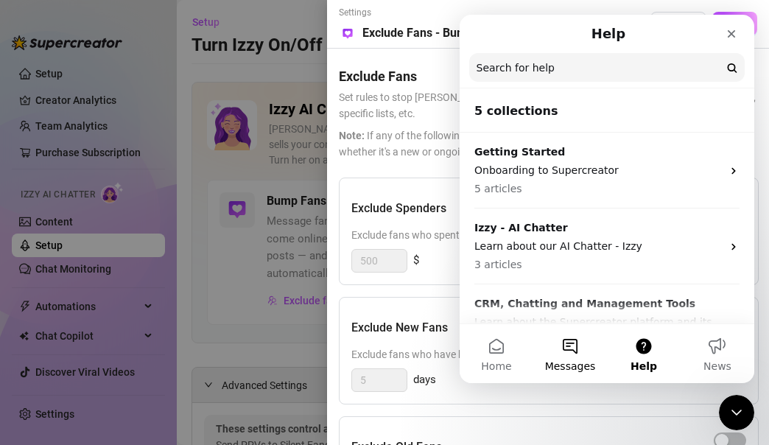
click at [558, 358] on button "Messages" at bounding box center [570, 353] width 74 height 59
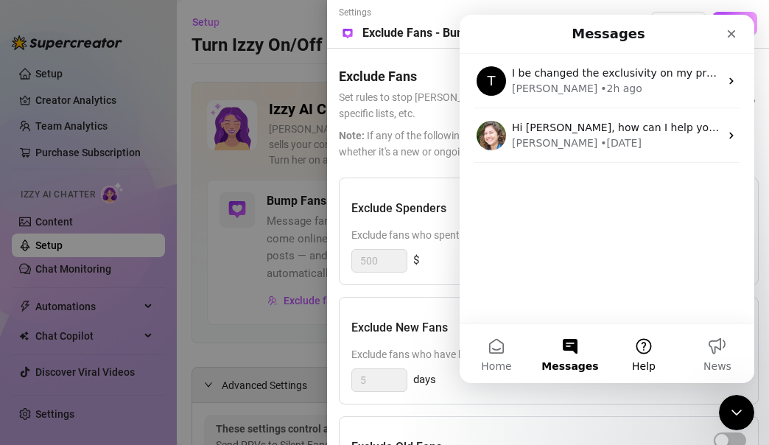
click at [642, 351] on button "Help" at bounding box center [644, 353] width 74 height 59
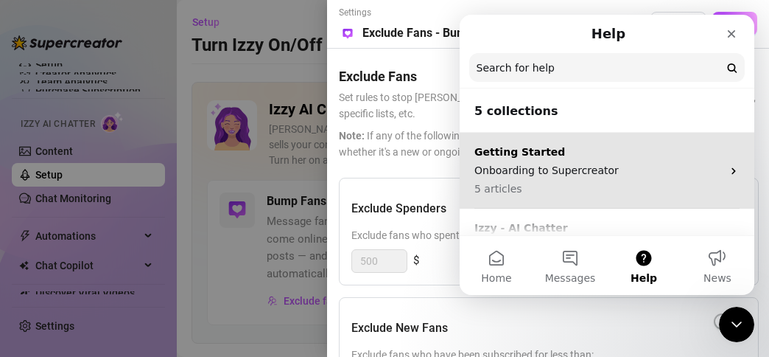
scroll to position [292, 0]
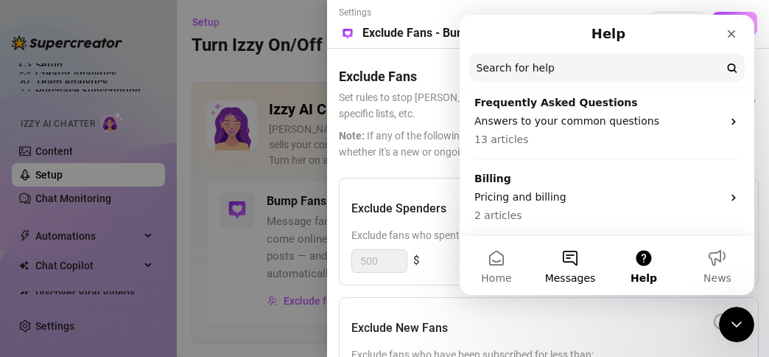
click at [574, 267] on button "Messages" at bounding box center [570, 265] width 74 height 59
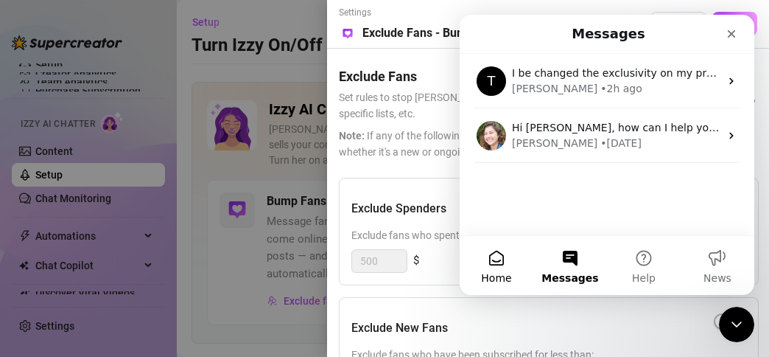
click at [488, 265] on button "Home" at bounding box center [497, 265] width 74 height 59
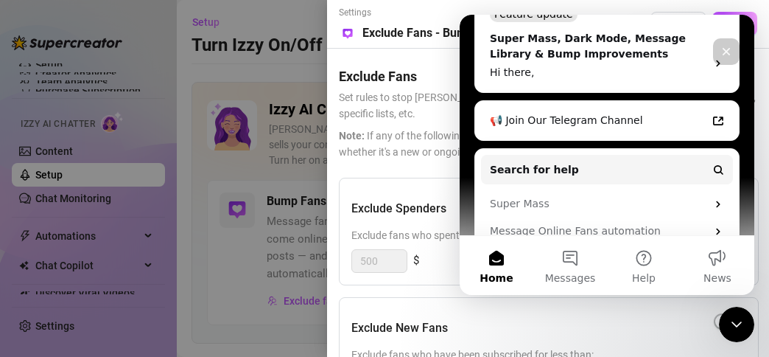
scroll to position [442, 0]
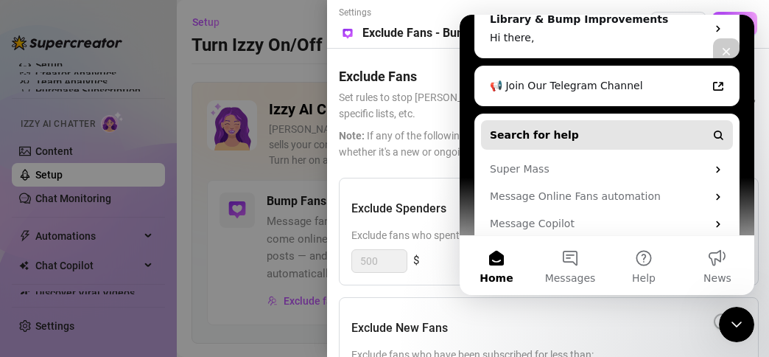
click at [571, 120] on button "Search for help" at bounding box center [607, 134] width 252 height 29
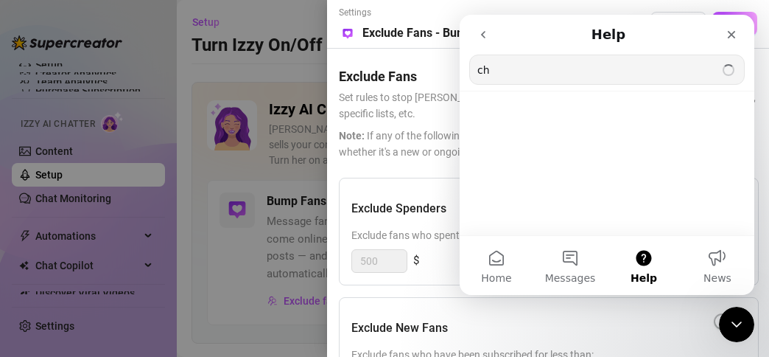
type input "c"
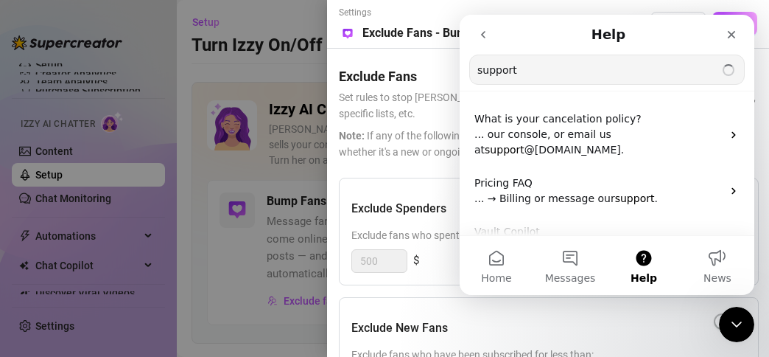
type input "support"
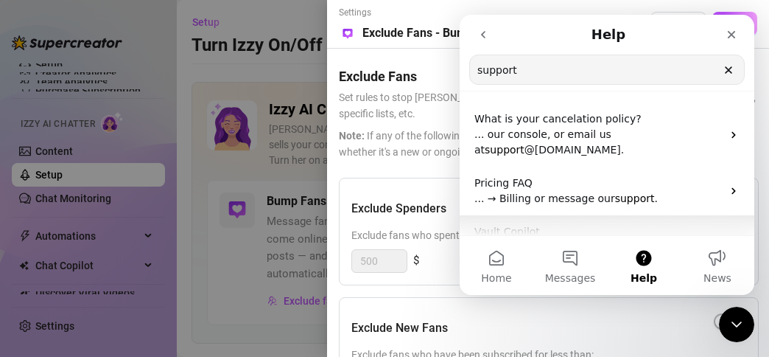
scroll to position [74, 0]
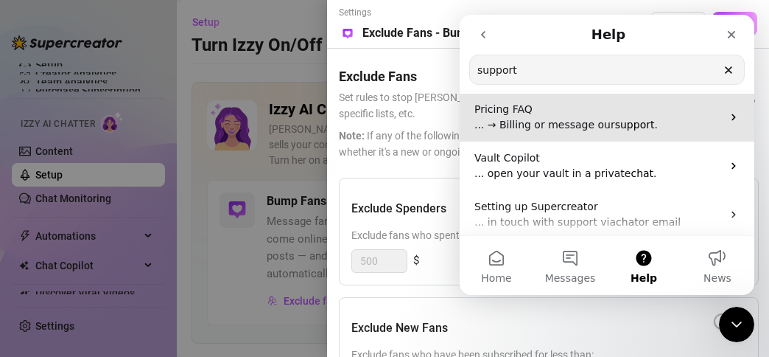
click at [572, 121] on span "... → Billing or message our" at bounding box center [544, 125] width 141 height 12
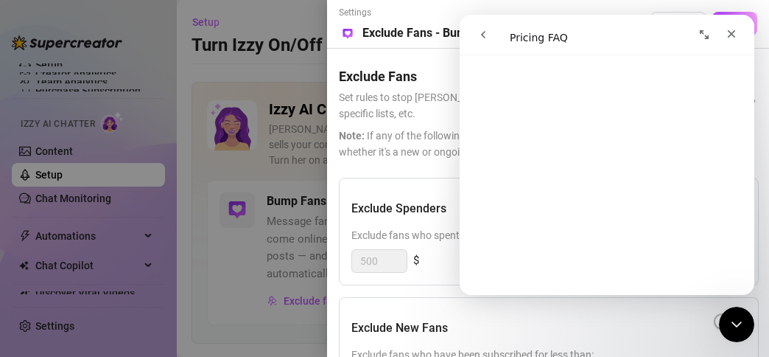
scroll to position [0, 0]
click at [485, 36] on icon "go back" at bounding box center [483, 35] width 12 height 12
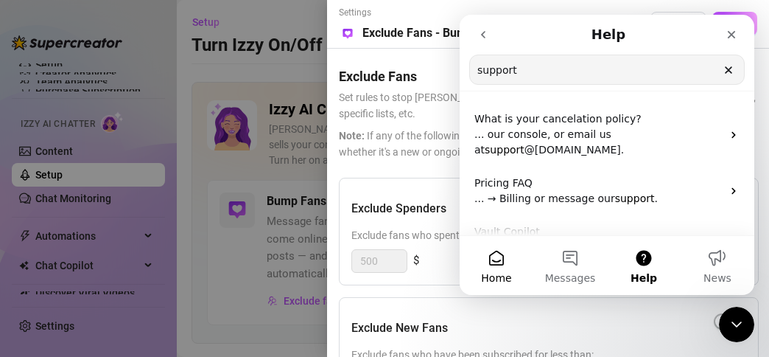
click at [492, 267] on button "Home" at bounding box center [497, 265] width 74 height 59
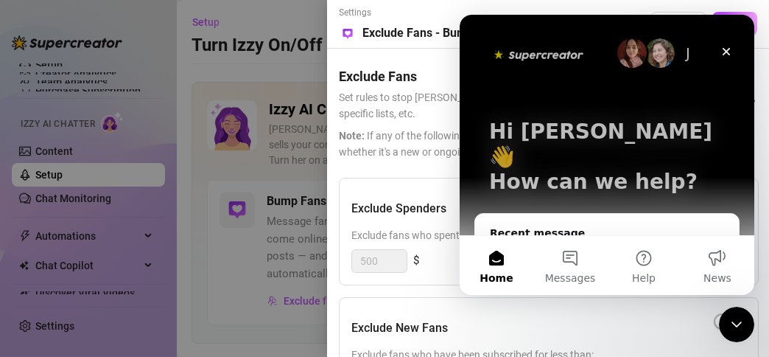
scroll to position [74, 0]
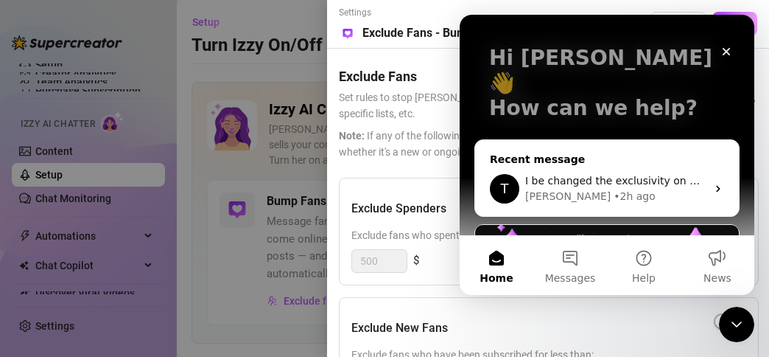
click at [536, 152] on div "Recent message" at bounding box center [607, 159] width 234 height 15
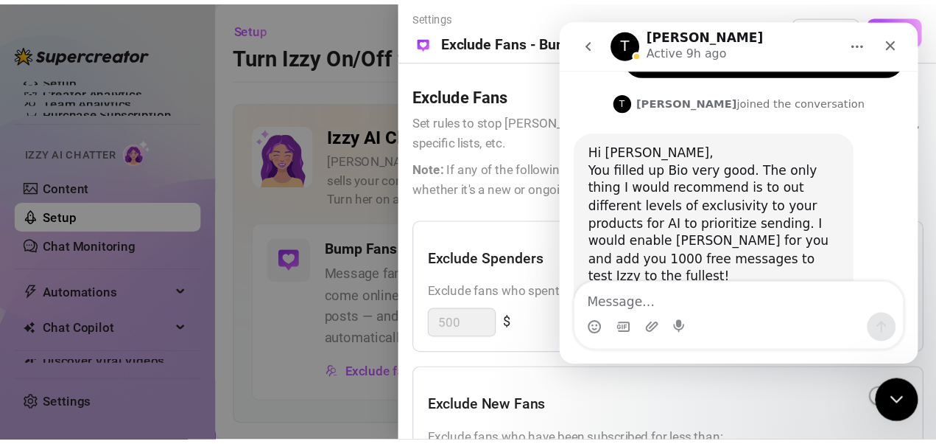
scroll to position [2333, 0]
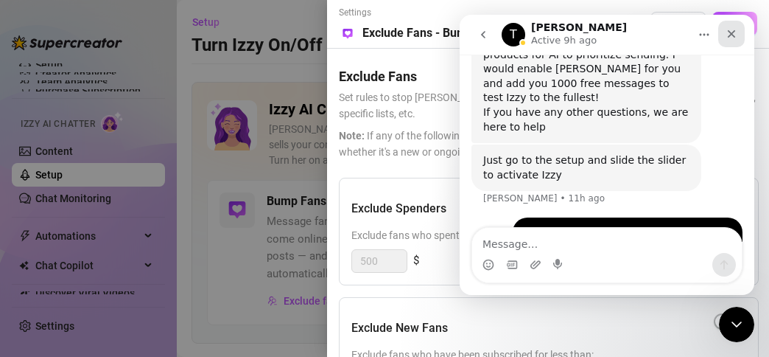
click at [735, 35] on icon "Close" at bounding box center [732, 34] width 12 height 12
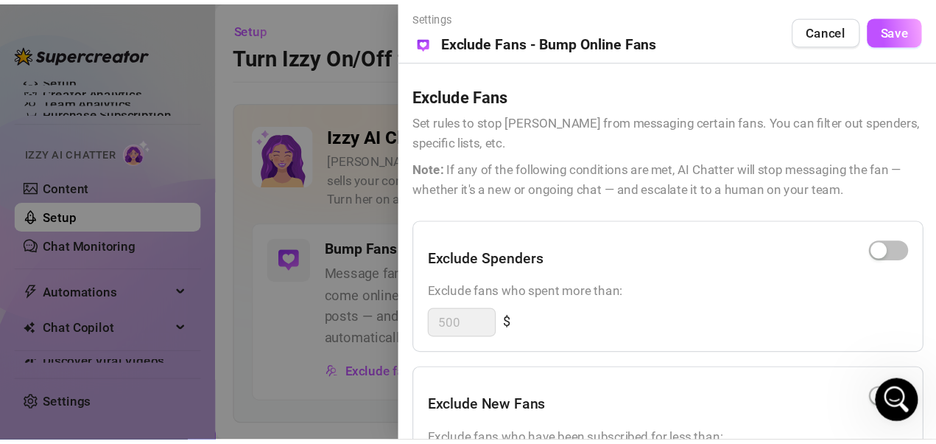
scroll to position [2246, 0]
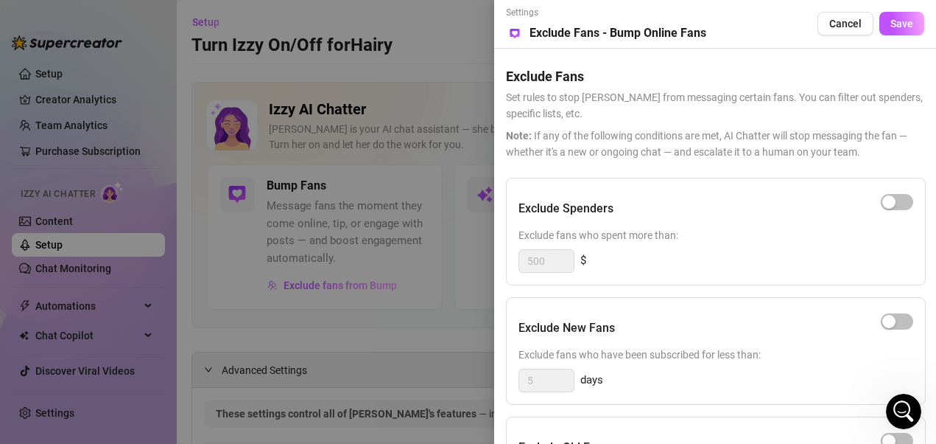
click at [422, 40] on div at bounding box center [468, 222] width 936 height 444
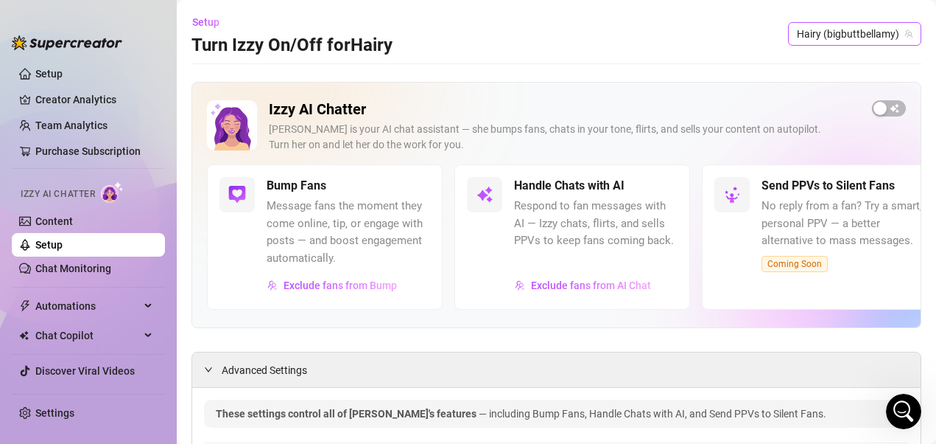
click at [855, 34] on span "Hairy (bigbuttbellamy)" at bounding box center [855, 34] width 116 height 22
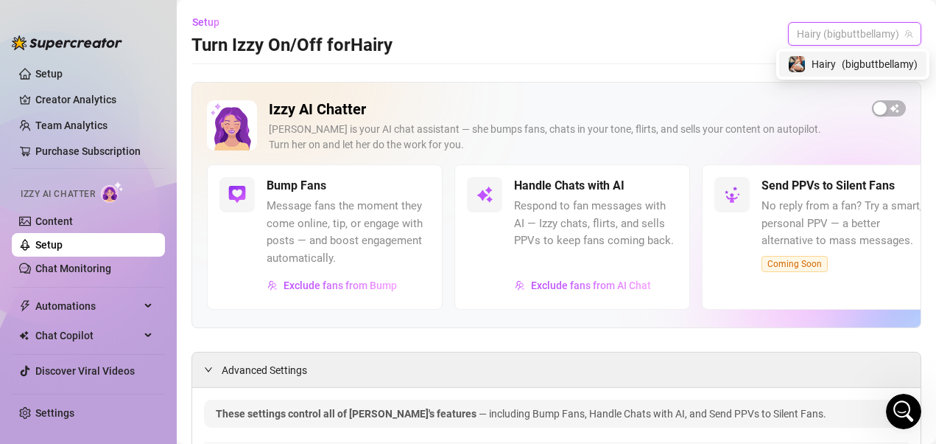
click at [846, 68] on span "( bigbuttbellamy )" at bounding box center [880, 64] width 76 height 16
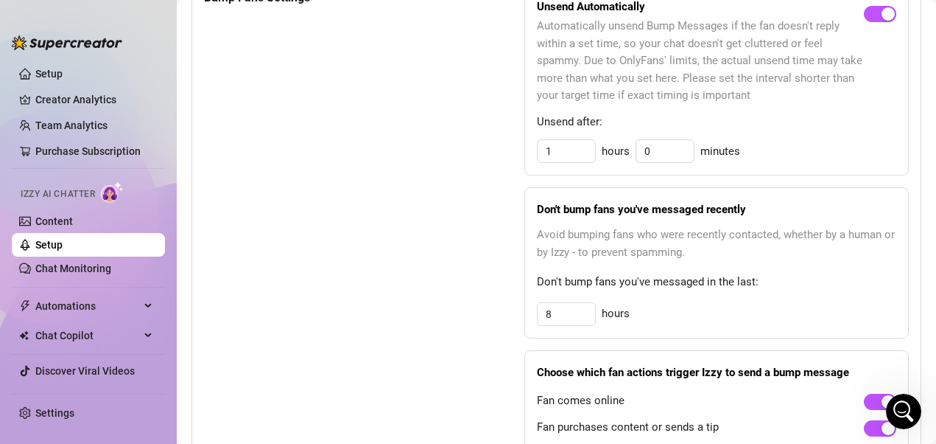
scroll to position [737, 0]
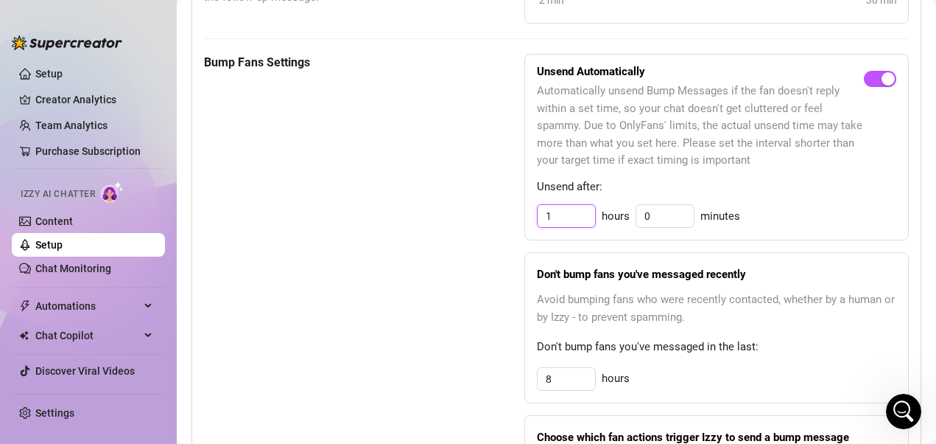
drag, startPoint x: 563, startPoint y: 217, endPoint x: 531, endPoint y: 209, distance: 32.5
click at [531, 209] on div "Unsend Automatically Automatically unsend Bump Messages if the fan doesn't repl…" at bounding box center [717, 147] width 385 height 186
type input "0"
type input "30"
click at [620, 215] on div "0 hours 30 minutes" at bounding box center [717, 216] width 360 height 24
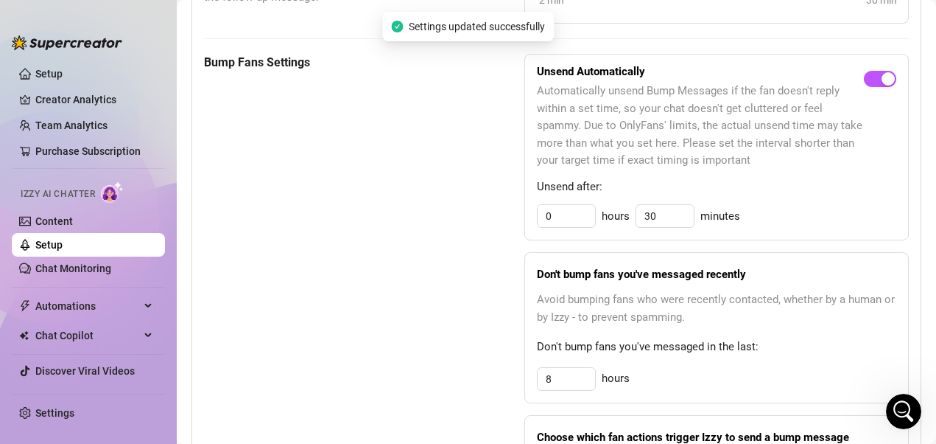
click at [794, 203] on div "Unsend Automatically Automatically unsend Bump Messages if the fan doesn't repl…" at bounding box center [717, 147] width 385 height 186
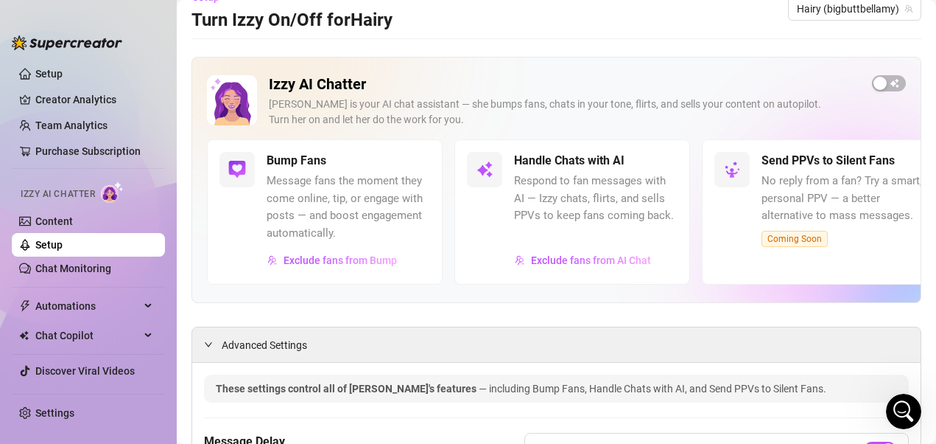
scroll to position [0, 0]
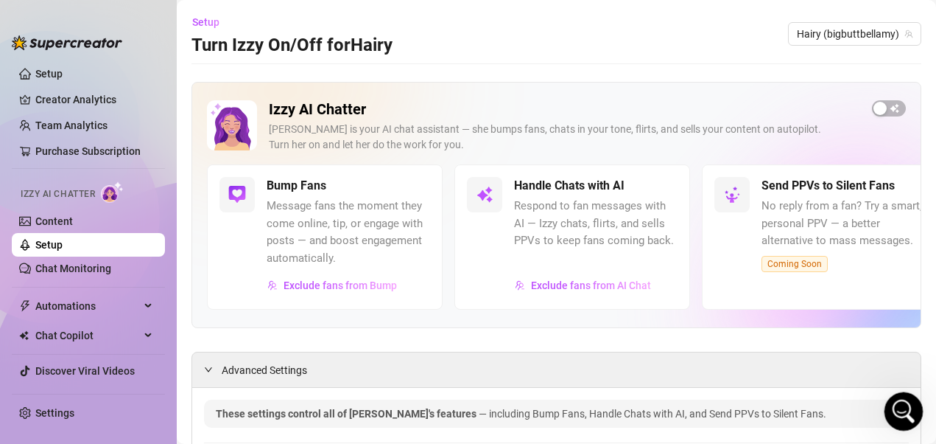
click at [900, 411] on icon "Open Intercom Messenger" at bounding box center [902, 409] width 10 height 12
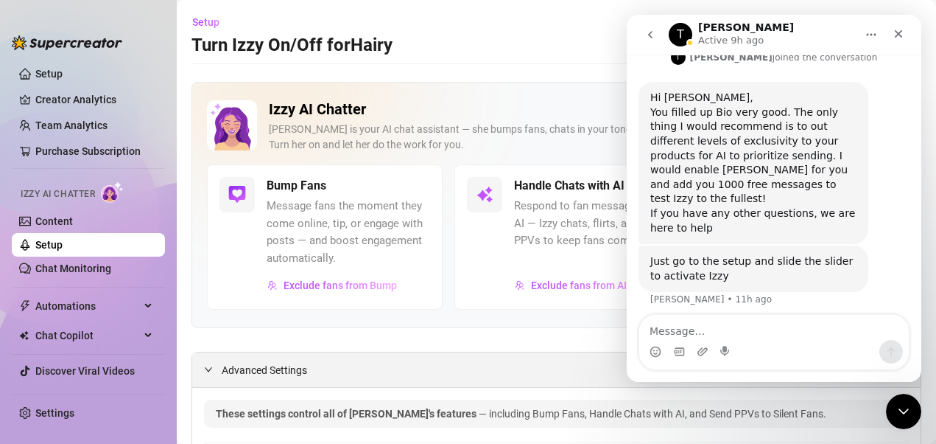
scroll to position [2246, 0]
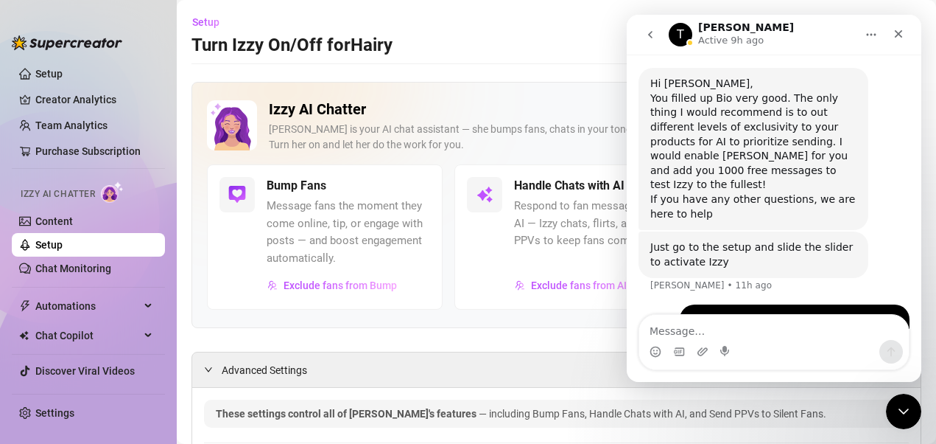
click at [655, 37] on icon "go back" at bounding box center [651, 35] width 12 height 12
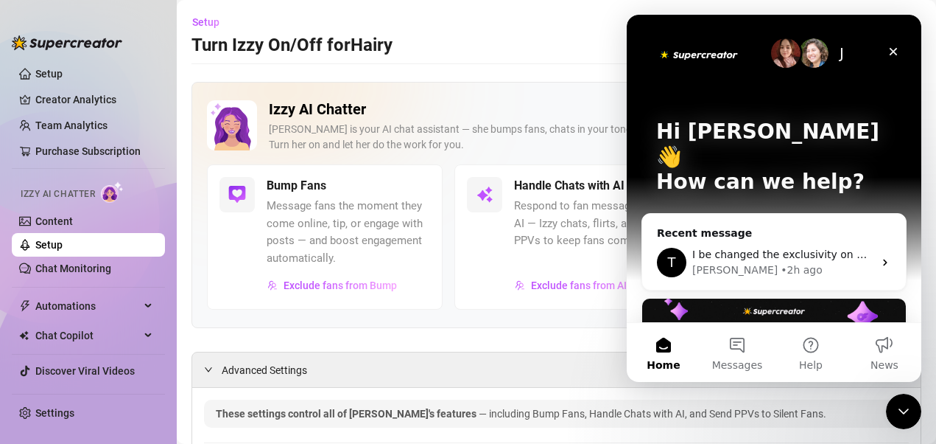
scroll to position [0, 0]
click at [789, 225] on div "Recent message" at bounding box center [774, 232] width 234 height 15
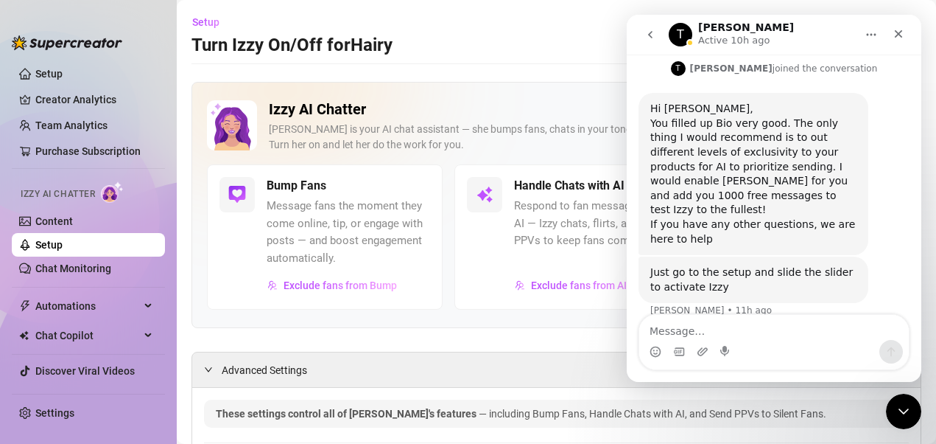
scroll to position [2246, 0]
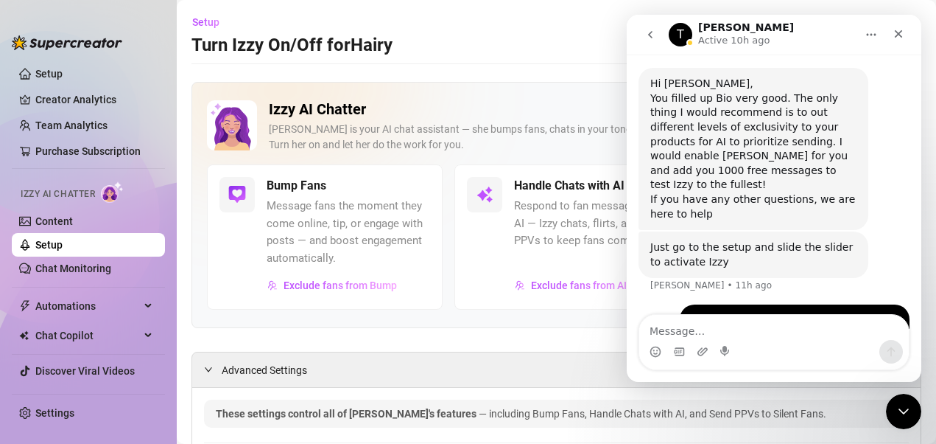
click at [681, 35] on div "T" at bounding box center [681, 35] width 24 height 24
click at [711, 35] on p "Active 10h ago" at bounding box center [733, 40] width 71 height 15
click at [651, 35] on icon "go back" at bounding box center [651, 35] width 12 height 12
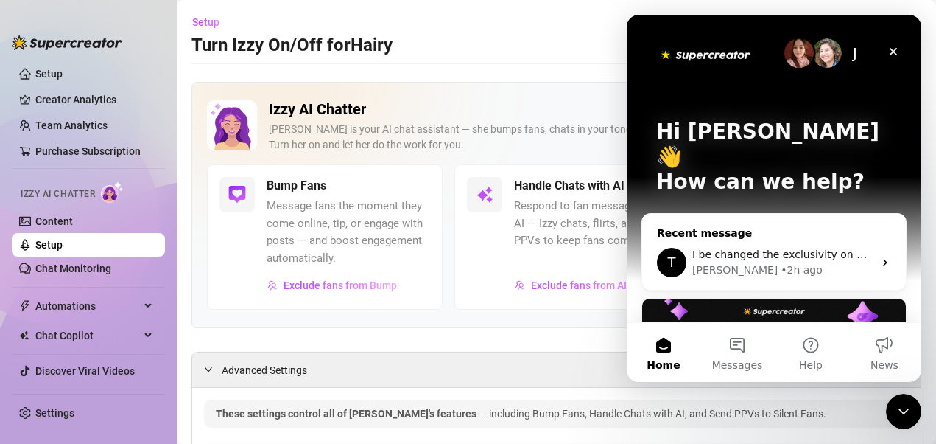
click at [778, 213] on div "Recent message T I be changed the exclusivity on my products to 5 is that ok? […" at bounding box center [774, 251] width 265 height 77
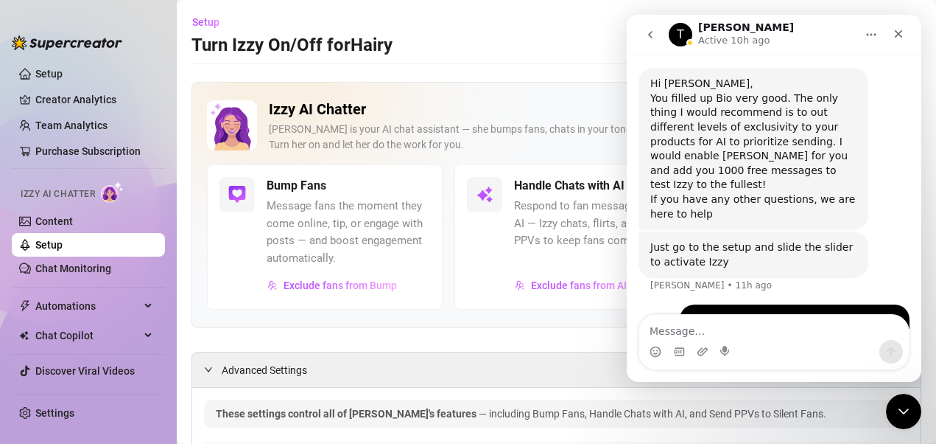
click at [651, 35] on icon "go back" at bounding box center [651, 35] width 12 height 12
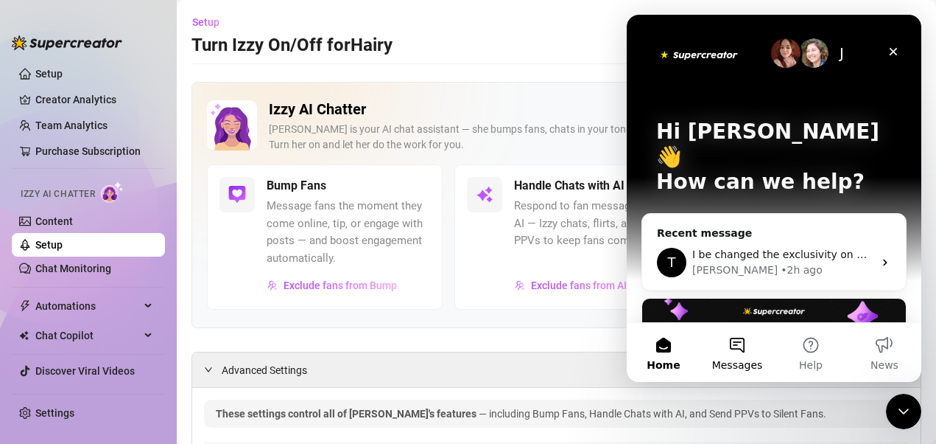
scroll to position [0, 0]
click at [727, 329] on button "Messages" at bounding box center [738, 352] width 74 height 59
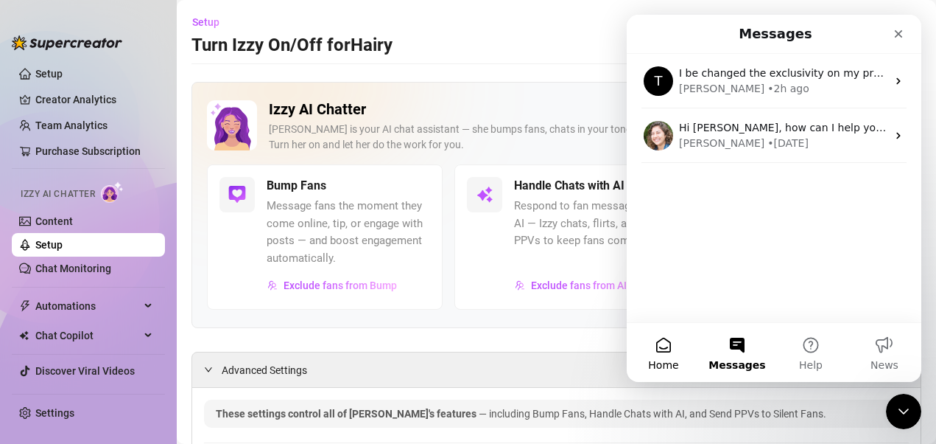
click at [655, 363] on span "Home" at bounding box center [663, 365] width 30 height 10
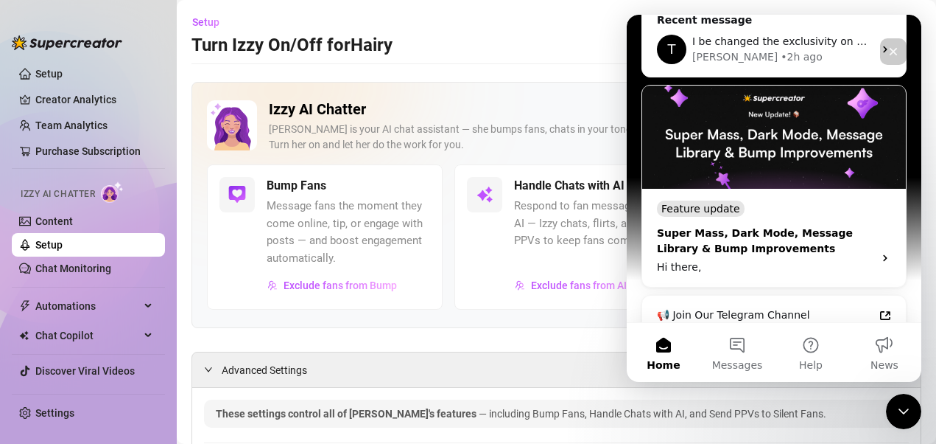
scroll to position [221, 0]
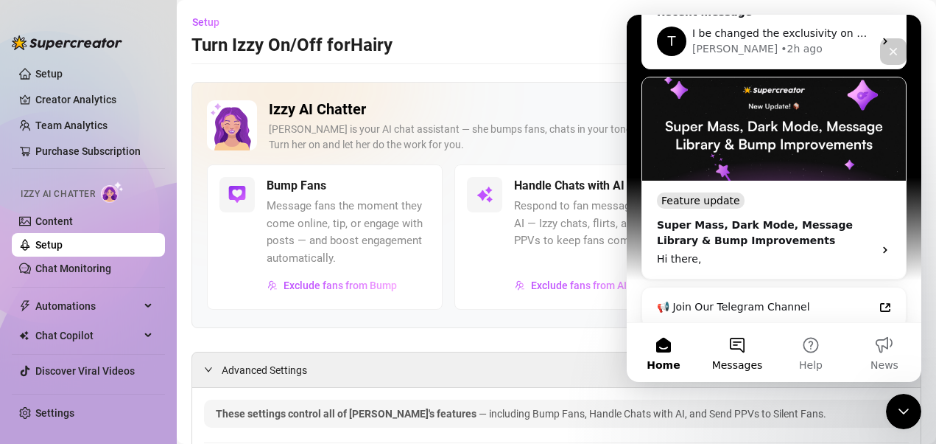
click at [743, 360] on span "Messages" at bounding box center [737, 365] width 51 height 10
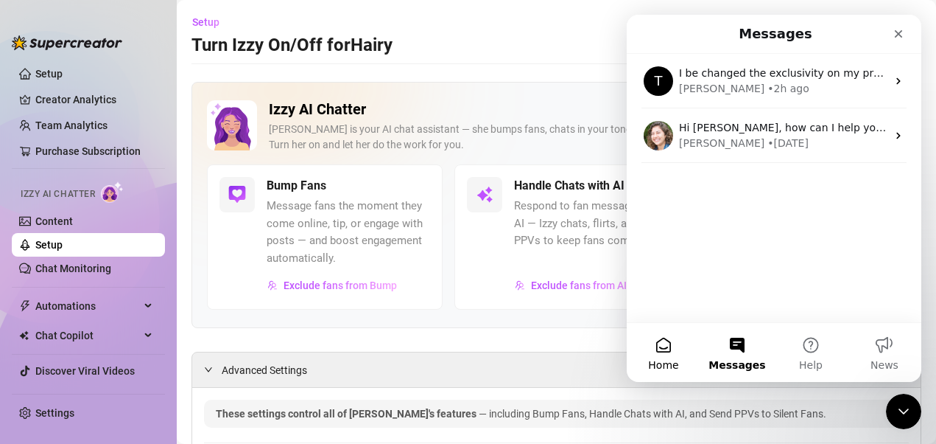
click at [662, 340] on button "Home" at bounding box center [664, 352] width 74 height 59
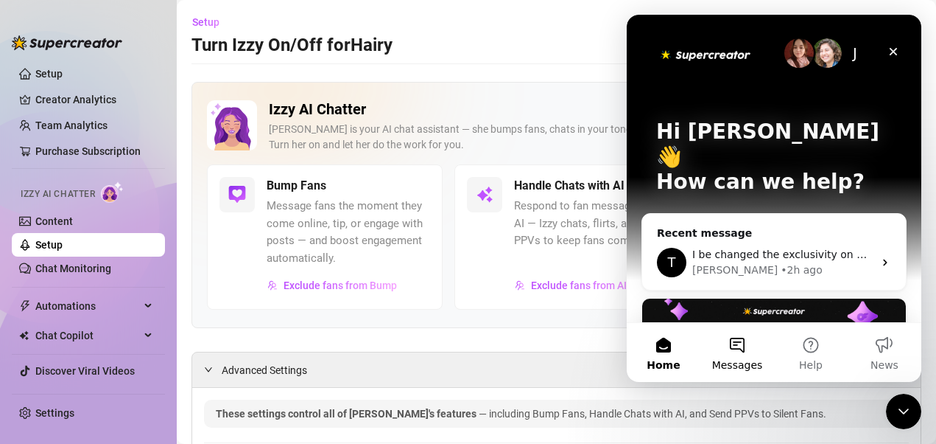
click at [740, 362] on span "Messages" at bounding box center [737, 365] width 51 height 10
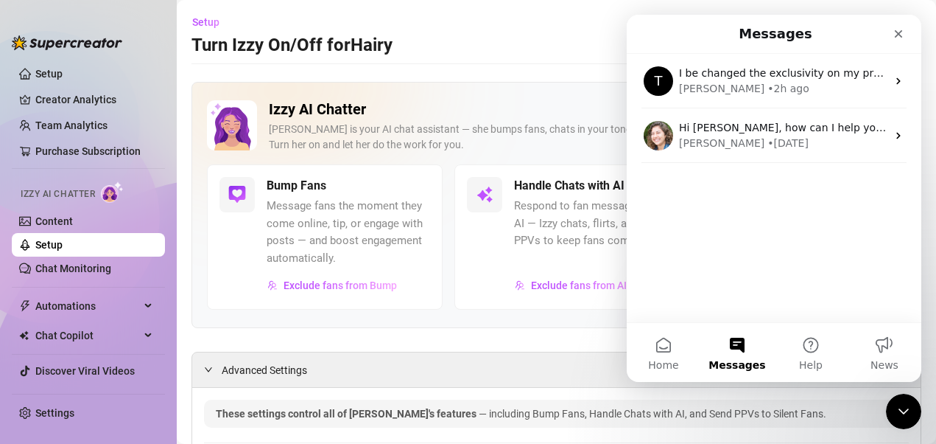
click at [776, 38] on h1 "Messages" at bounding box center [776, 33] width 80 height 25
click at [672, 351] on button "Home" at bounding box center [664, 352] width 74 height 59
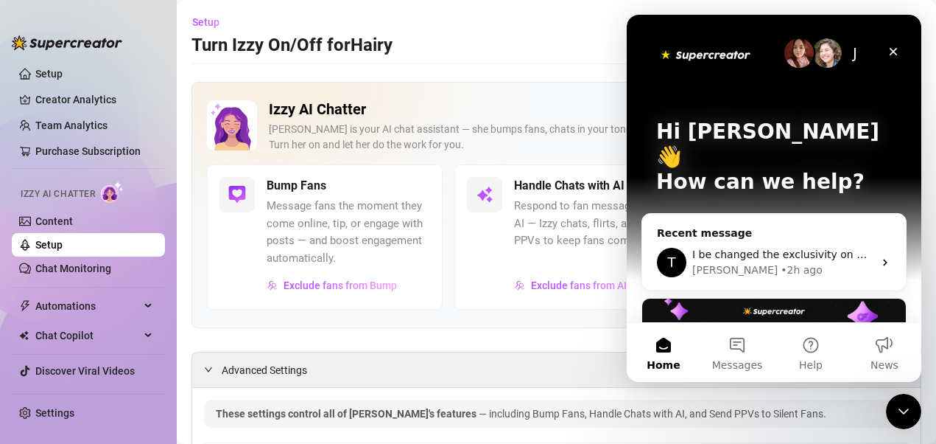
click at [813, 57] on img "Intercom messenger" at bounding box center [827, 52] width 29 height 29
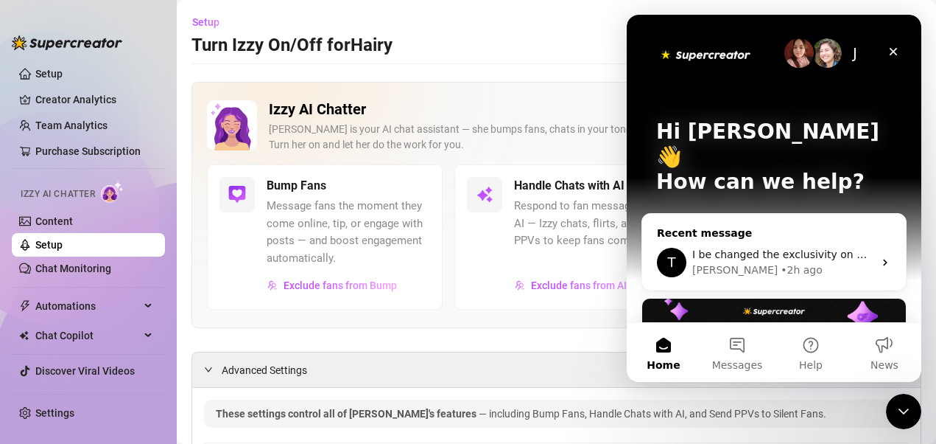
click at [810, 235] on div "T I be changed the exclusivity on my products to 5 is that ok? [GEOGRAPHIC_DATA…" at bounding box center [774, 262] width 264 height 55
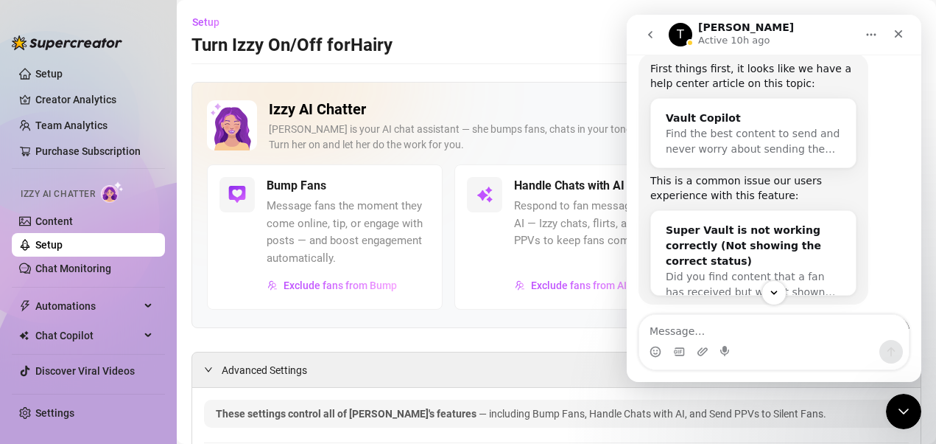
scroll to position [0, 0]
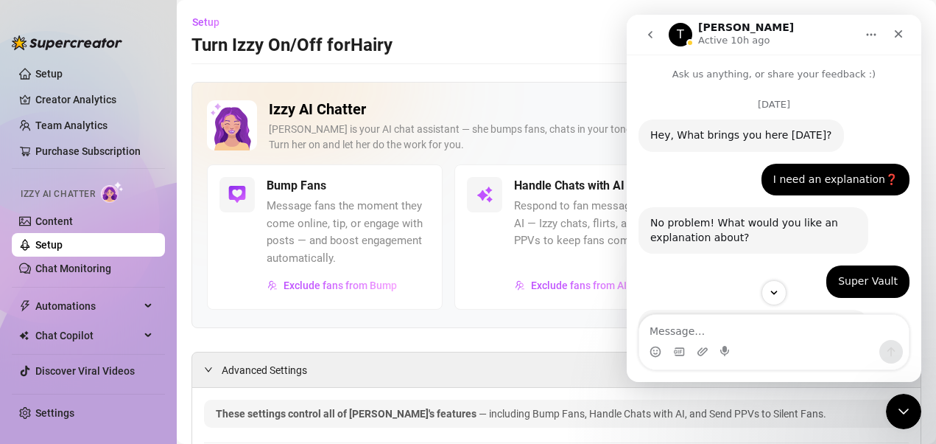
click at [648, 33] on icon "go back" at bounding box center [651, 35] width 12 height 12
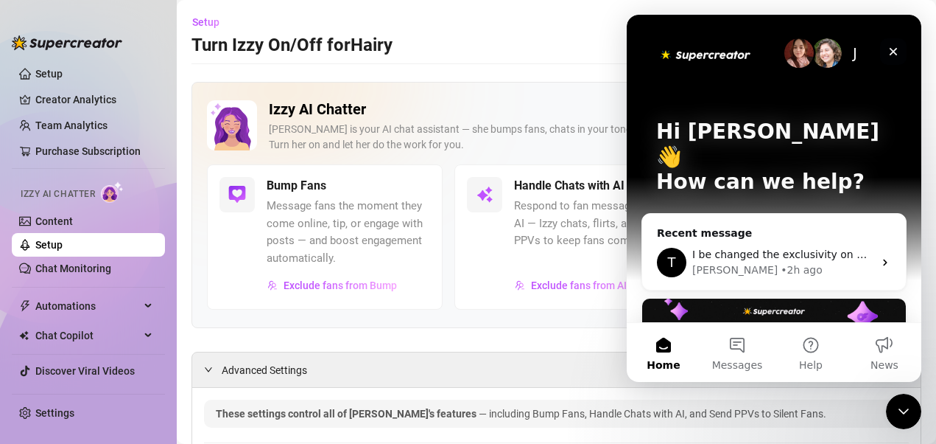
click at [892, 51] on icon "Close" at bounding box center [894, 52] width 8 height 8
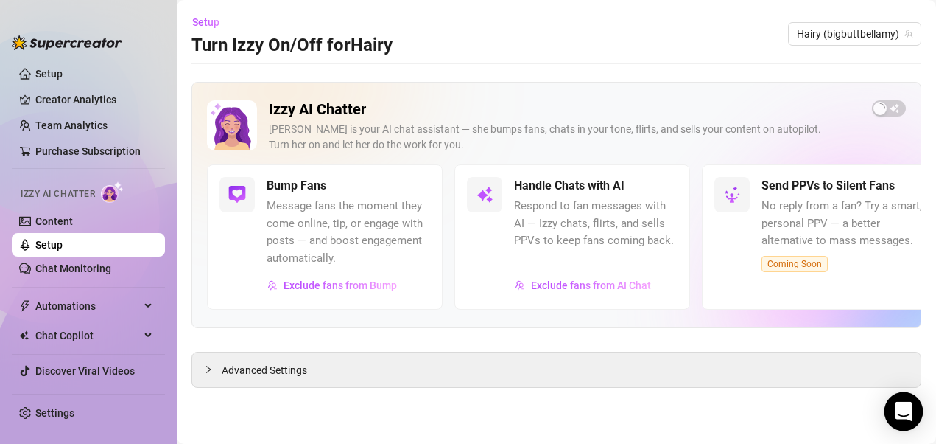
click at [768, 356] on icon "Open Intercom Messenger" at bounding box center [903, 411] width 17 height 19
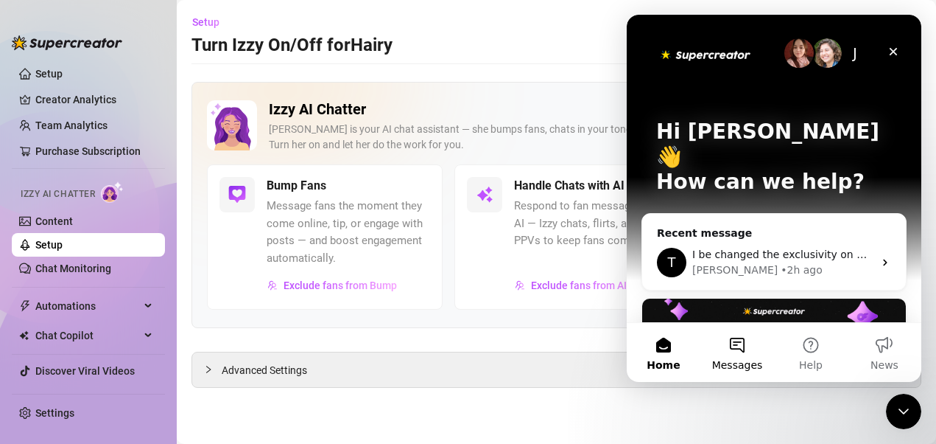
click at [734, 356] on span "Messages" at bounding box center [737, 365] width 51 height 10
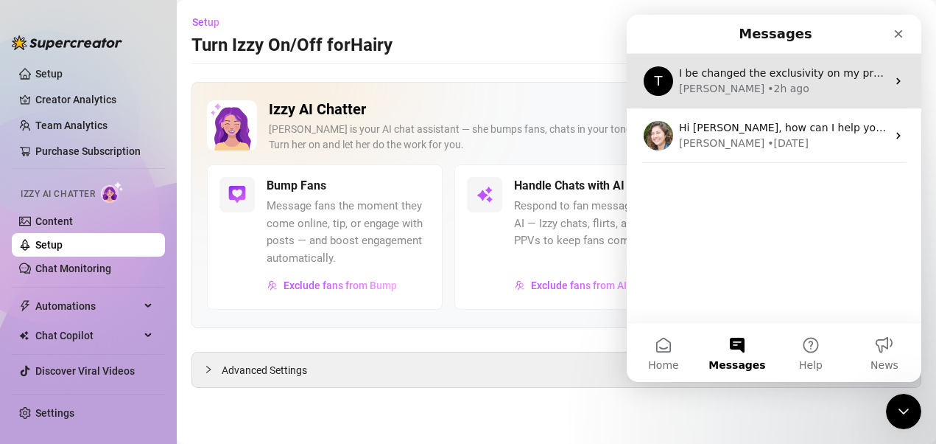
click at [665, 78] on div "T" at bounding box center [658, 80] width 29 height 29
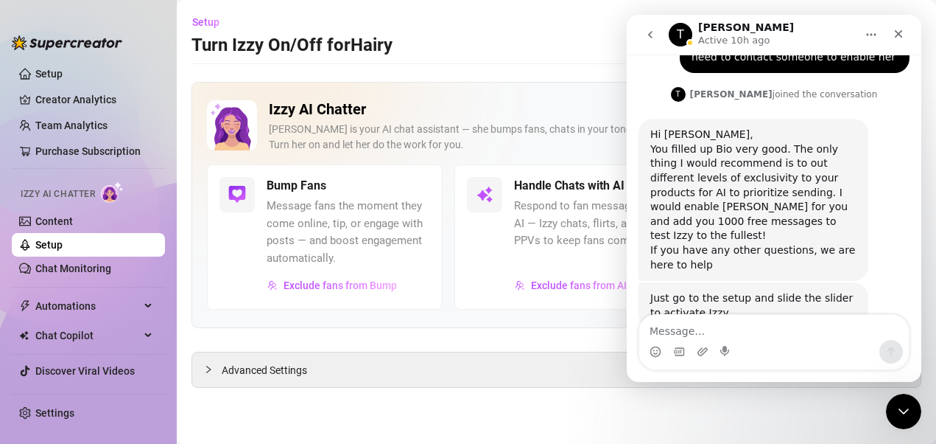
scroll to position [2246, 0]
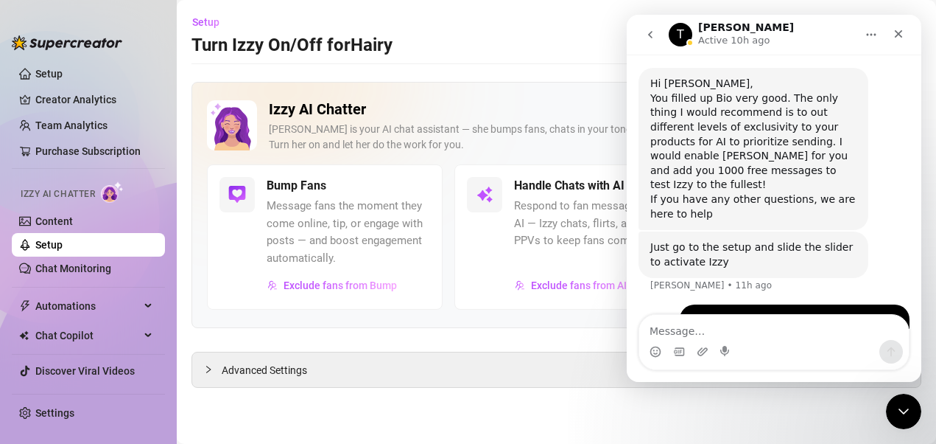
click at [651, 40] on icon "go back" at bounding box center [651, 35] width 12 height 12
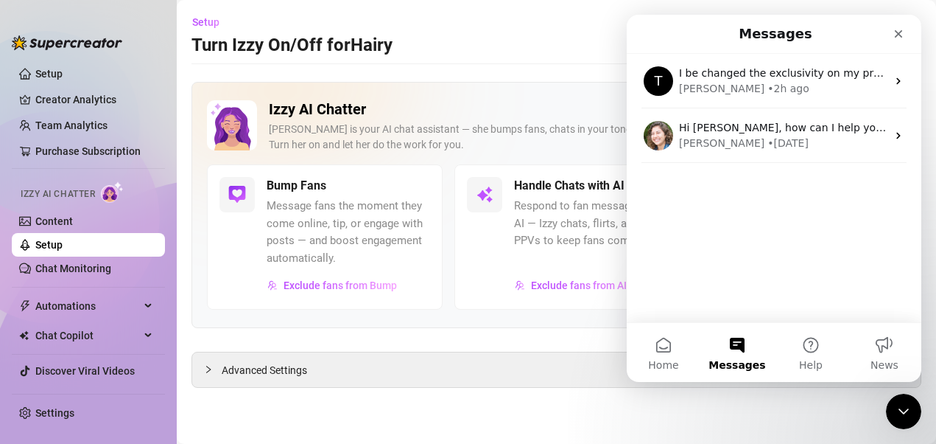
scroll to position [0, 0]
click at [768, 34] on h1 "Messages" at bounding box center [776, 33] width 80 height 25
click at [768, 32] on icon "Close" at bounding box center [899, 34] width 8 height 8
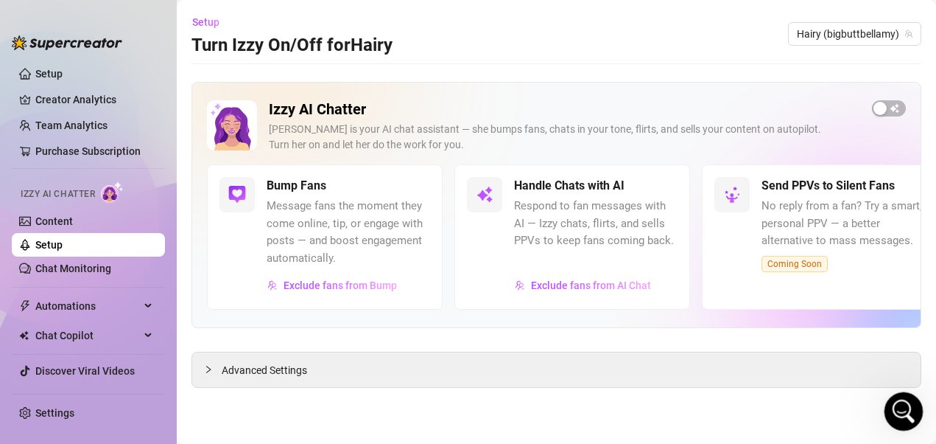
click at [768, 356] on icon "Open Intercom Messenger" at bounding box center [902, 409] width 10 height 12
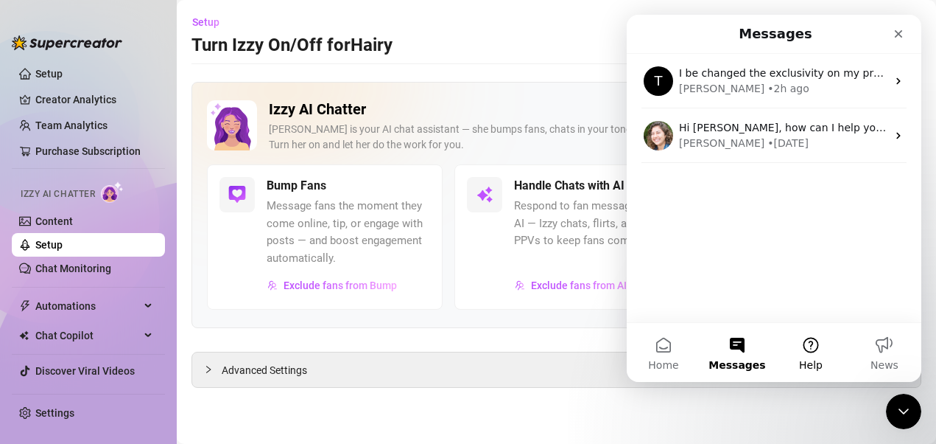
click at [768, 356] on span "Help" at bounding box center [811, 365] width 24 height 10
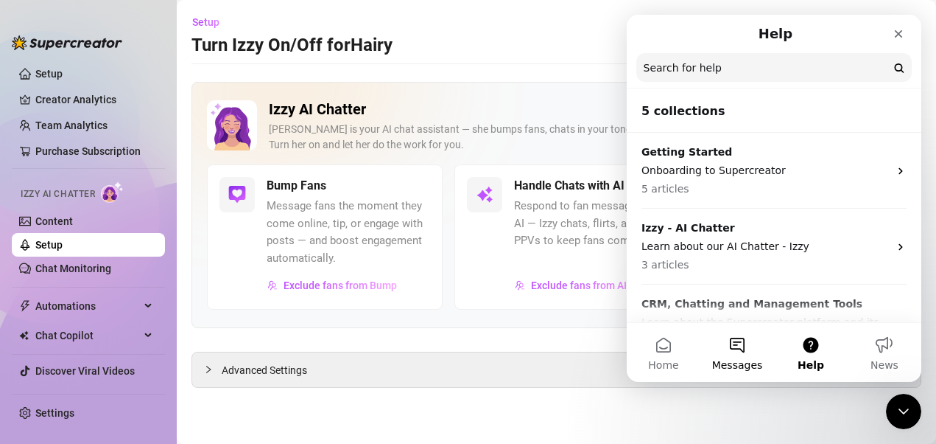
click at [730, 351] on button "Messages" at bounding box center [738, 352] width 74 height 59
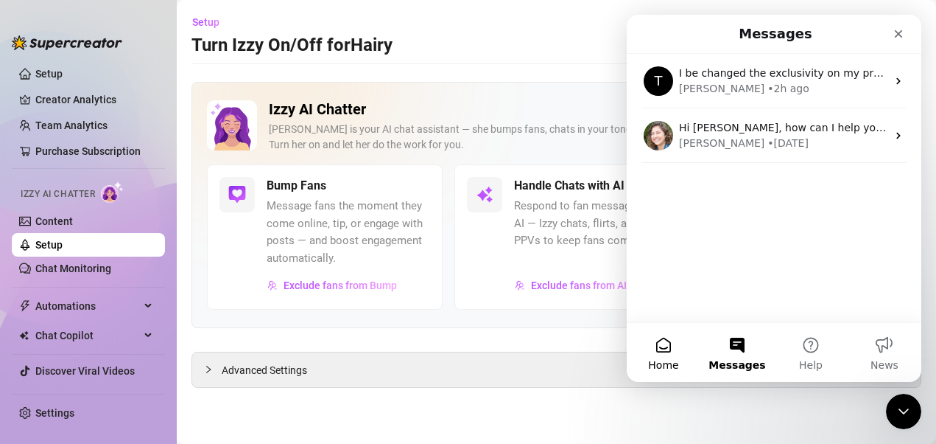
click at [665, 356] on span "Home" at bounding box center [663, 365] width 30 height 10
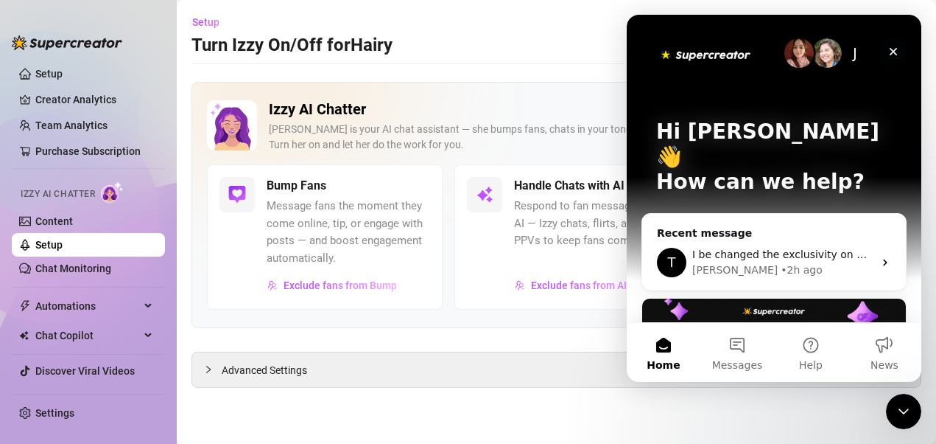
click at [768, 46] on icon "Close" at bounding box center [894, 52] width 12 height 12
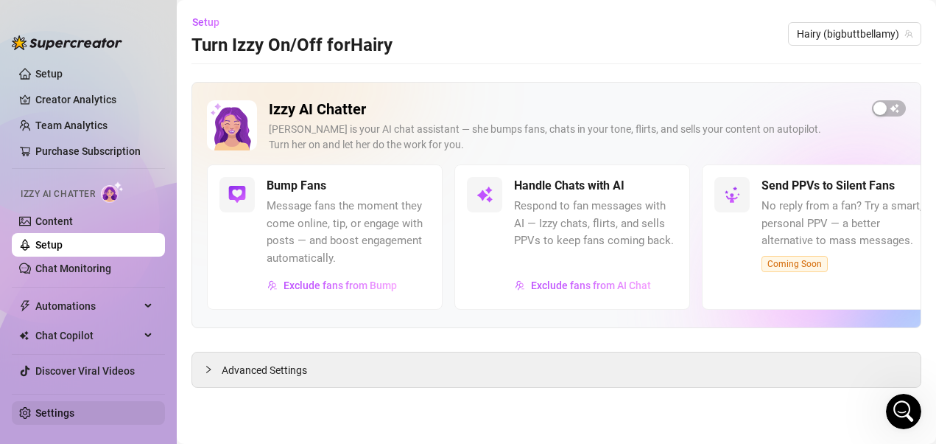
click at [52, 356] on link "Settings" at bounding box center [54, 413] width 39 height 12
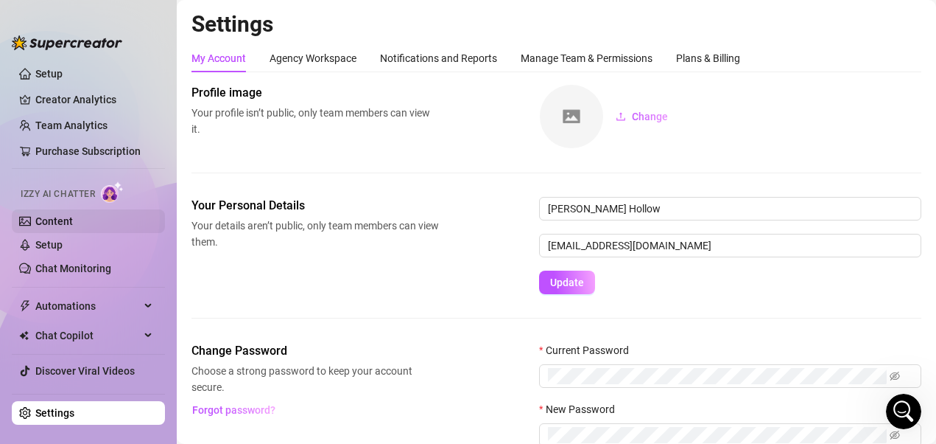
click at [49, 226] on link "Content" at bounding box center [54, 221] width 38 height 12
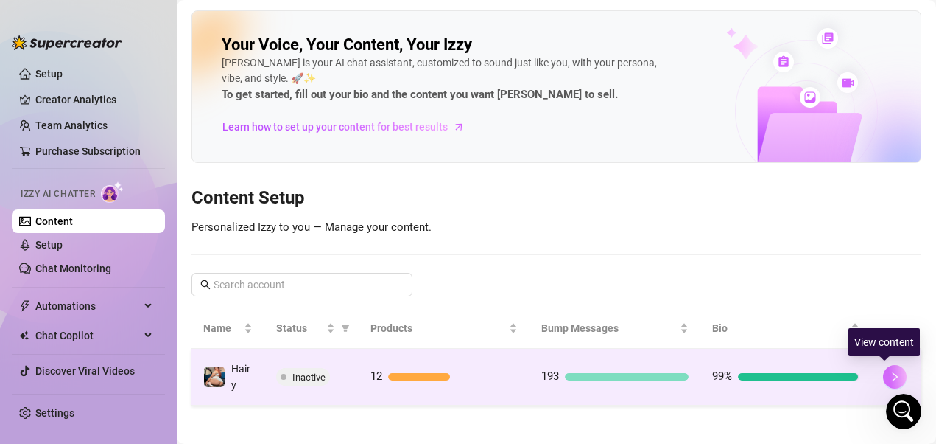
click at [768, 356] on icon "right" at bounding box center [895, 376] width 10 height 10
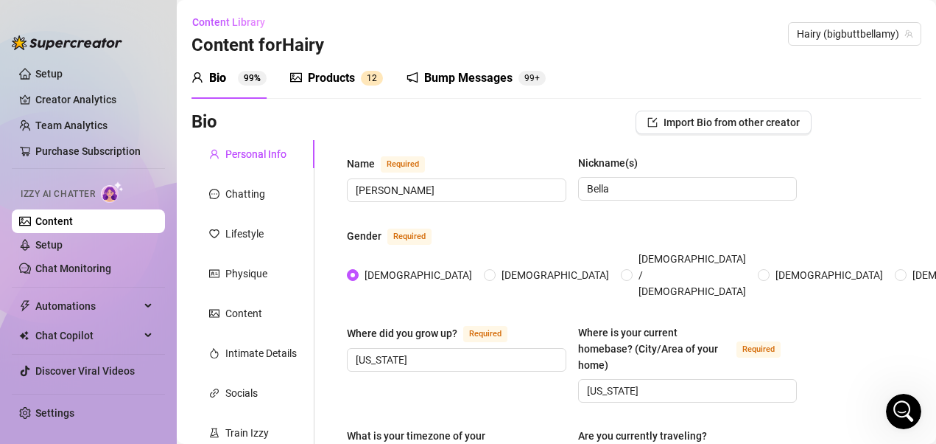
scroll to position [295, 0]
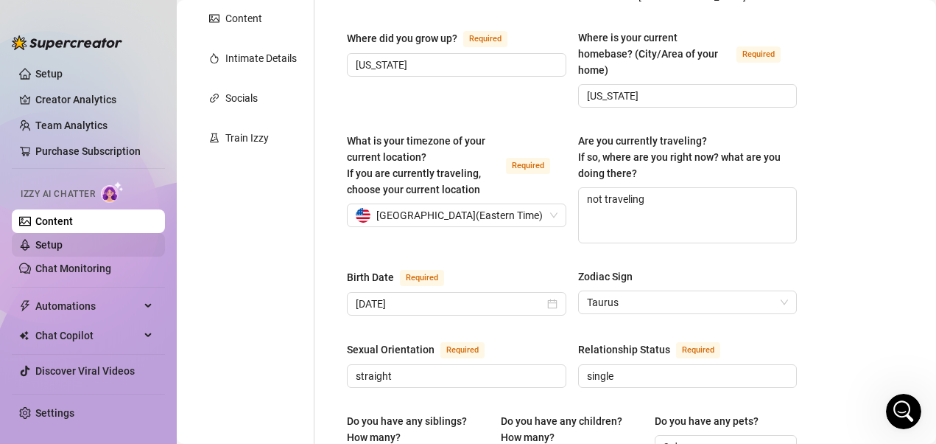
click at [53, 244] on link "Setup" at bounding box center [48, 245] width 27 height 12
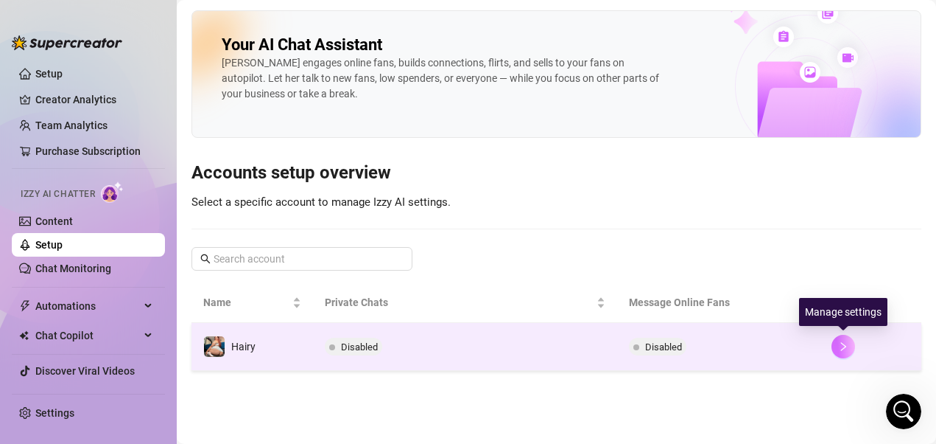
click at [768, 348] on icon "right" at bounding box center [843, 346] width 10 height 10
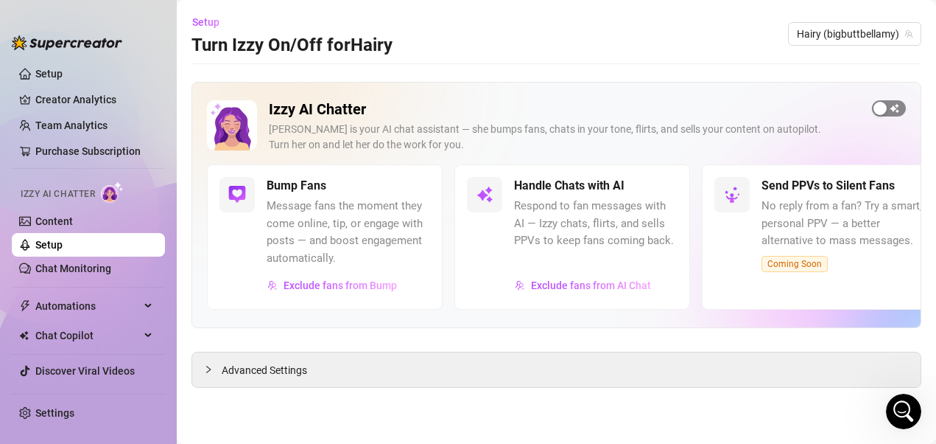
click at [768, 108] on div "button" at bounding box center [880, 108] width 13 height 13
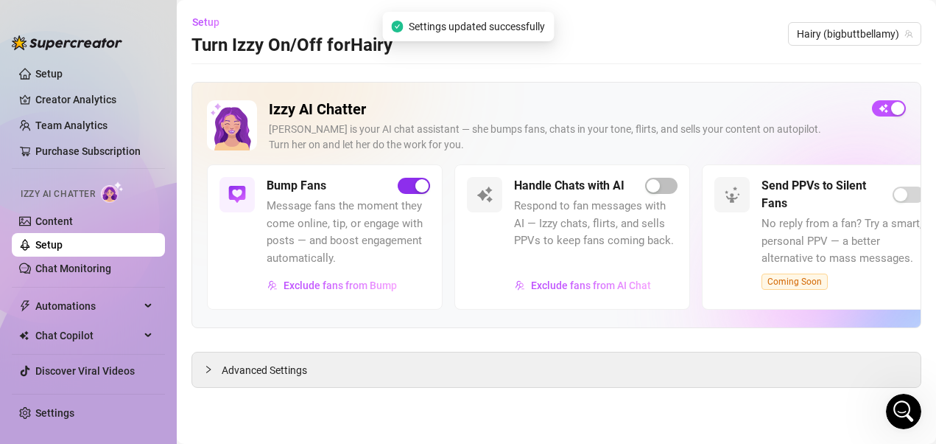
click at [419, 187] on div "button" at bounding box center [422, 185] width 13 height 13
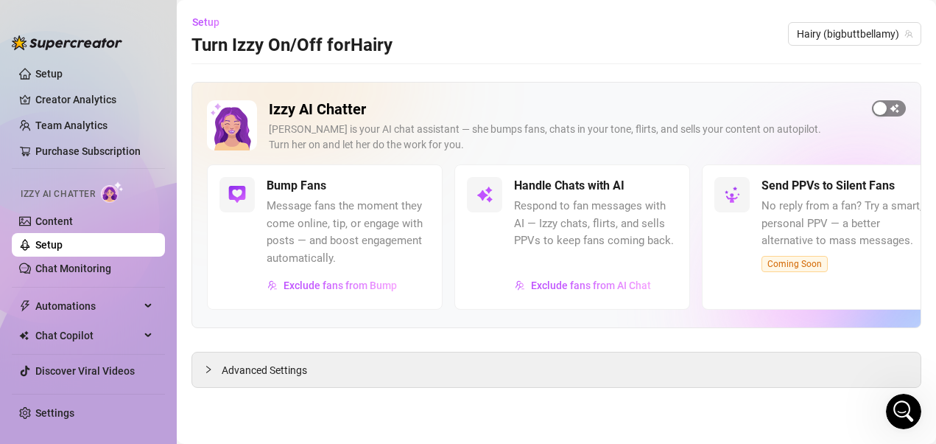
click at [768, 113] on div "button" at bounding box center [880, 108] width 13 height 13
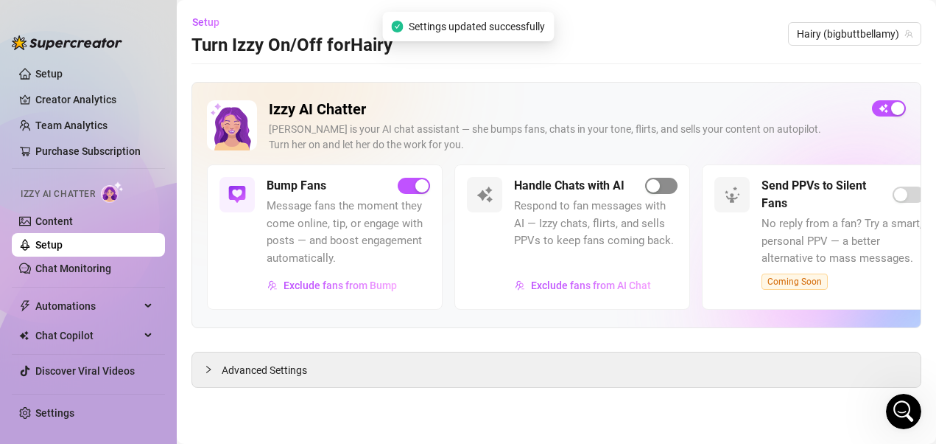
click at [653, 187] on div "button" at bounding box center [653, 185] width 13 height 13
click at [653, 191] on div "button" at bounding box center [653, 185] width 13 height 13
click at [424, 187] on div "button" at bounding box center [422, 185] width 13 height 13
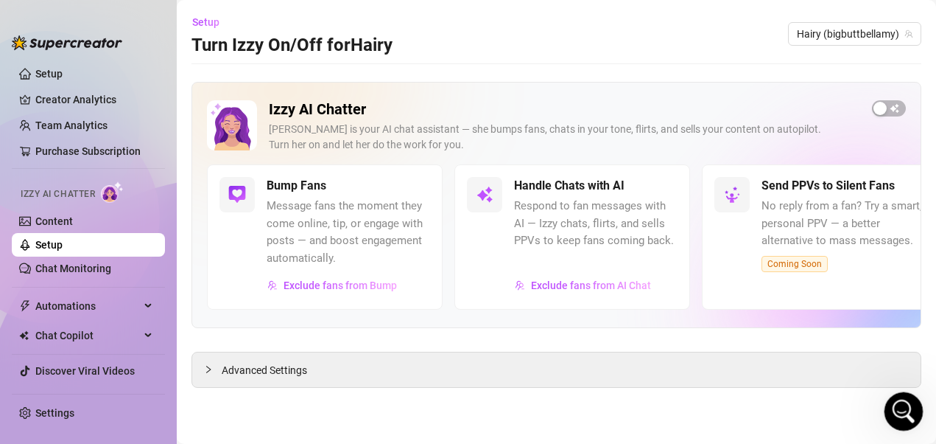
click at [768, 356] on icon "Open Intercom Messenger" at bounding box center [902, 409] width 24 height 24
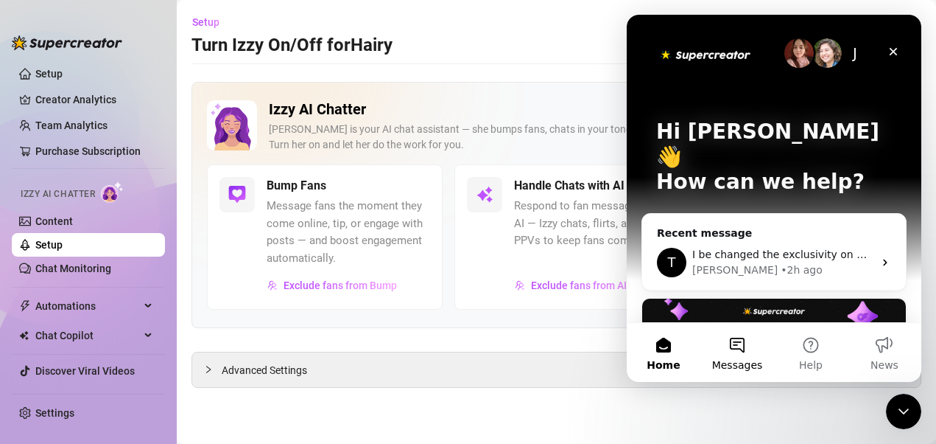
click at [738, 351] on button "Messages" at bounding box center [738, 352] width 74 height 59
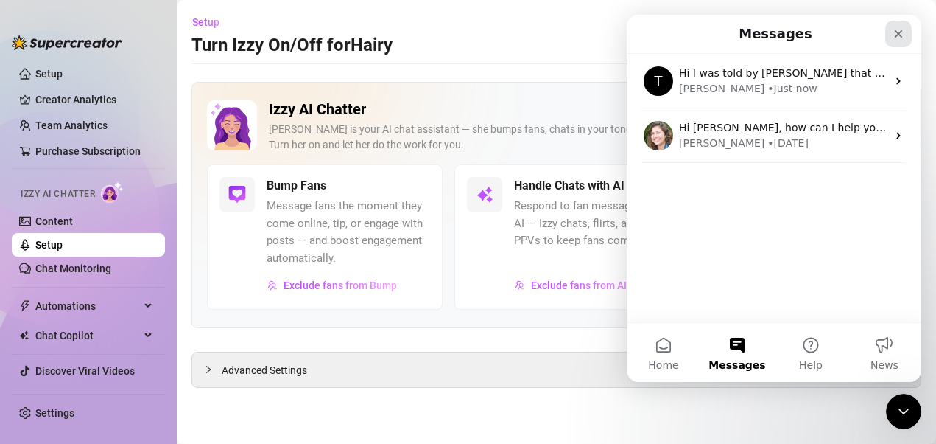
click at [768, 31] on icon "Close" at bounding box center [899, 34] width 12 height 12
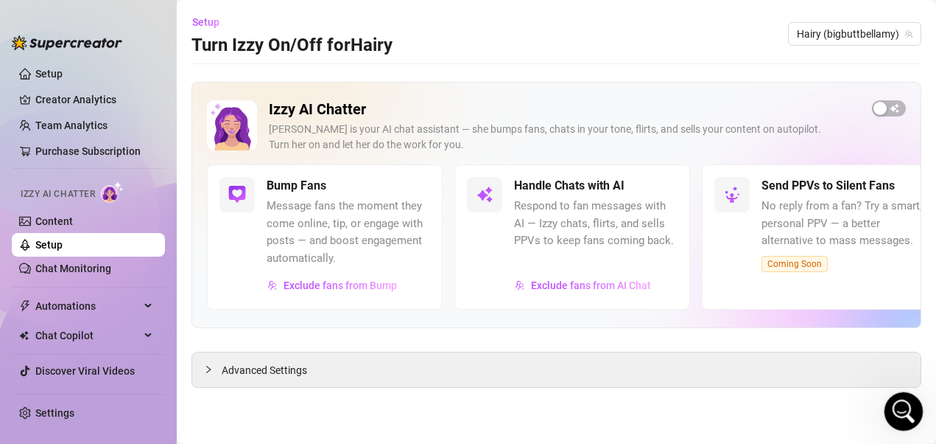
click at [768, 356] on icon "Open Intercom Messenger" at bounding box center [902, 409] width 24 height 24
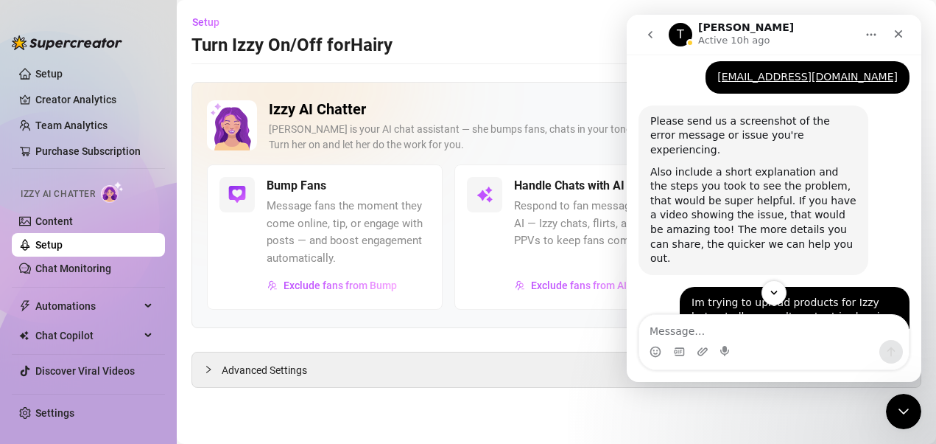
scroll to position [1031, 0]
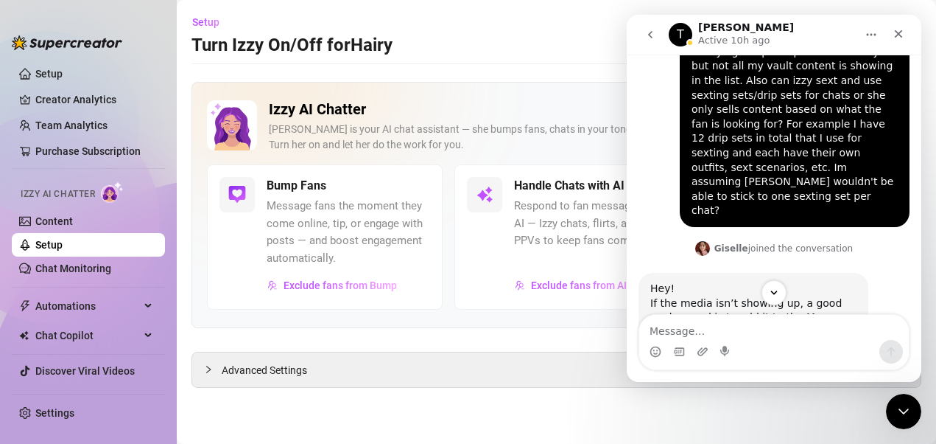
click at [654, 32] on icon "go back" at bounding box center [651, 35] width 12 height 12
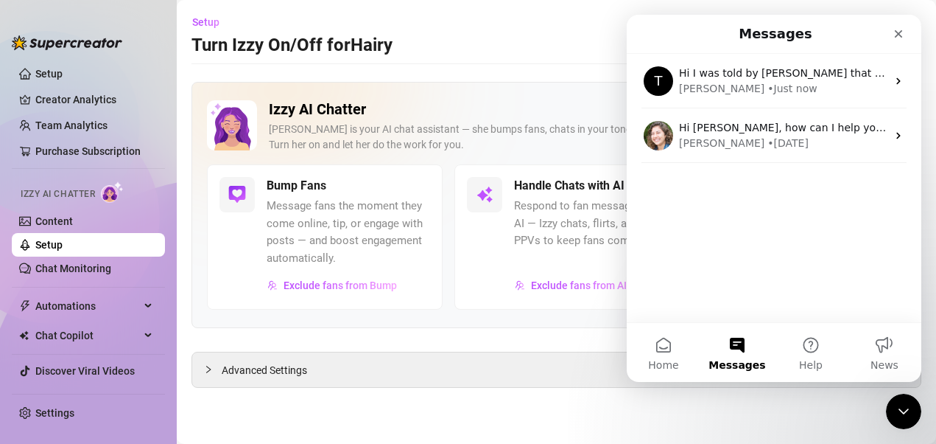
scroll to position [0, 0]
click at [660, 354] on button "Home" at bounding box center [664, 352] width 74 height 59
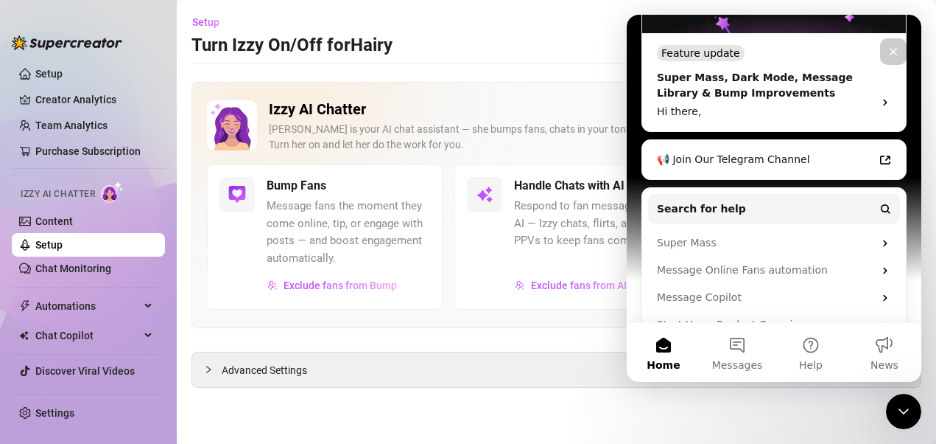
scroll to position [374, 0]
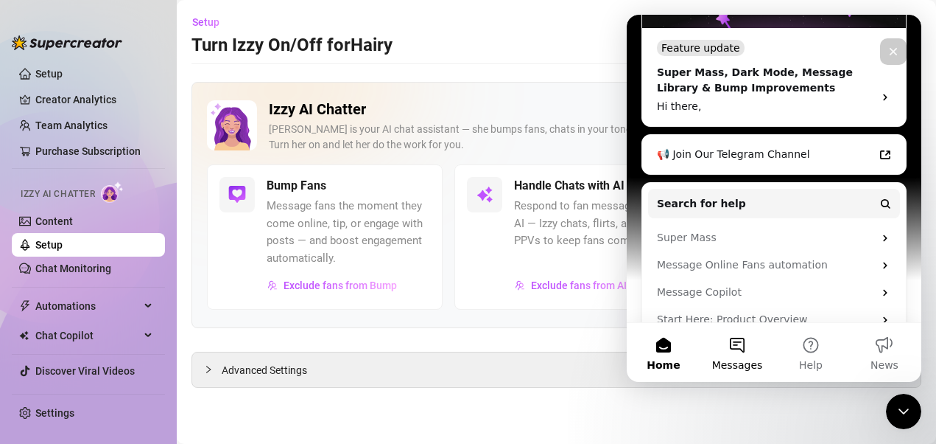
click at [748, 342] on button "Messages" at bounding box center [738, 352] width 74 height 59
